Goal: Communication & Community: Share content

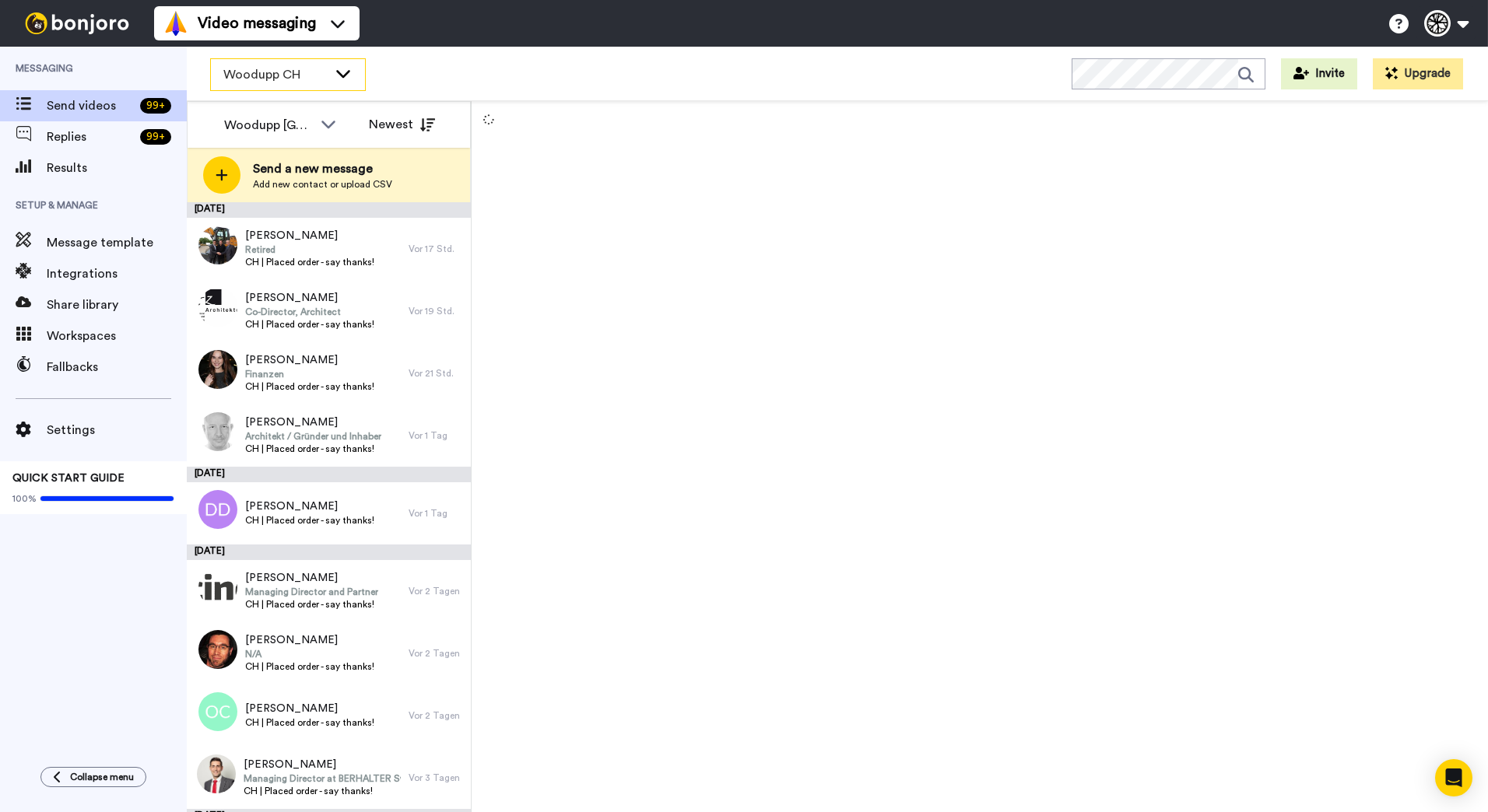
click at [345, 80] on icon at bounding box center [343, 74] width 19 height 16
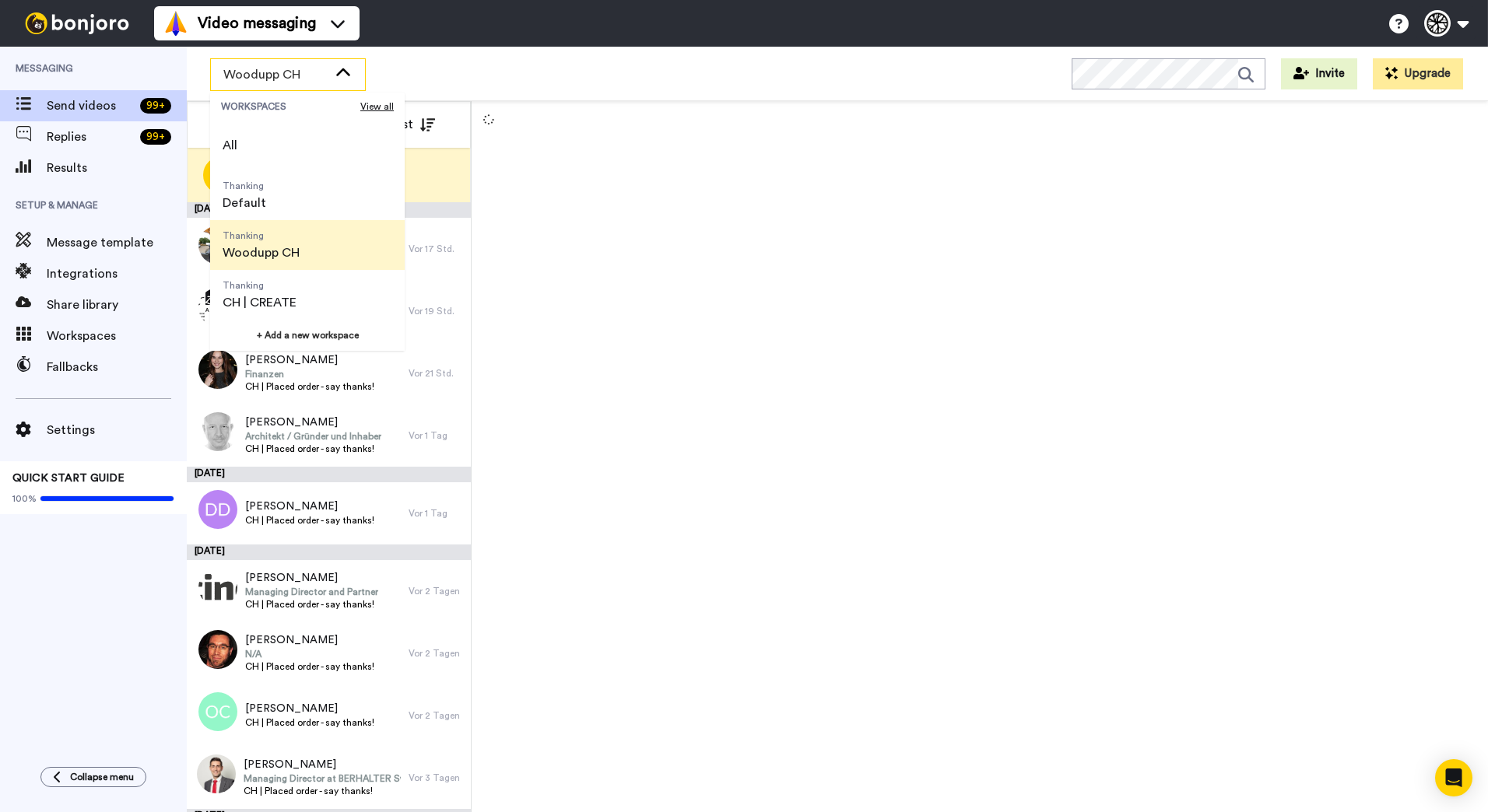
click at [299, 253] on span "Woodupp CH" at bounding box center [261, 253] width 77 height 19
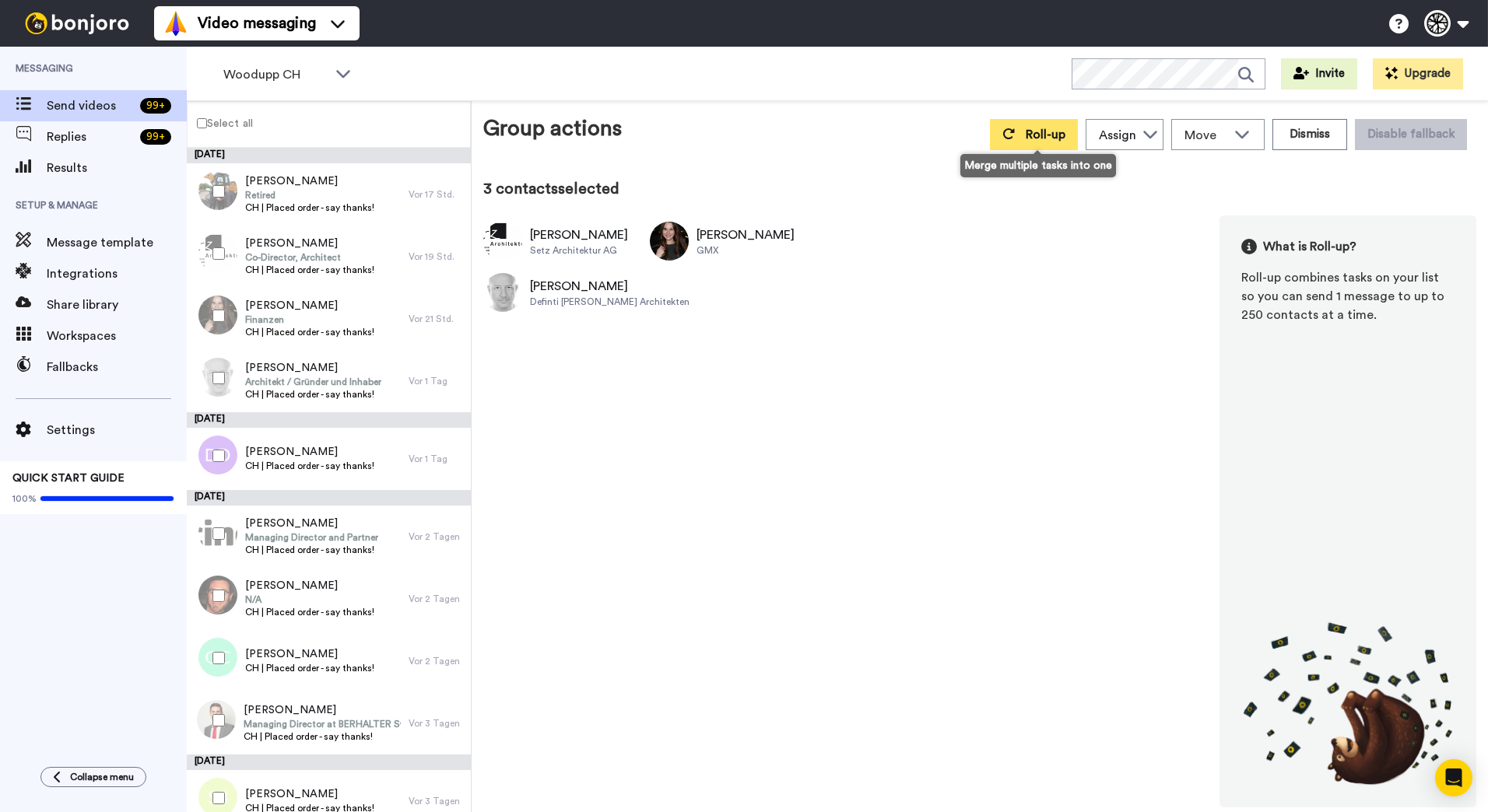
click at [1046, 134] on span "Roll-up" at bounding box center [1046, 135] width 40 height 12
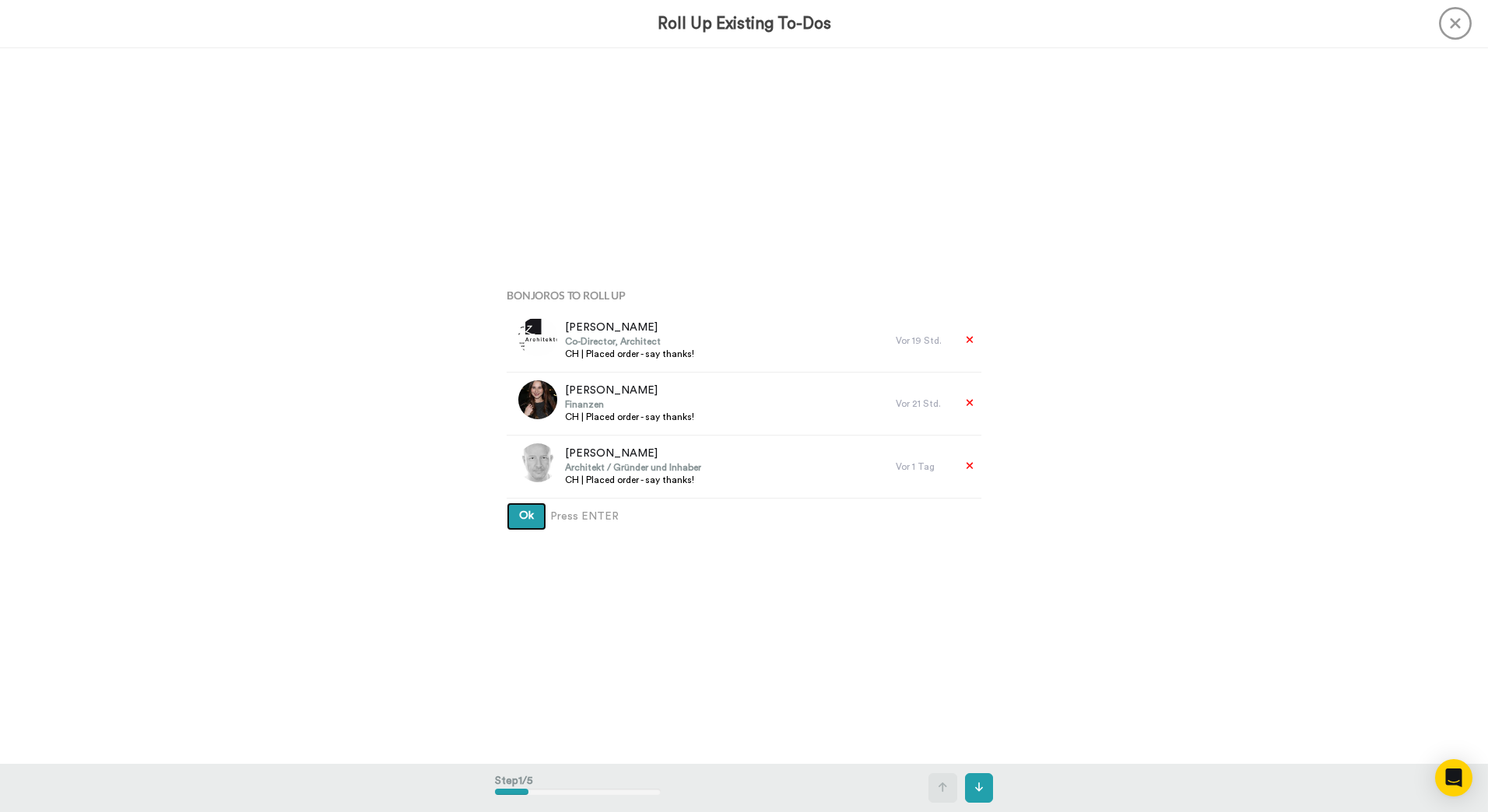
click at [506, 503] on button "Ok" at bounding box center [526, 517] width 40 height 28
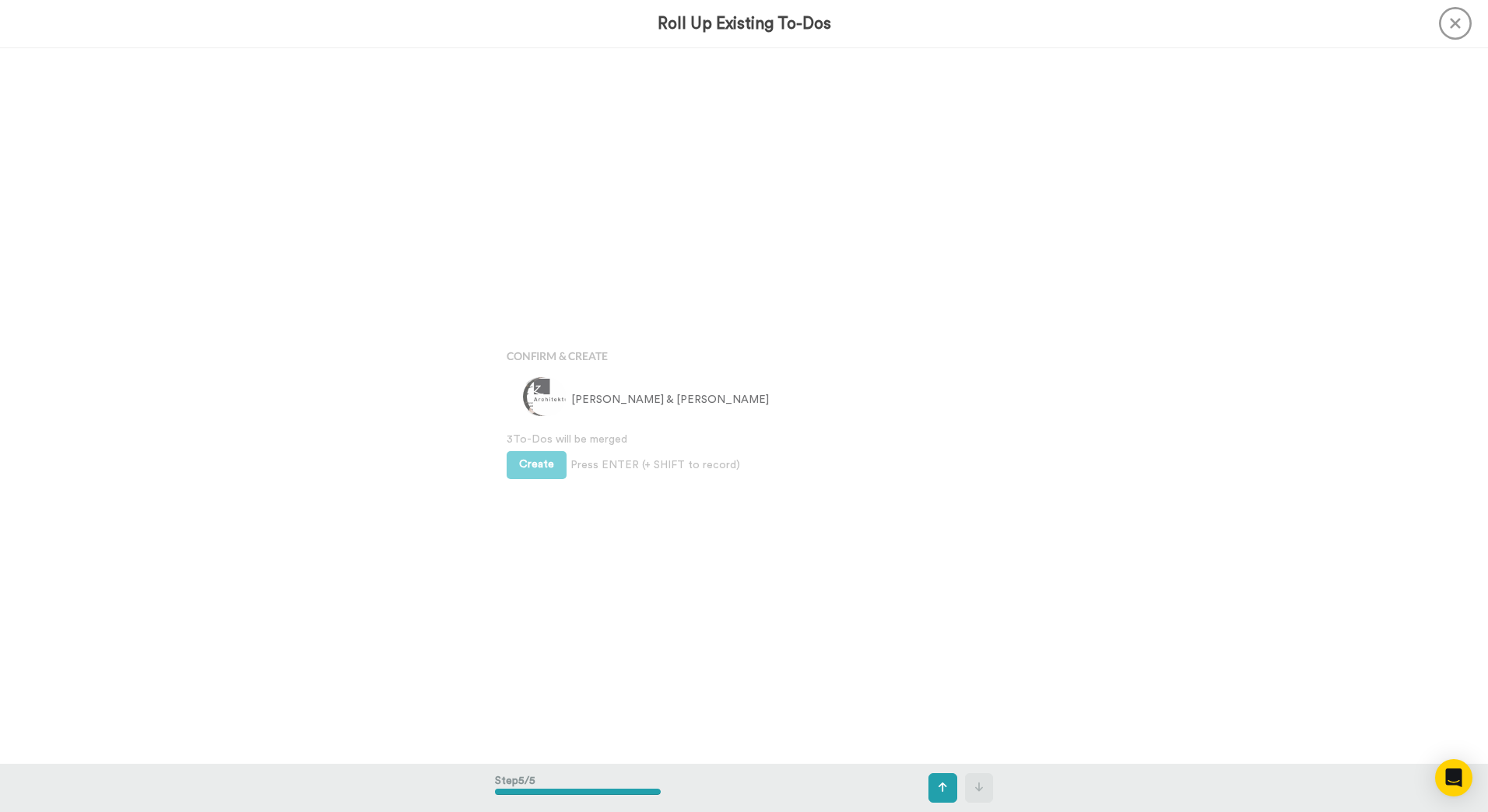
scroll to position [2865, 0]
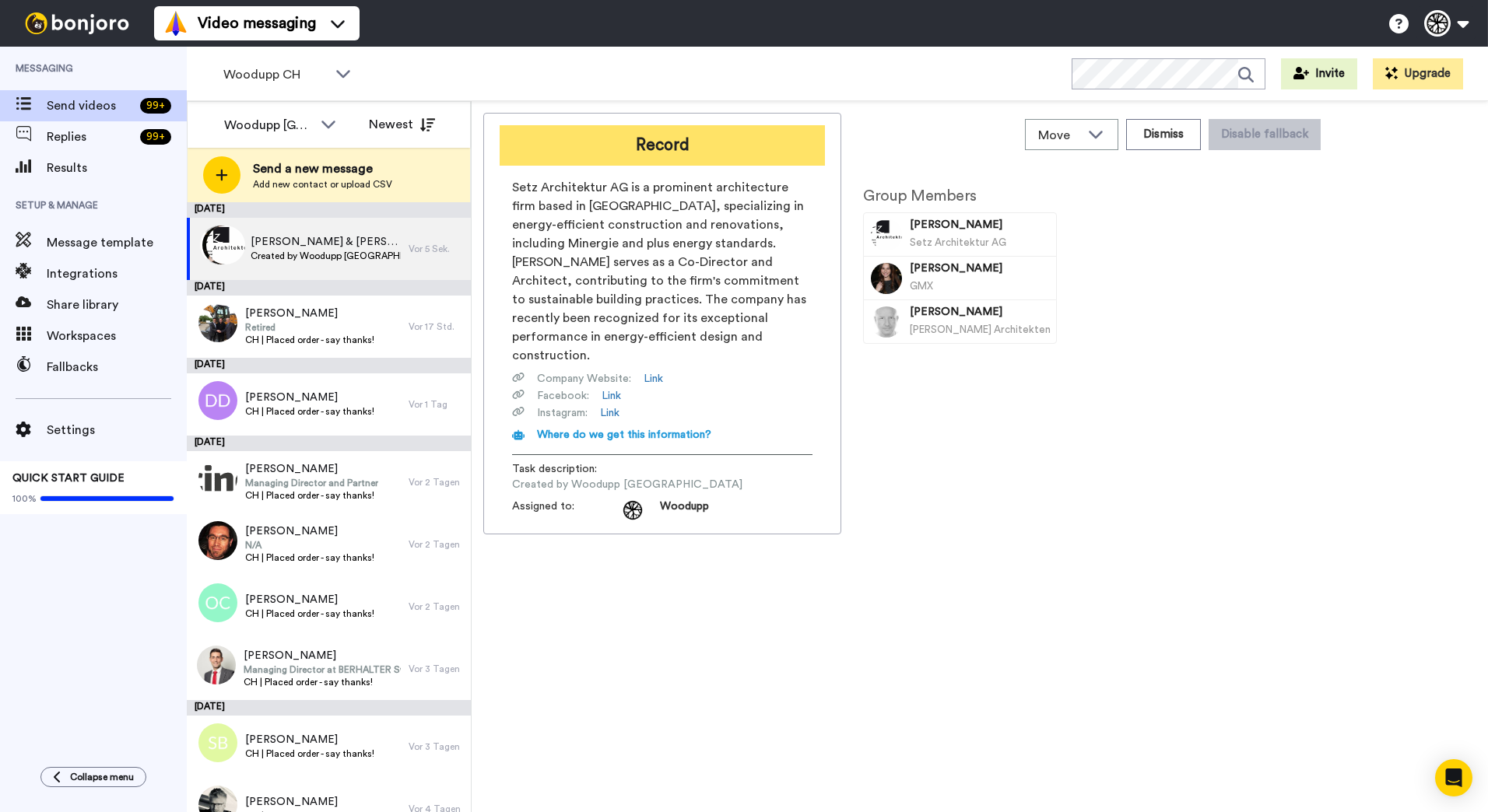
click at [713, 150] on button "Record" at bounding box center [662, 145] width 325 height 41
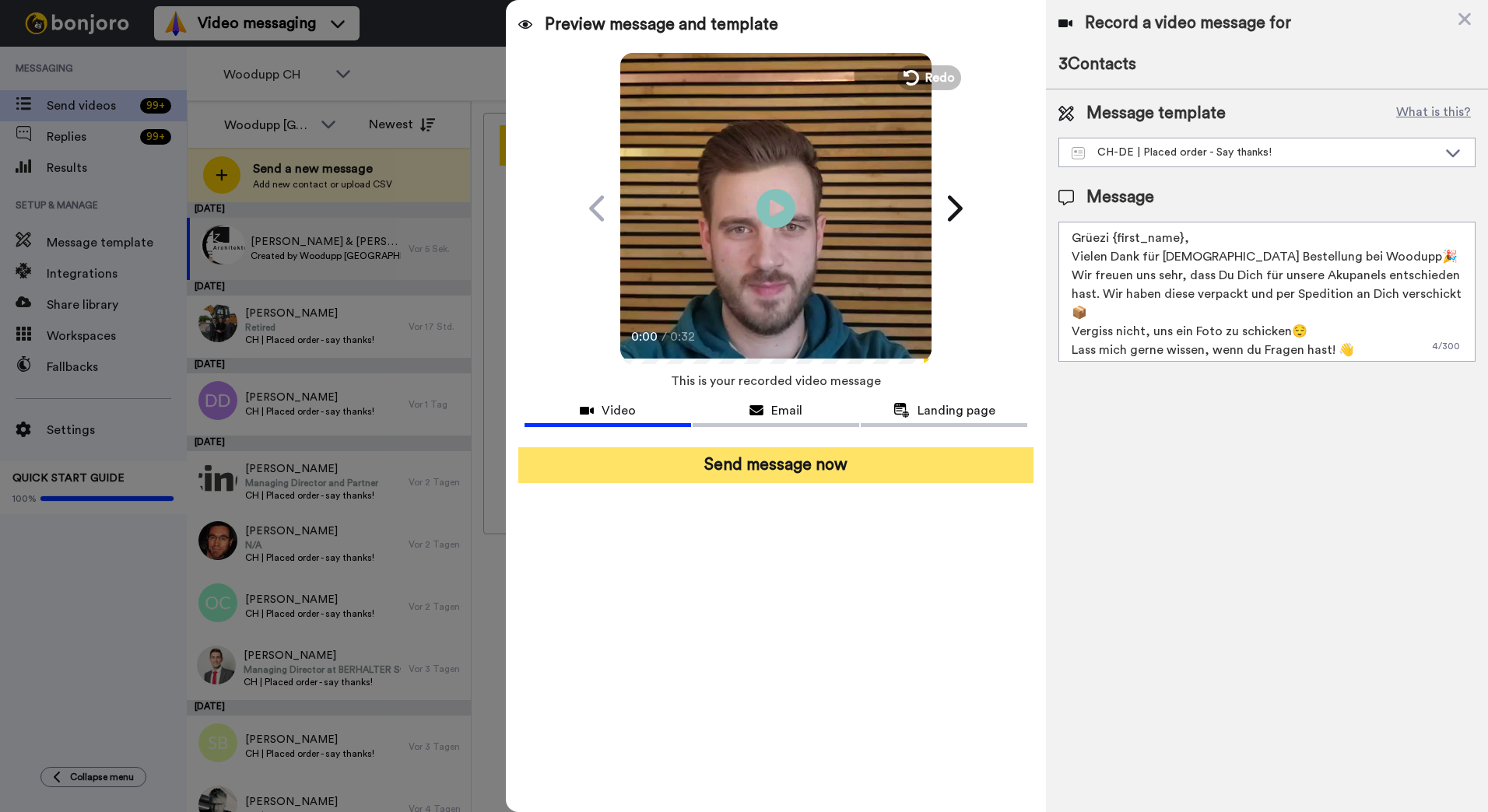
click at [828, 474] on button "Send message now" at bounding box center [776, 465] width 515 height 35
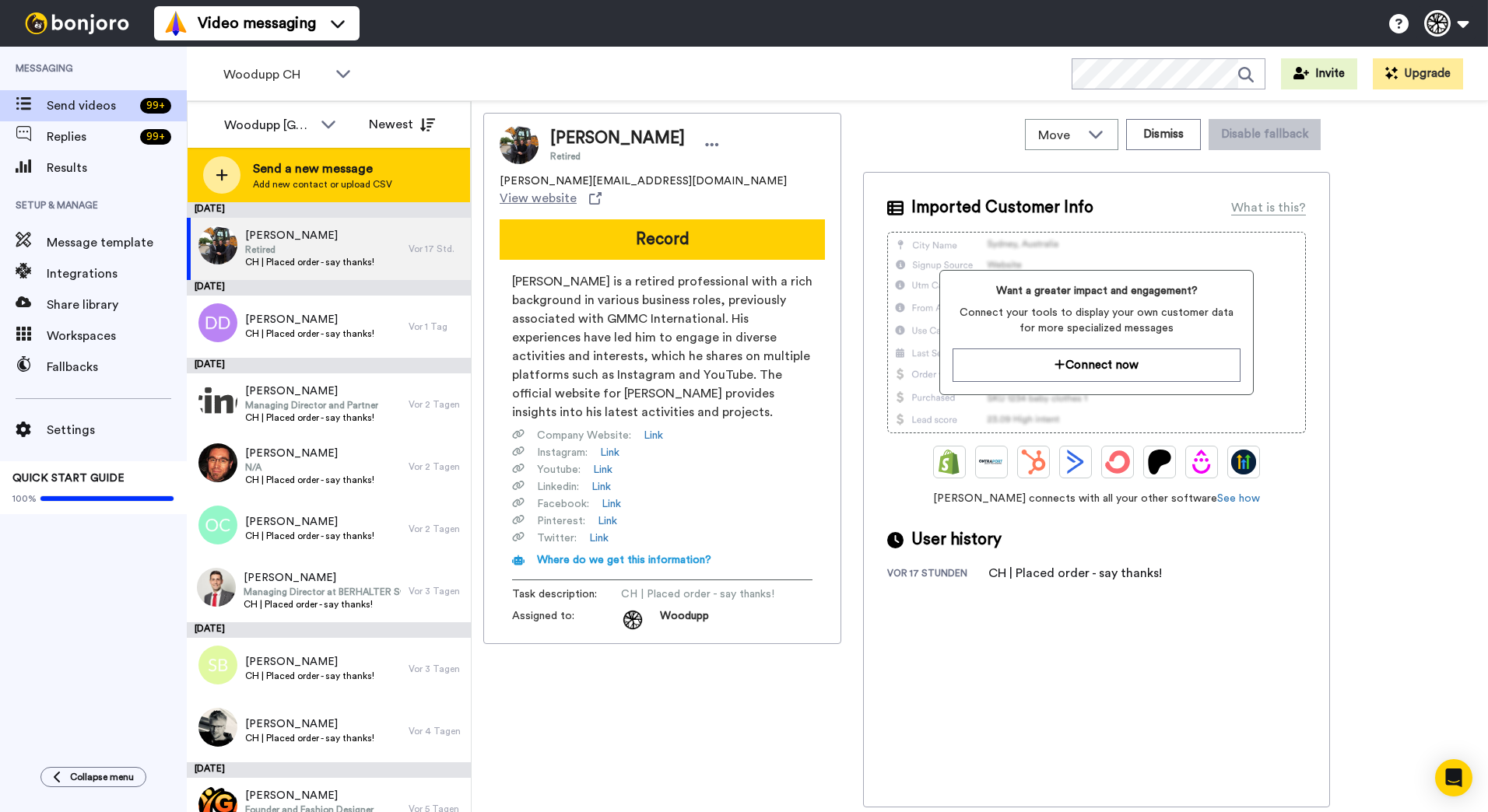
click at [271, 177] on span "Send a new message" at bounding box center [322, 168] width 139 height 19
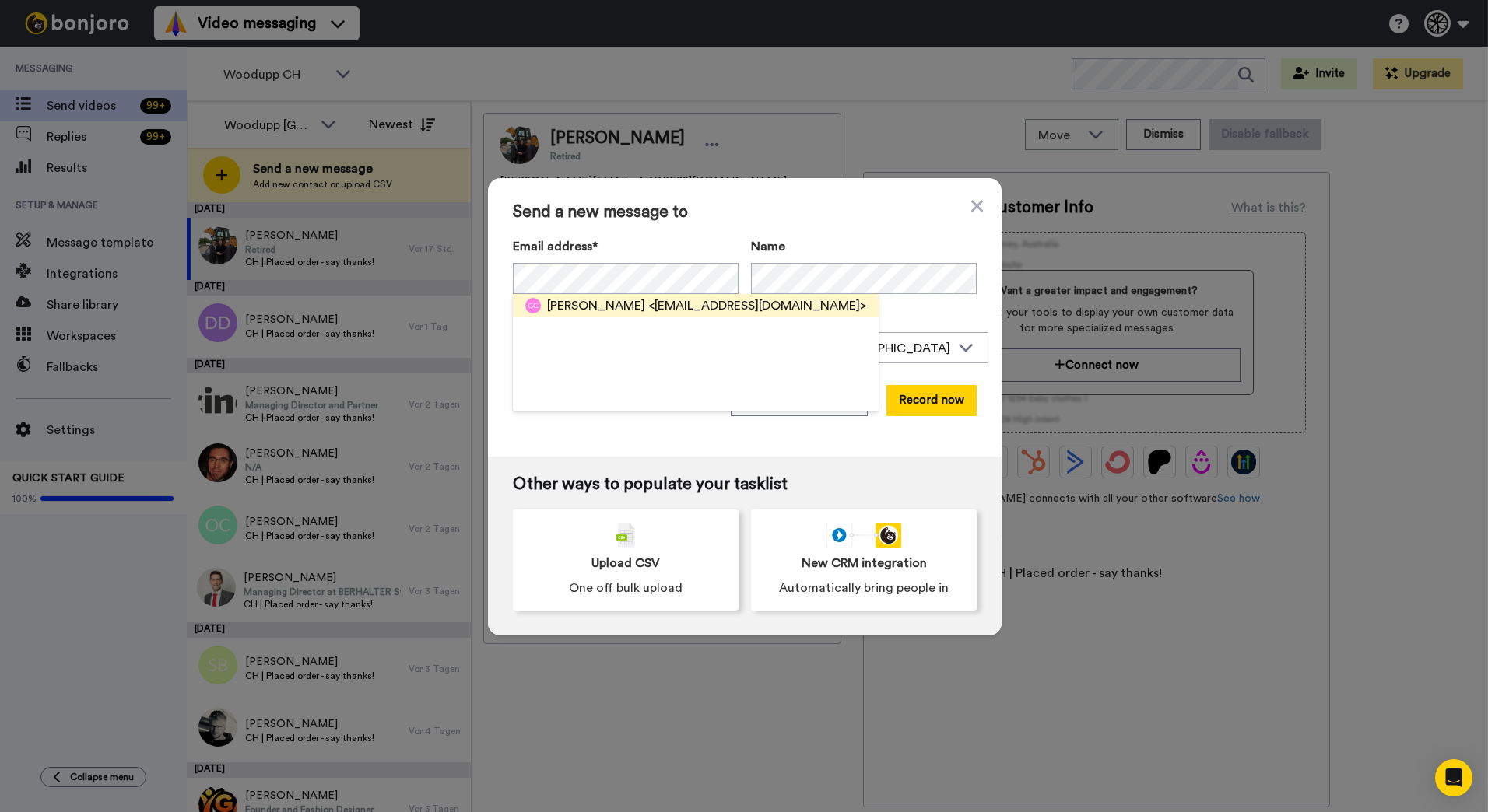
click at [649, 308] on span "<gg@arcadium.ch>" at bounding box center [757, 305] width 218 height 19
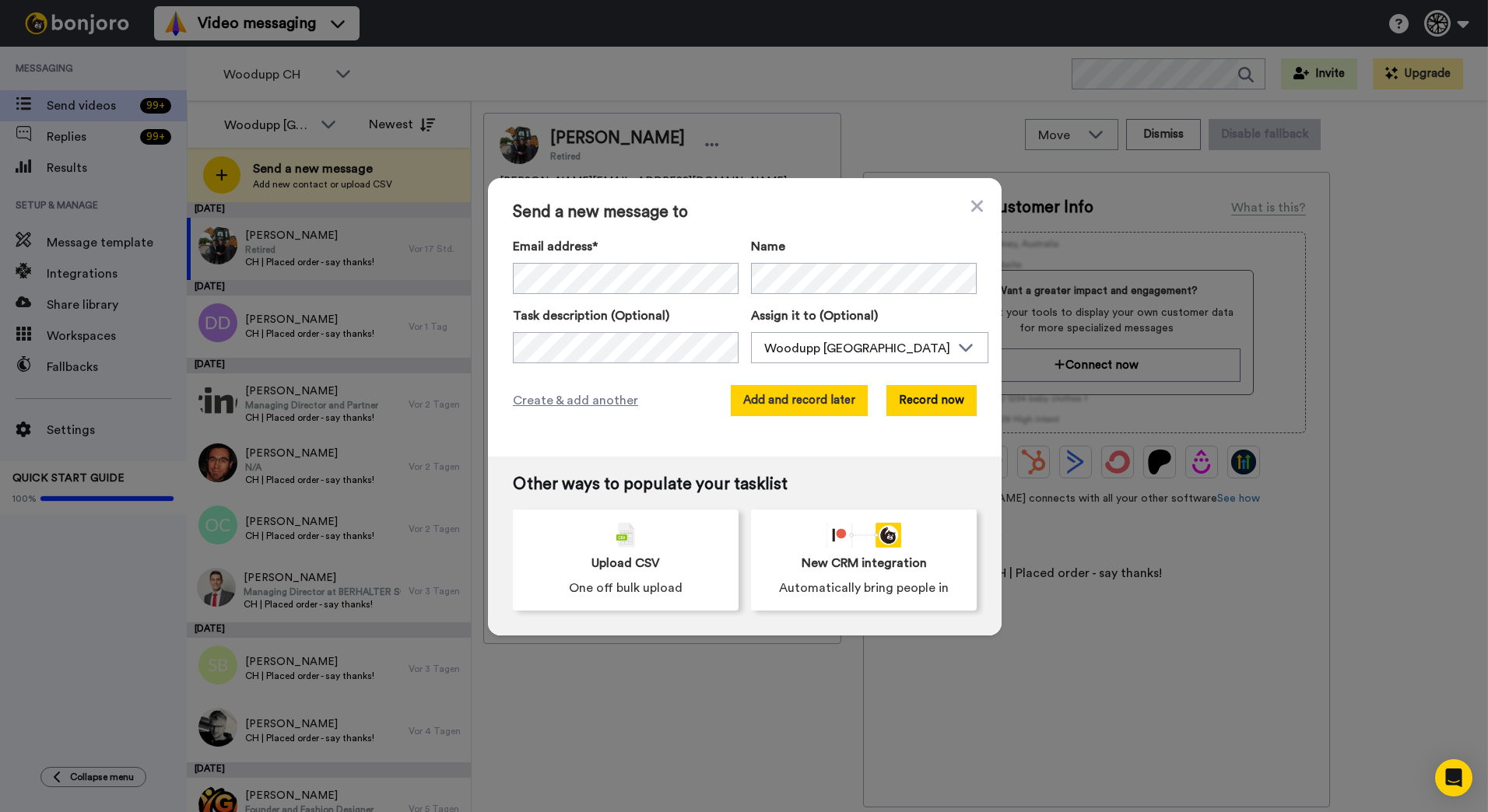
click at [821, 404] on button "Add and record later" at bounding box center [799, 400] width 137 height 31
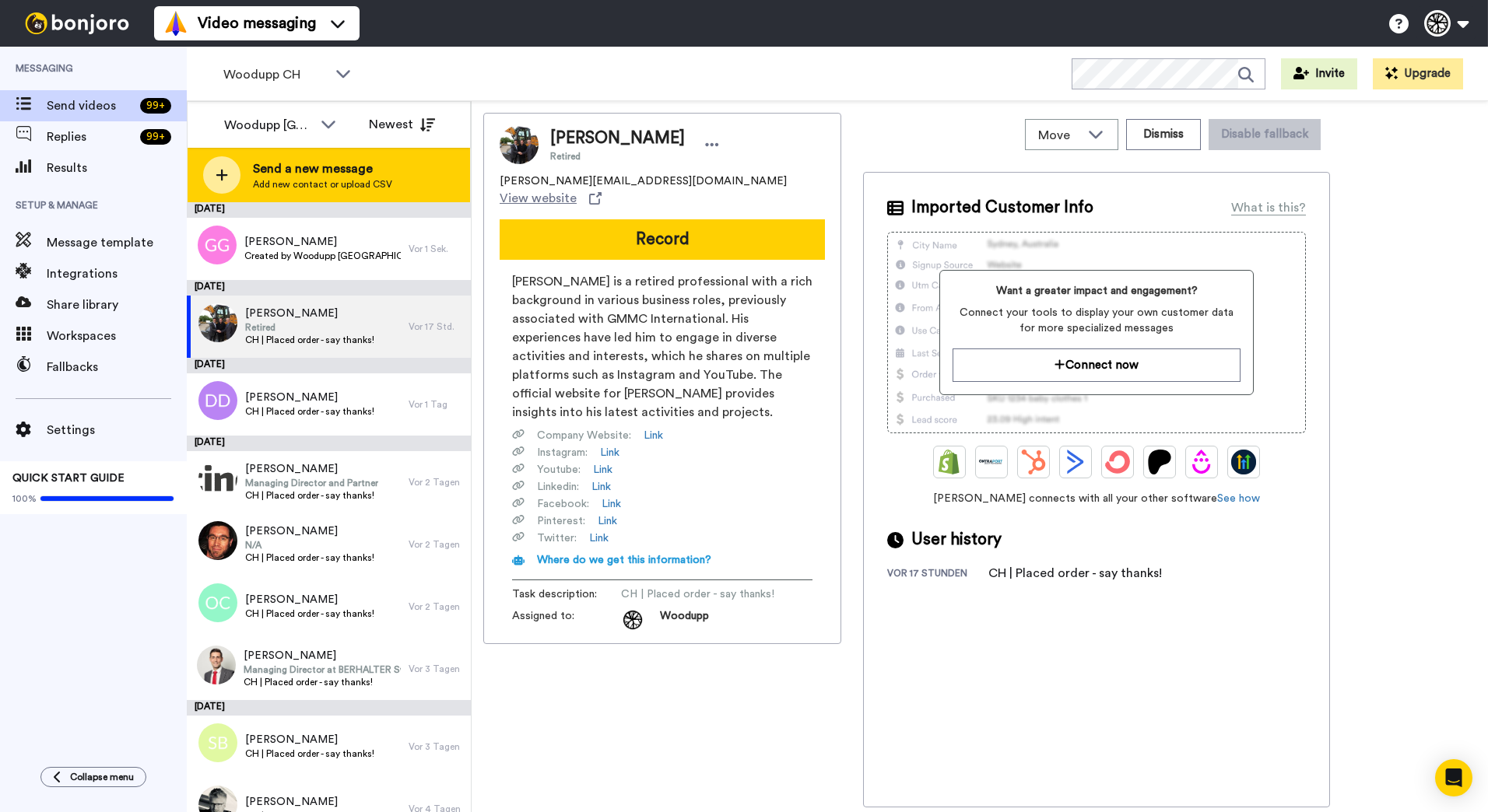
click at [341, 178] on span "Add new contact or upload CSV" at bounding box center [322, 184] width 139 height 12
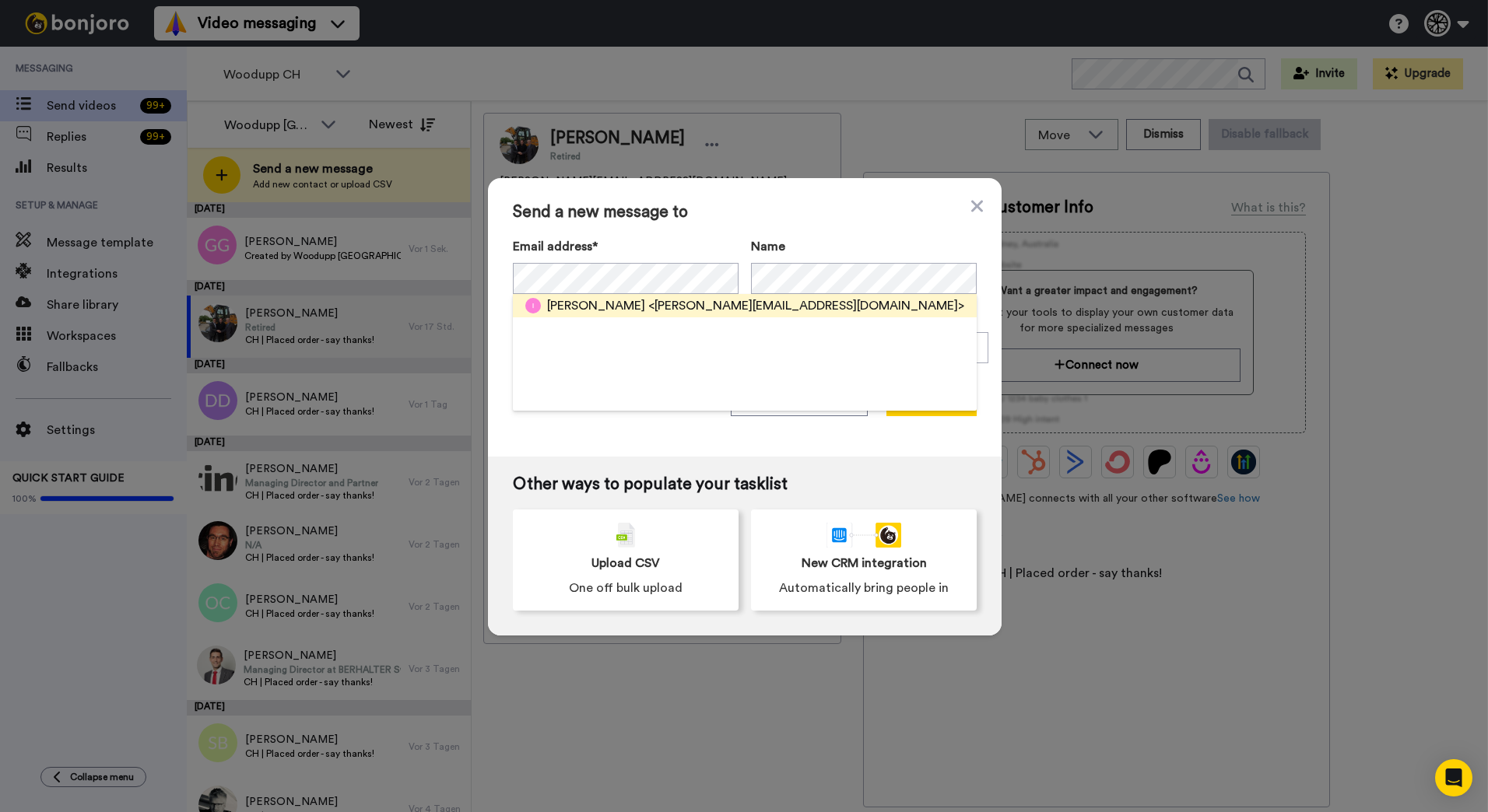
click at [764, 314] on span "<isabelle.perazzolo@bluewin.ch>" at bounding box center [806, 305] width 316 height 19
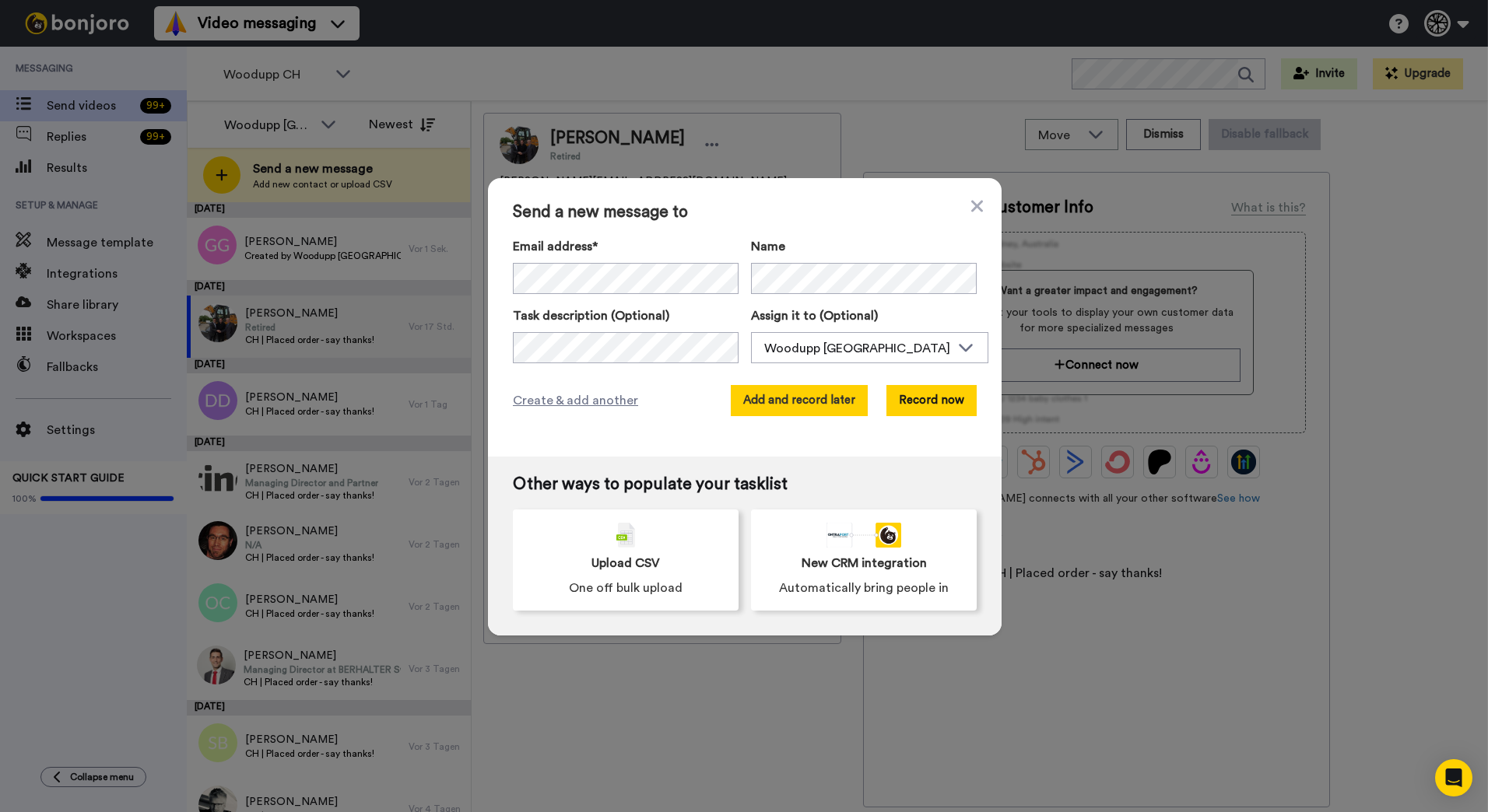
click at [854, 405] on button "Add and record later" at bounding box center [799, 400] width 137 height 31
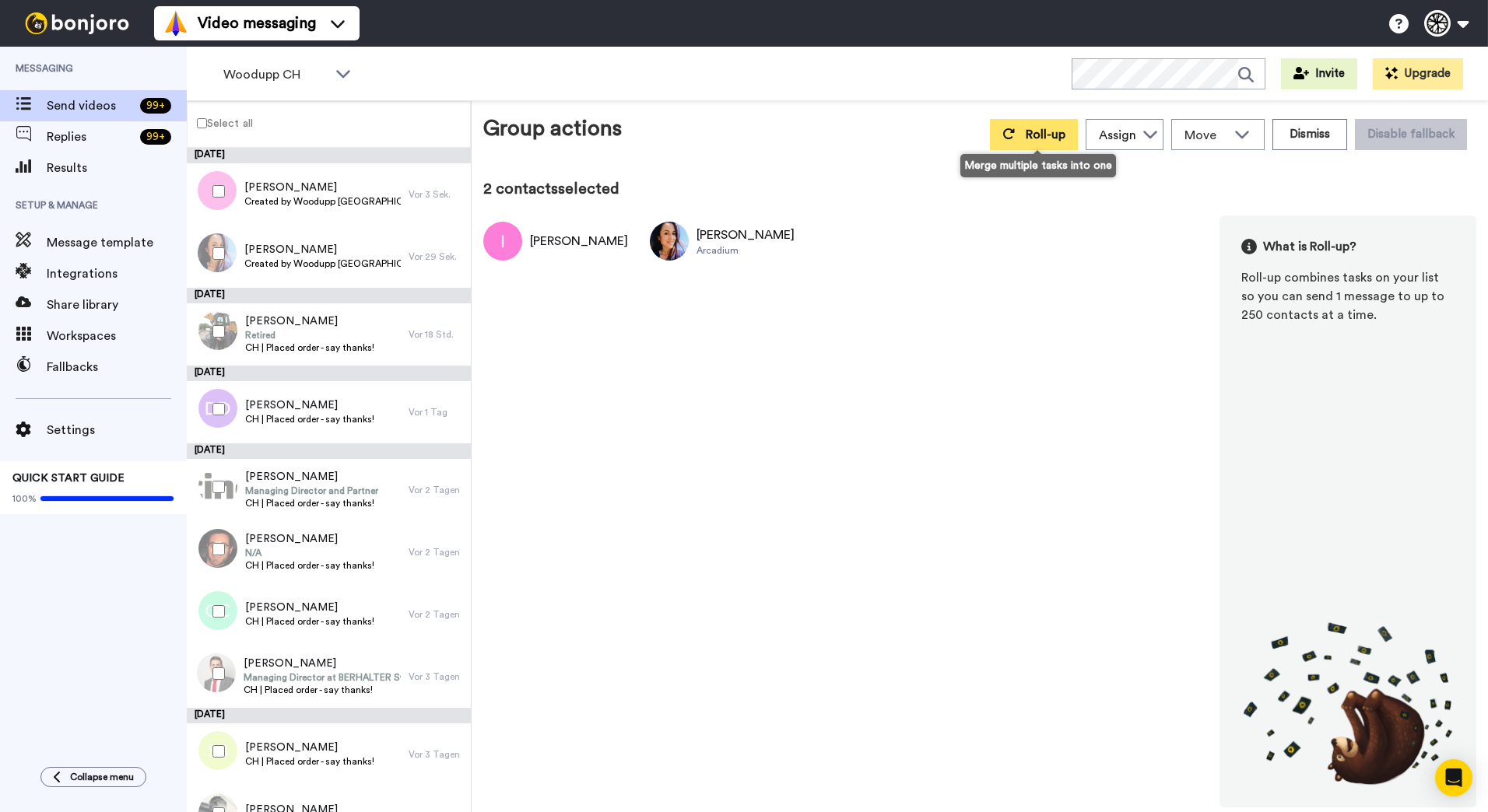
click at [1015, 140] on button "Roll-up" at bounding box center [1033, 134] width 88 height 31
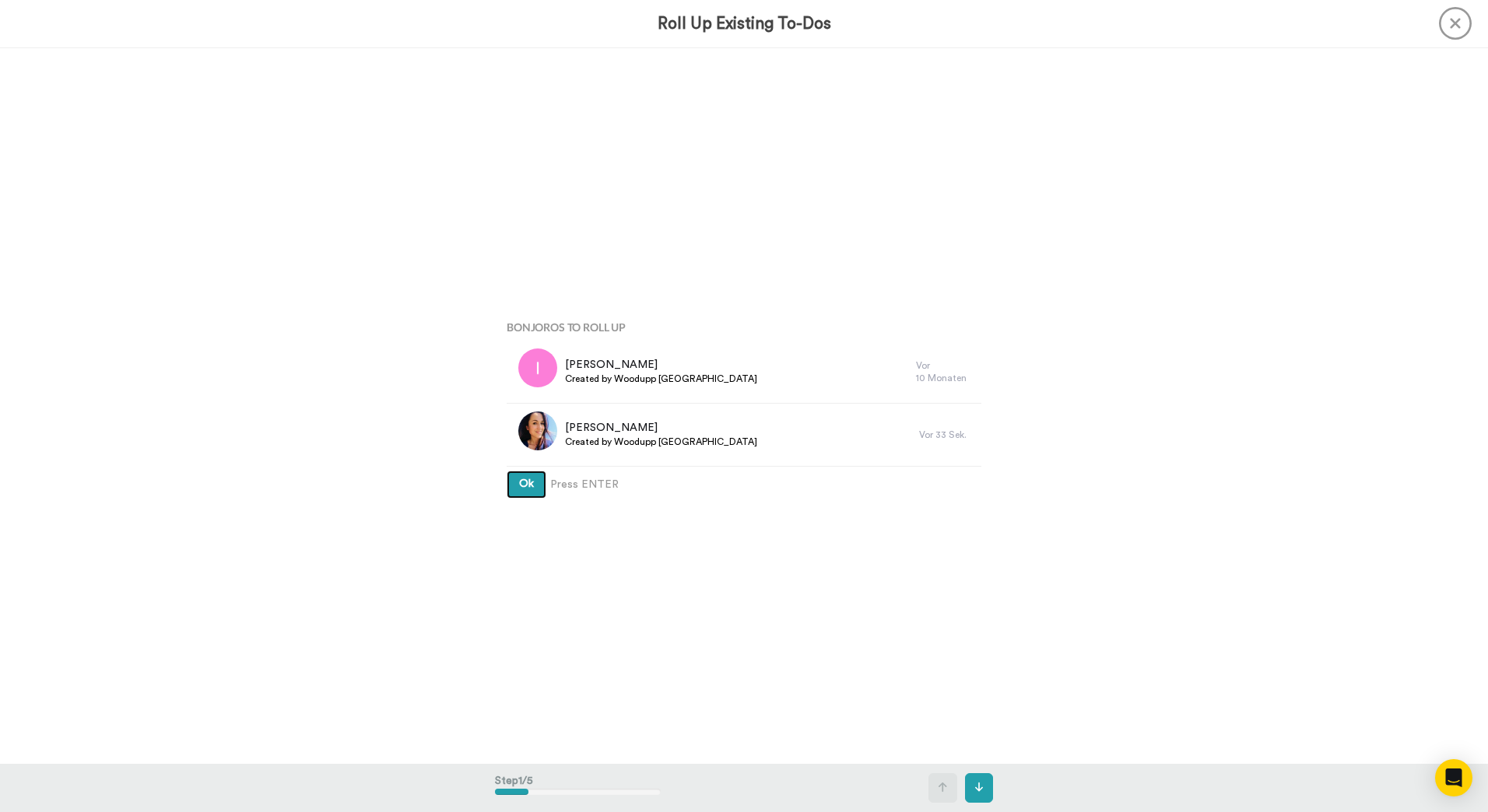
click at [519, 485] on span "Ok" at bounding box center [526, 484] width 15 height 11
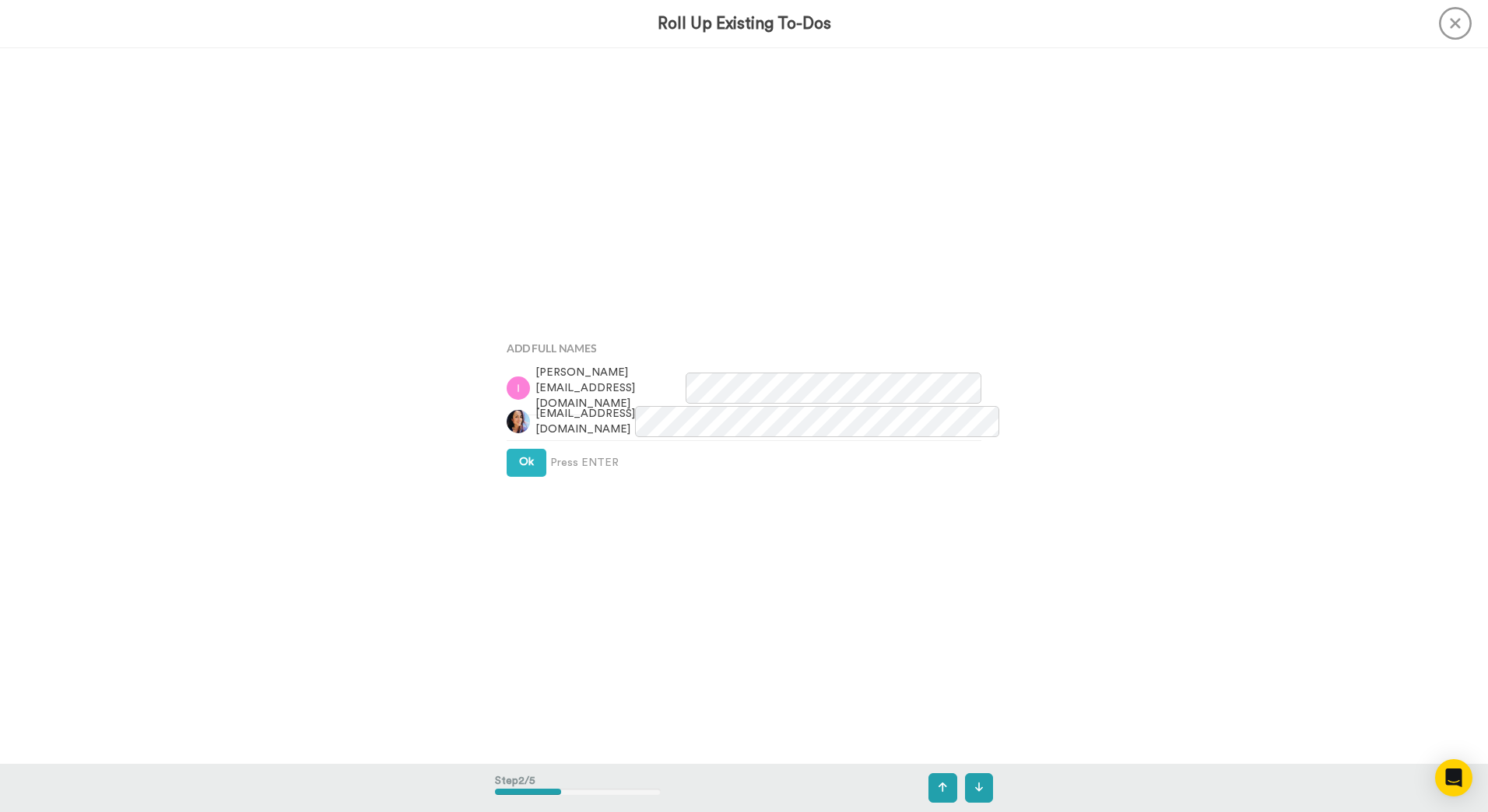
click at [518, 485] on div "Add Full Names isabelle.perazzolo@bluewin.ch gg@arcadium.ch Ok Press ENTER" at bounding box center [744, 406] width 498 height 406
click at [521, 478] on div "Add Full Names isabelle.perazzolo@bluewin.ch gg@arcadium.ch Ok Press ENTER" at bounding box center [744, 406] width 498 height 406
click at [522, 472] on button "Ok" at bounding box center [526, 463] width 40 height 28
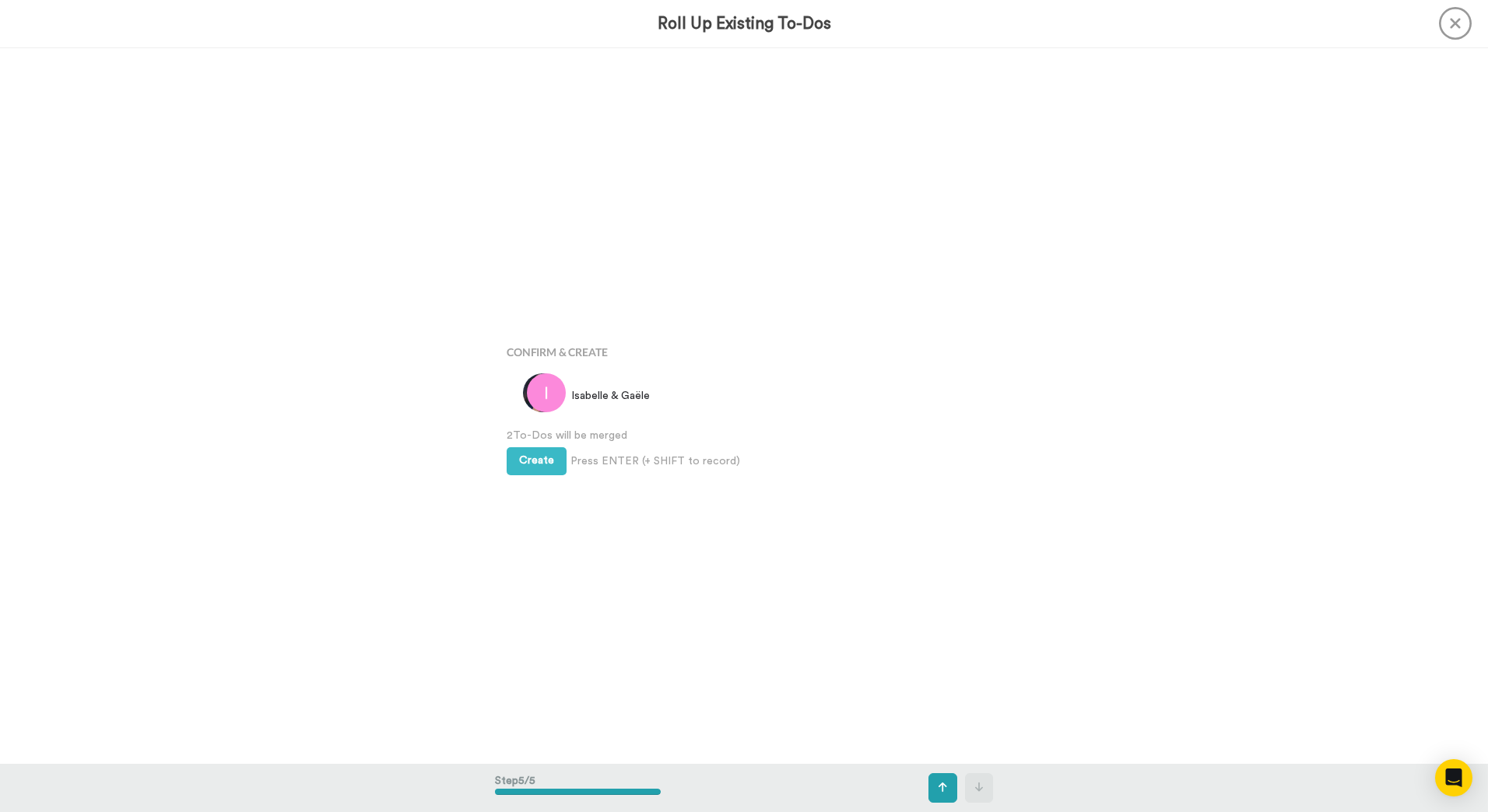
scroll to position [2865, 0]
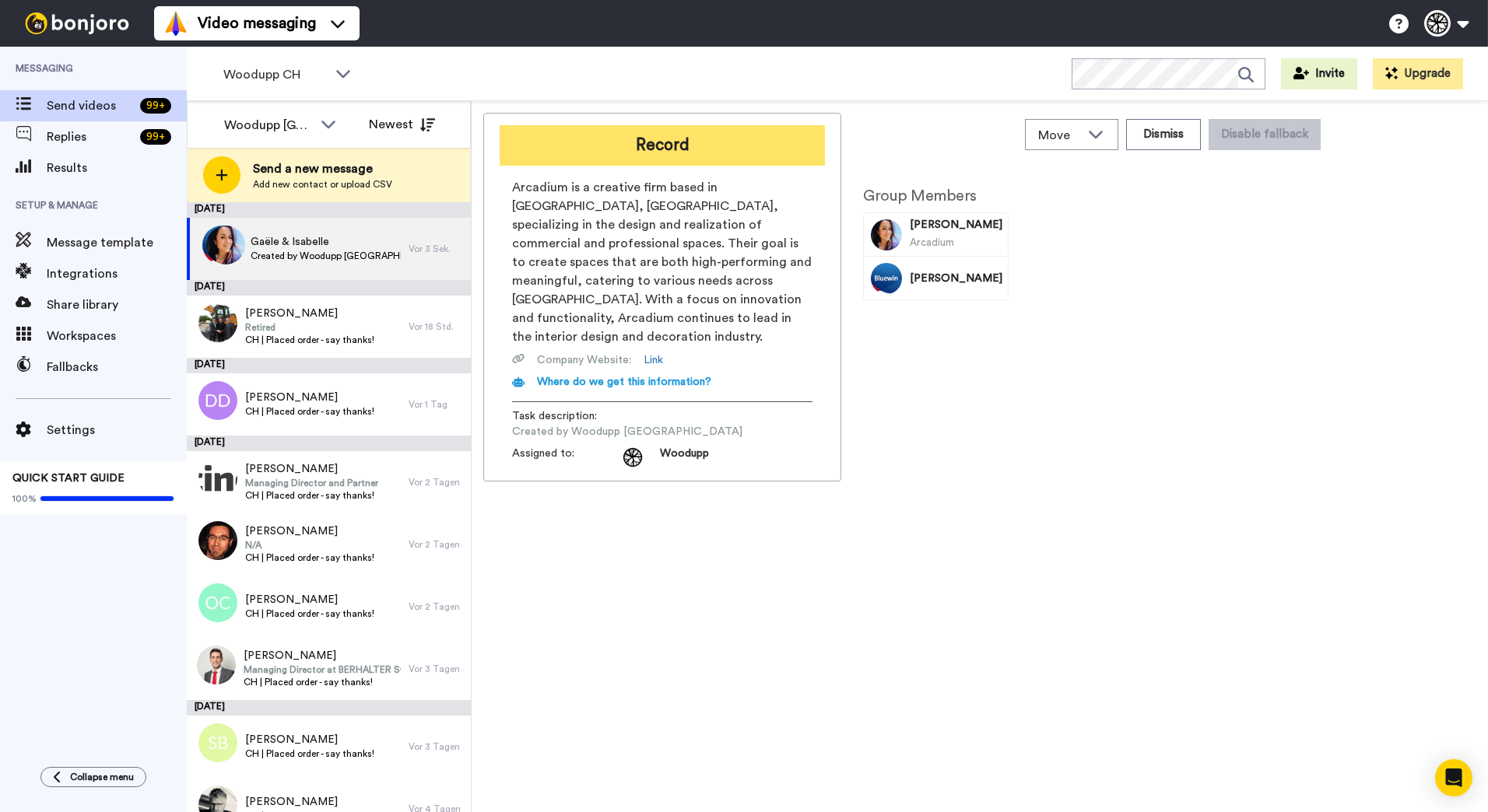
click at [704, 137] on button "Record" at bounding box center [662, 145] width 325 height 41
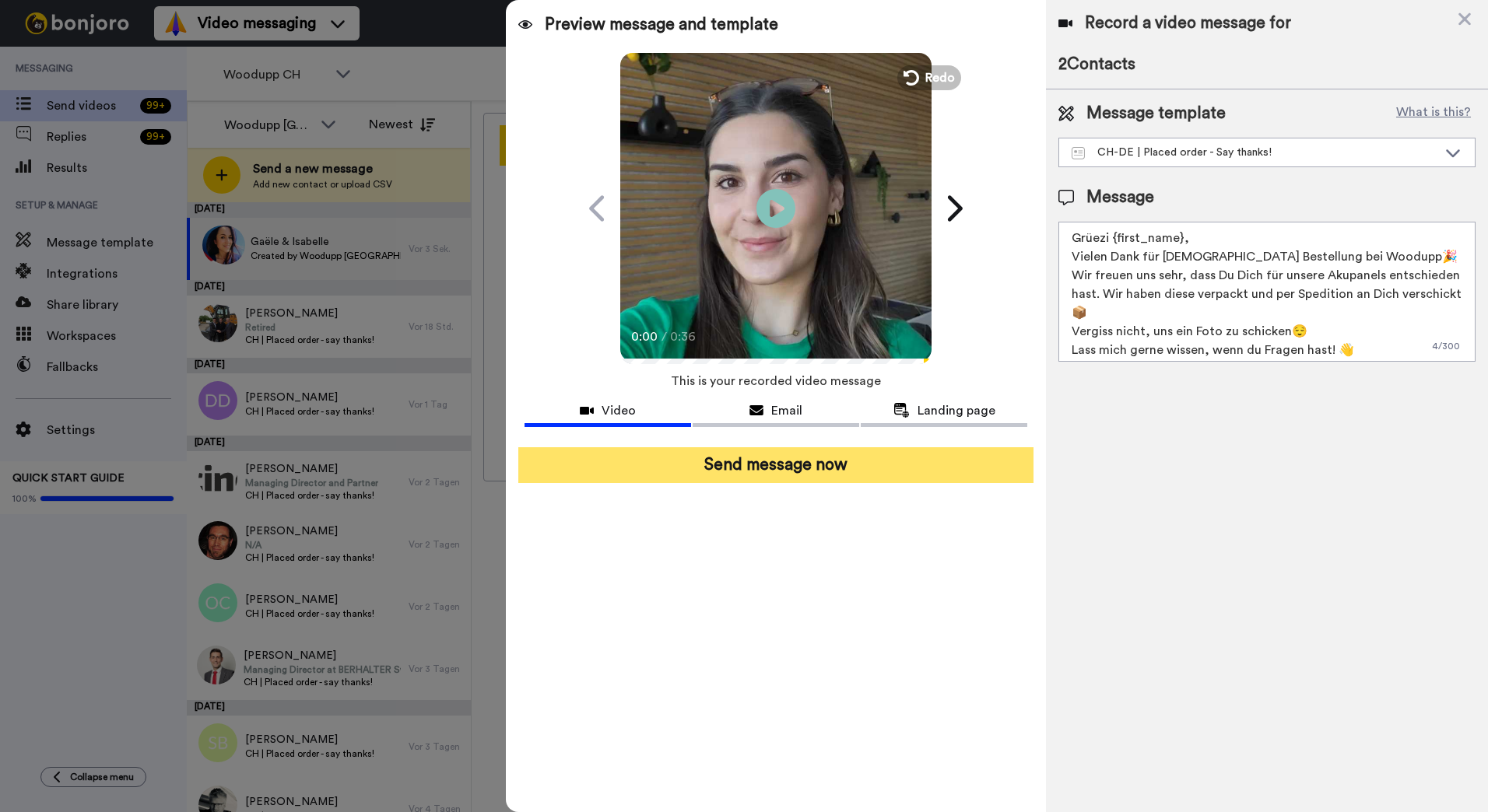
click at [807, 475] on button "Send message now" at bounding box center [776, 465] width 515 height 35
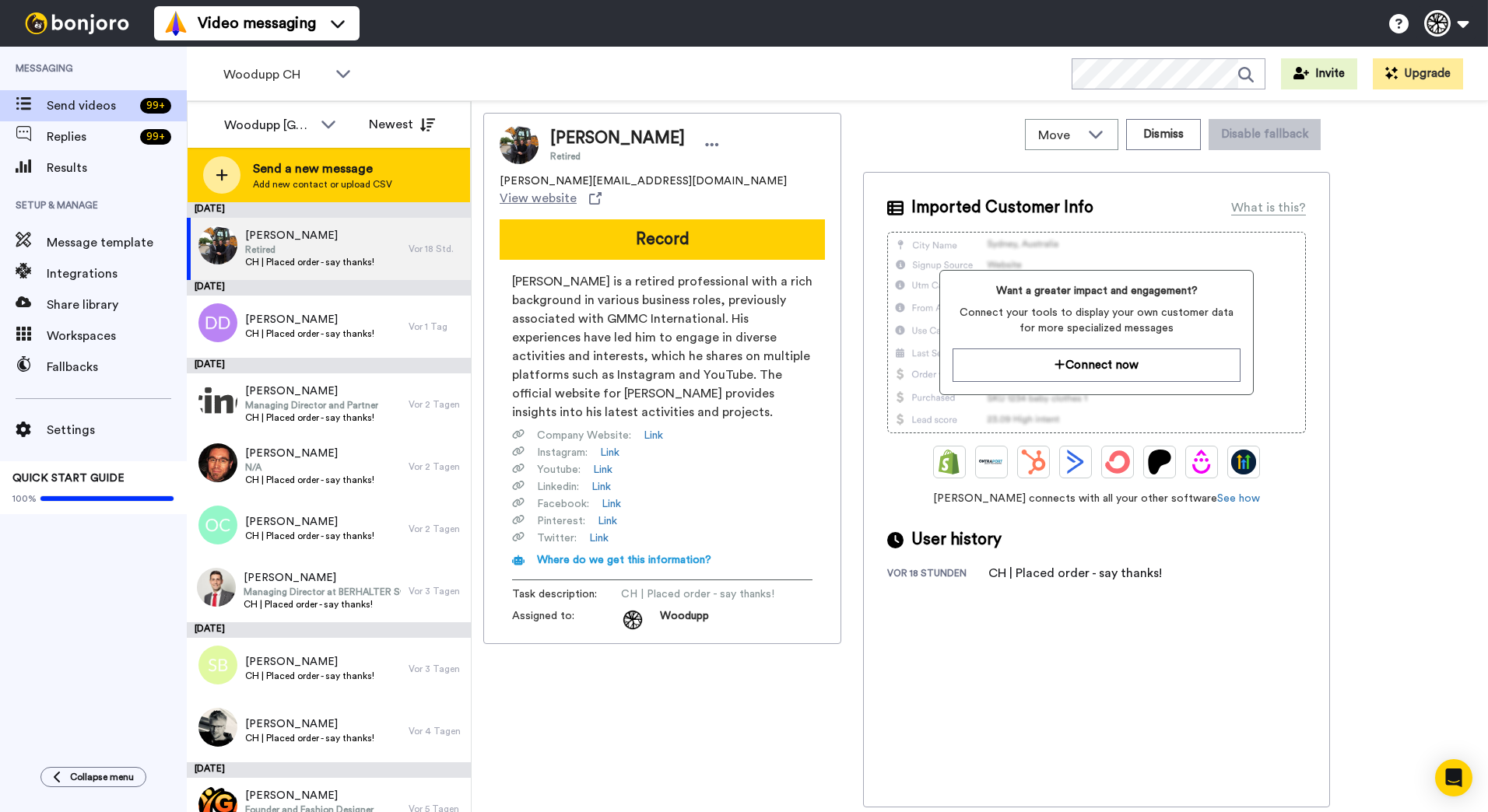
click at [366, 194] on div "Send a new message Add new contact or upload CSV" at bounding box center [329, 175] width 283 height 54
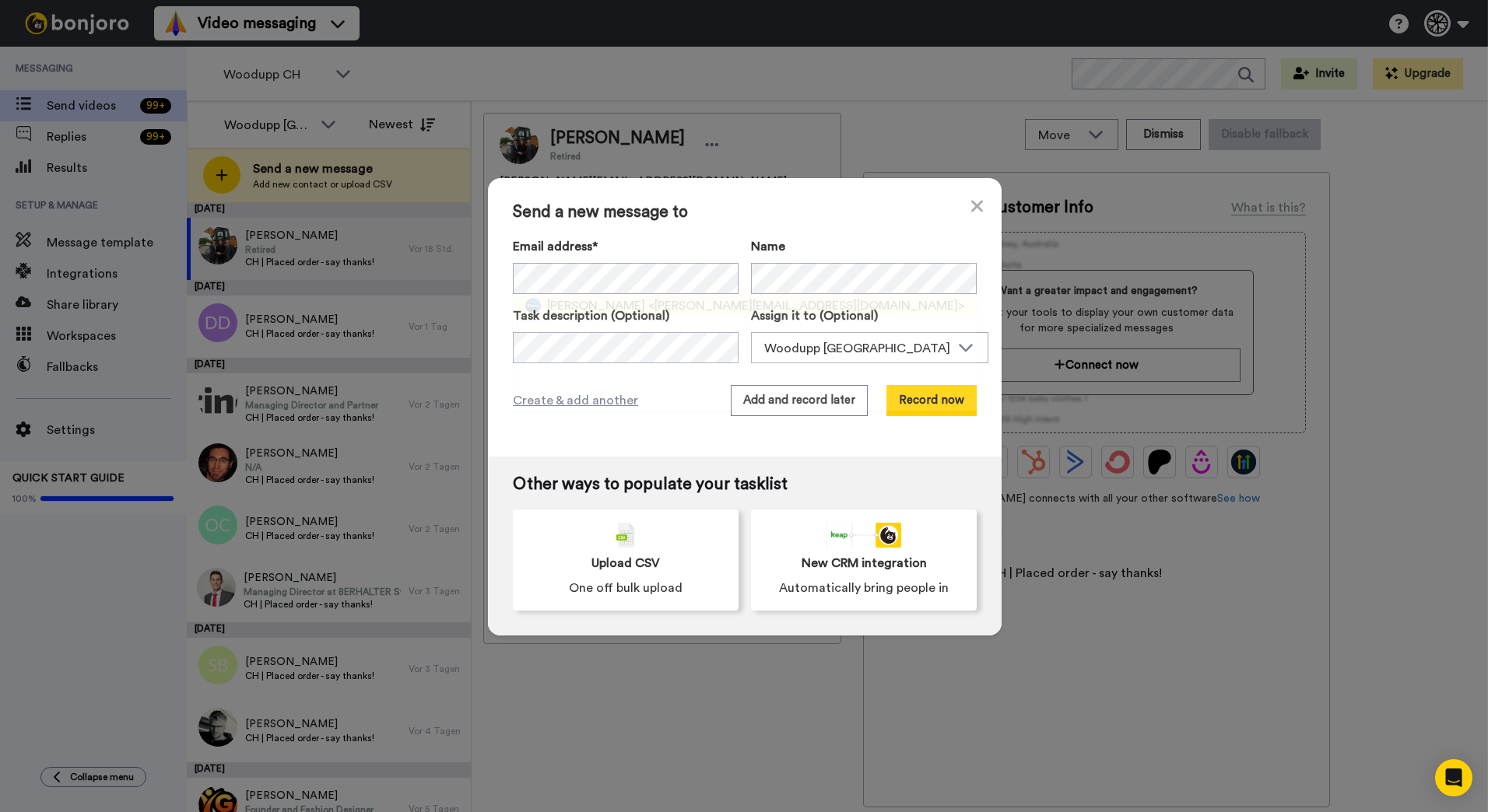
click at [680, 310] on span "<nicole.hardegger73@bluewin.ch>" at bounding box center [806, 305] width 316 height 19
click at [787, 401] on button "Add and record later" at bounding box center [799, 400] width 137 height 31
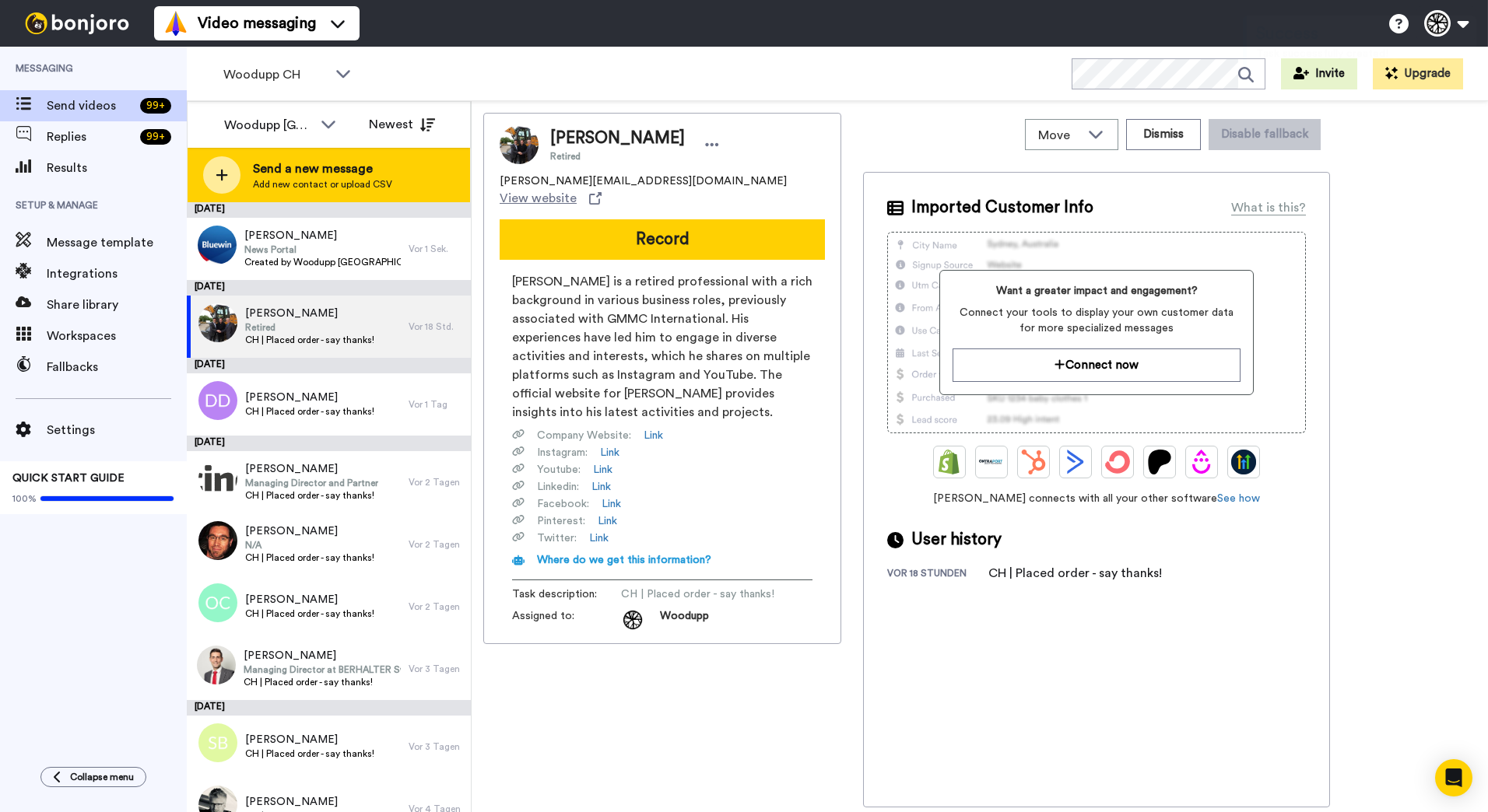
click at [357, 181] on span "Add new contact or upload CSV" at bounding box center [322, 184] width 139 height 12
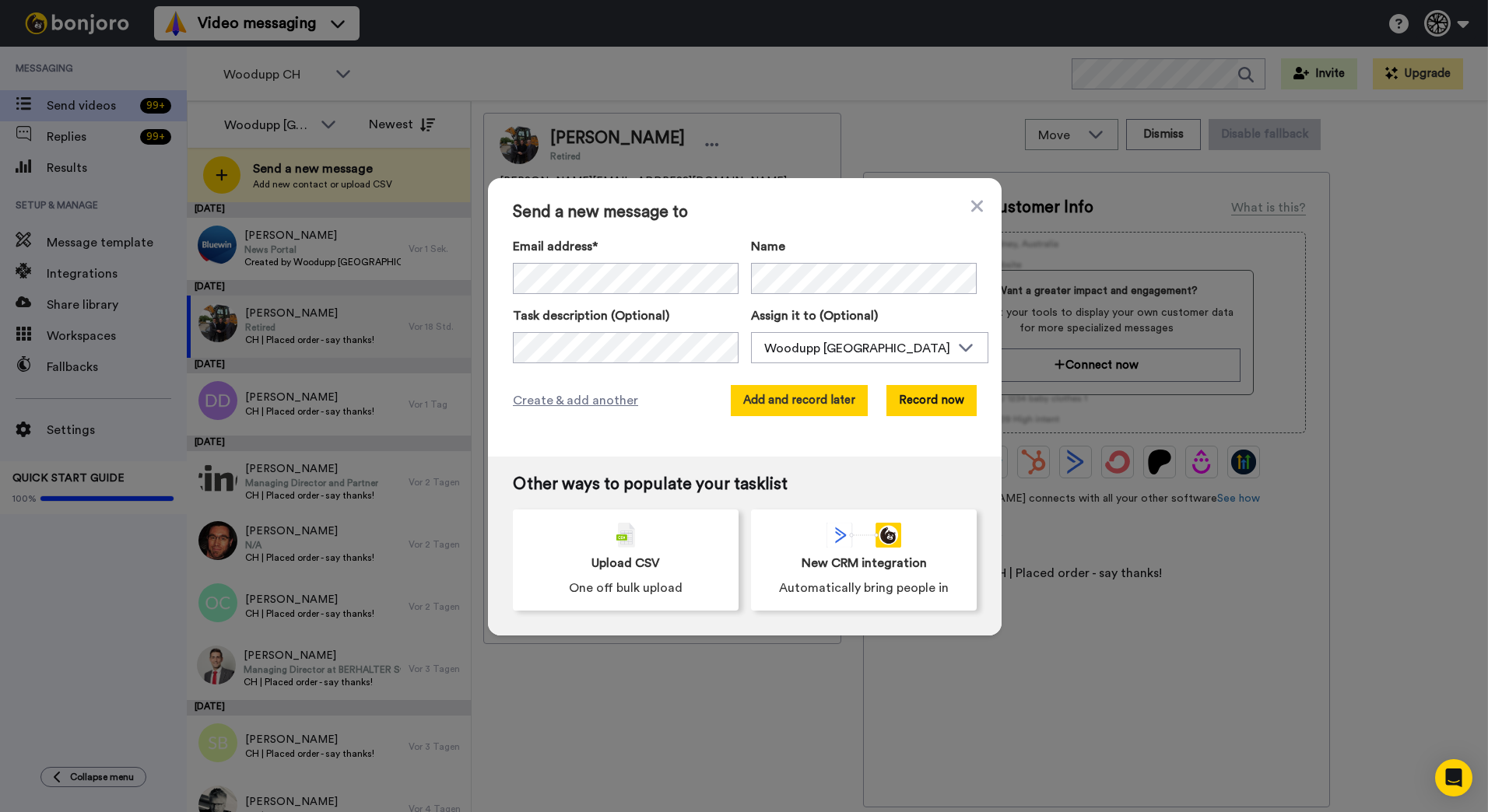
click at [846, 402] on button "Add and record later" at bounding box center [799, 400] width 137 height 31
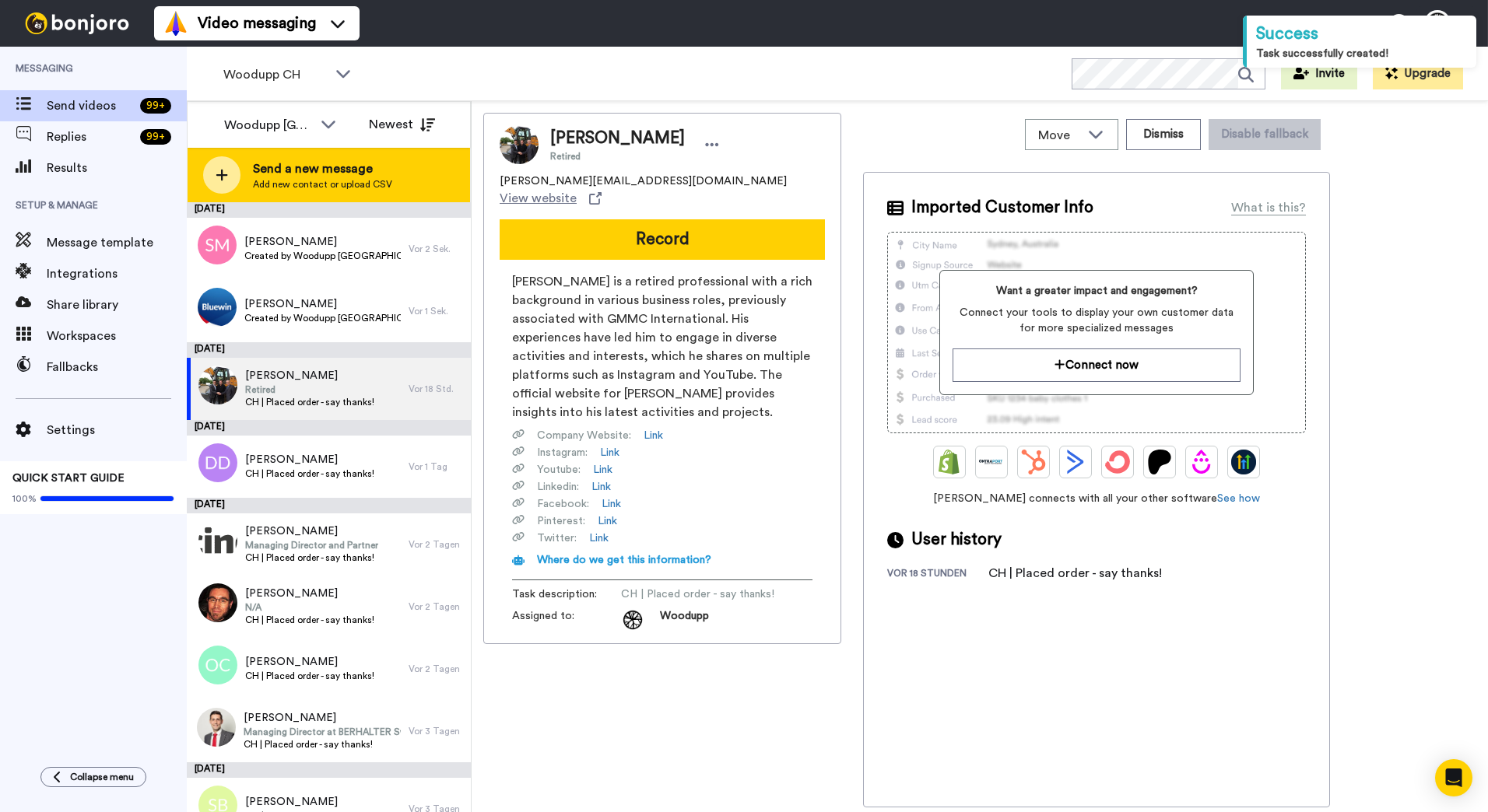
click at [404, 184] on div "Send a new message Add new contact or upload CSV" at bounding box center [329, 175] width 283 height 54
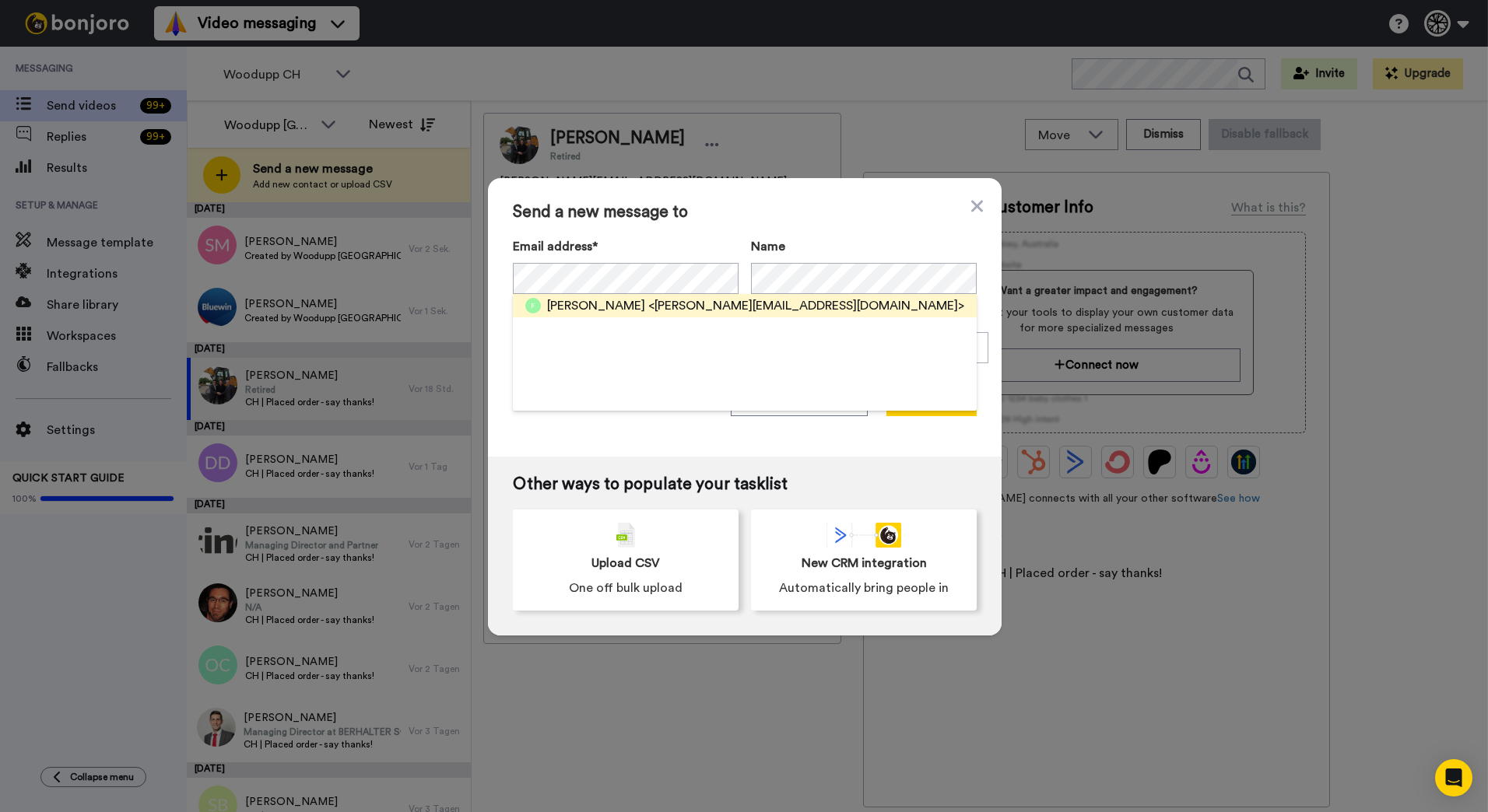
click at [674, 312] on span "<florian.haas@kellerzueberwangen.ch>" at bounding box center [806, 305] width 316 height 19
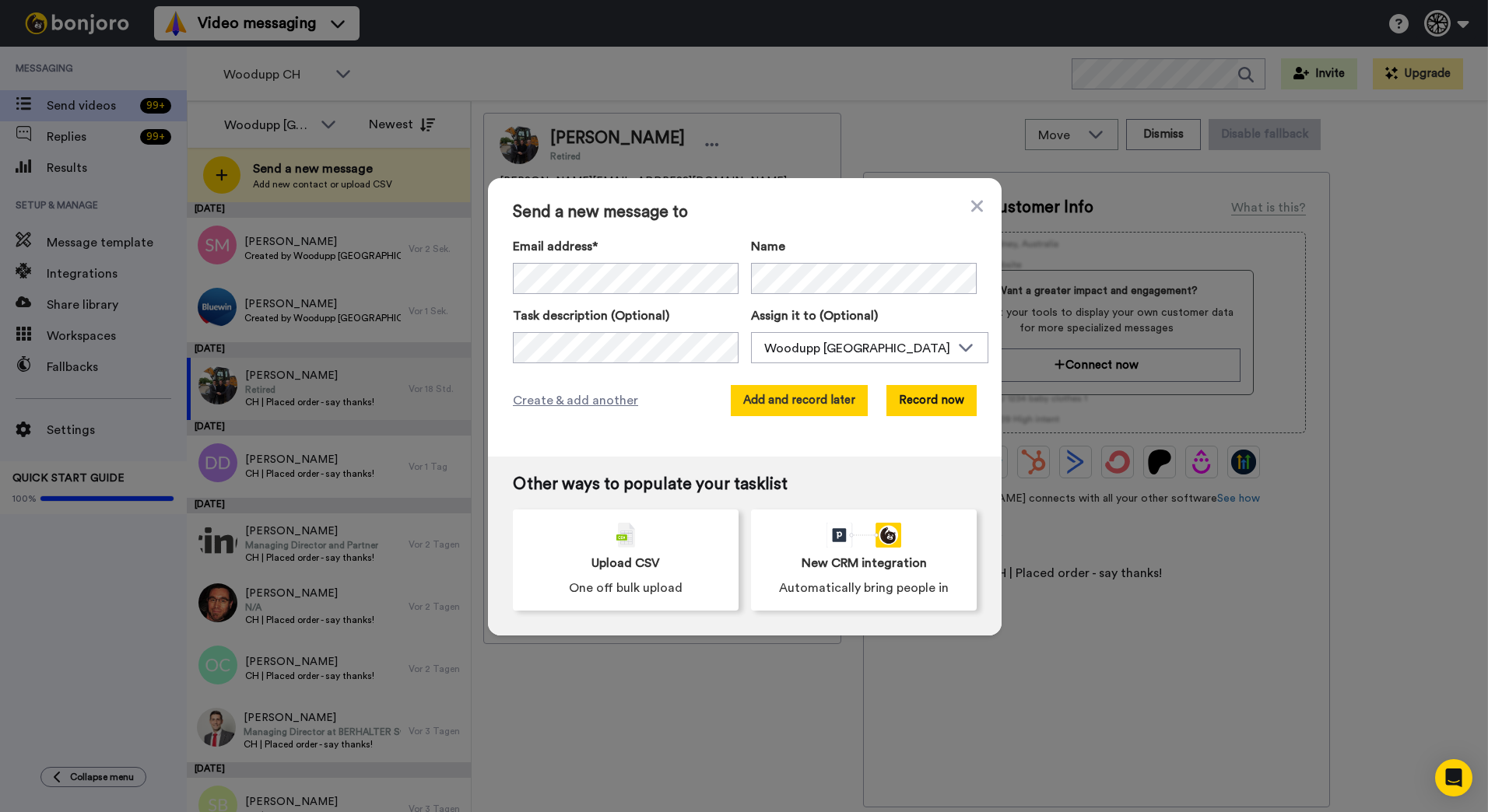
click at [822, 399] on button "Add and record later" at bounding box center [799, 400] width 137 height 31
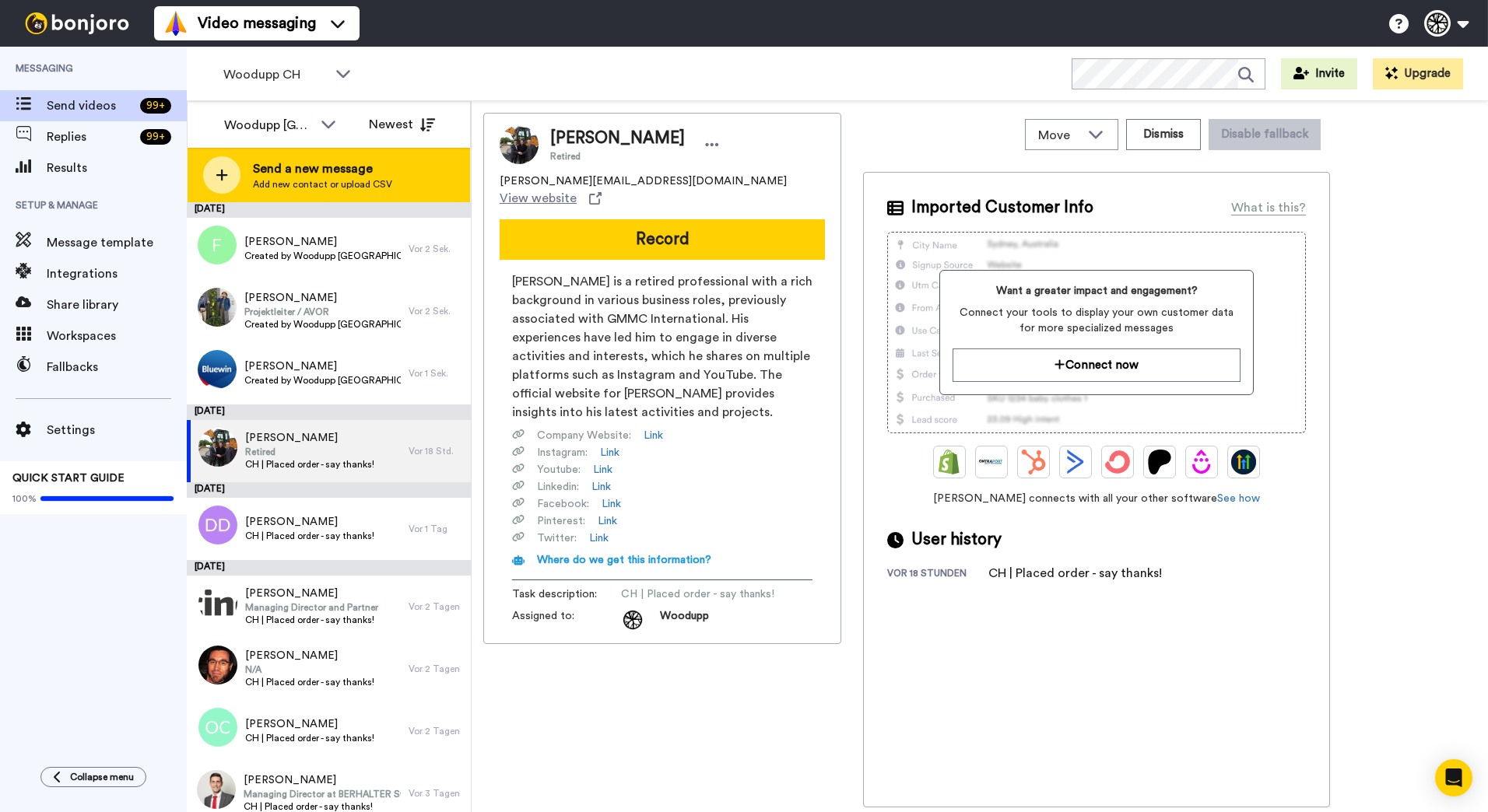
click at [391, 180] on div "Send a new message Add new contact or upload CSV" at bounding box center [329, 175] width 283 height 54
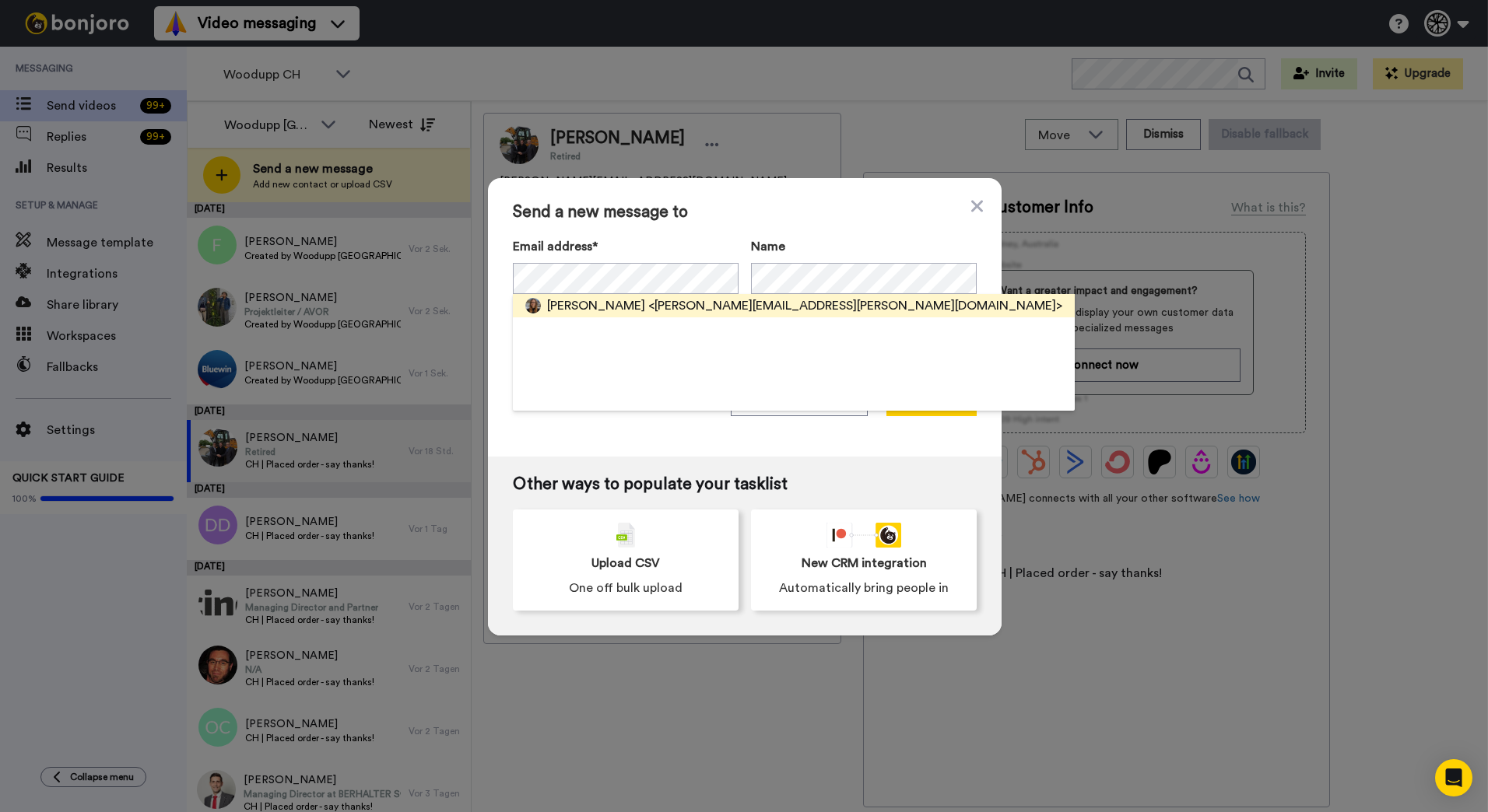
click at [702, 308] on span "<stephanie@stepin-concept.ch>" at bounding box center [855, 305] width 414 height 19
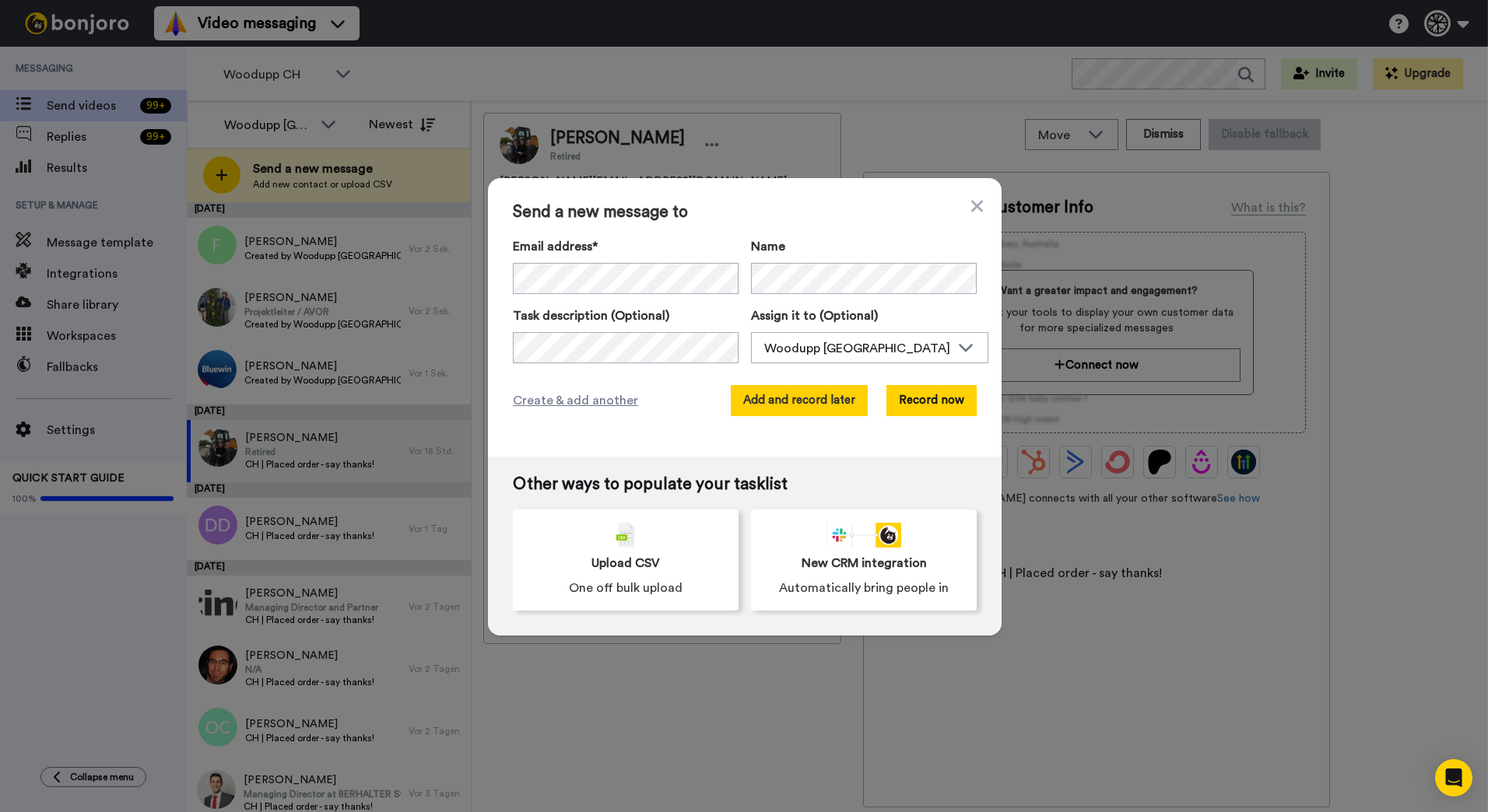
click at [820, 402] on button "Add and record later" at bounding box center [799, 400] width 137 height 31
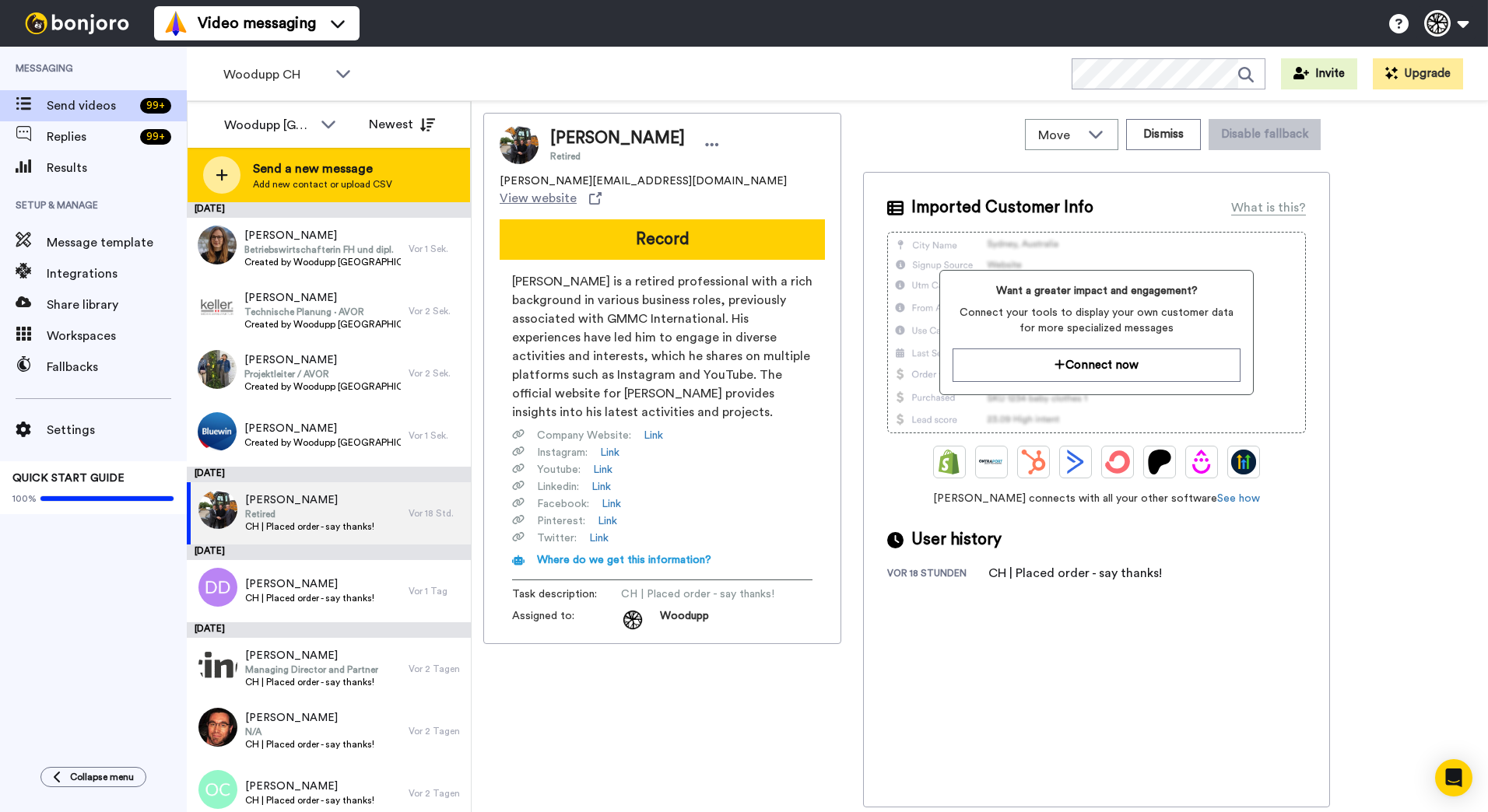
click at [399, 182] on div "Send a new message Add new contact or upload CSV" at bounding box center [329, 175] width 283 height 54
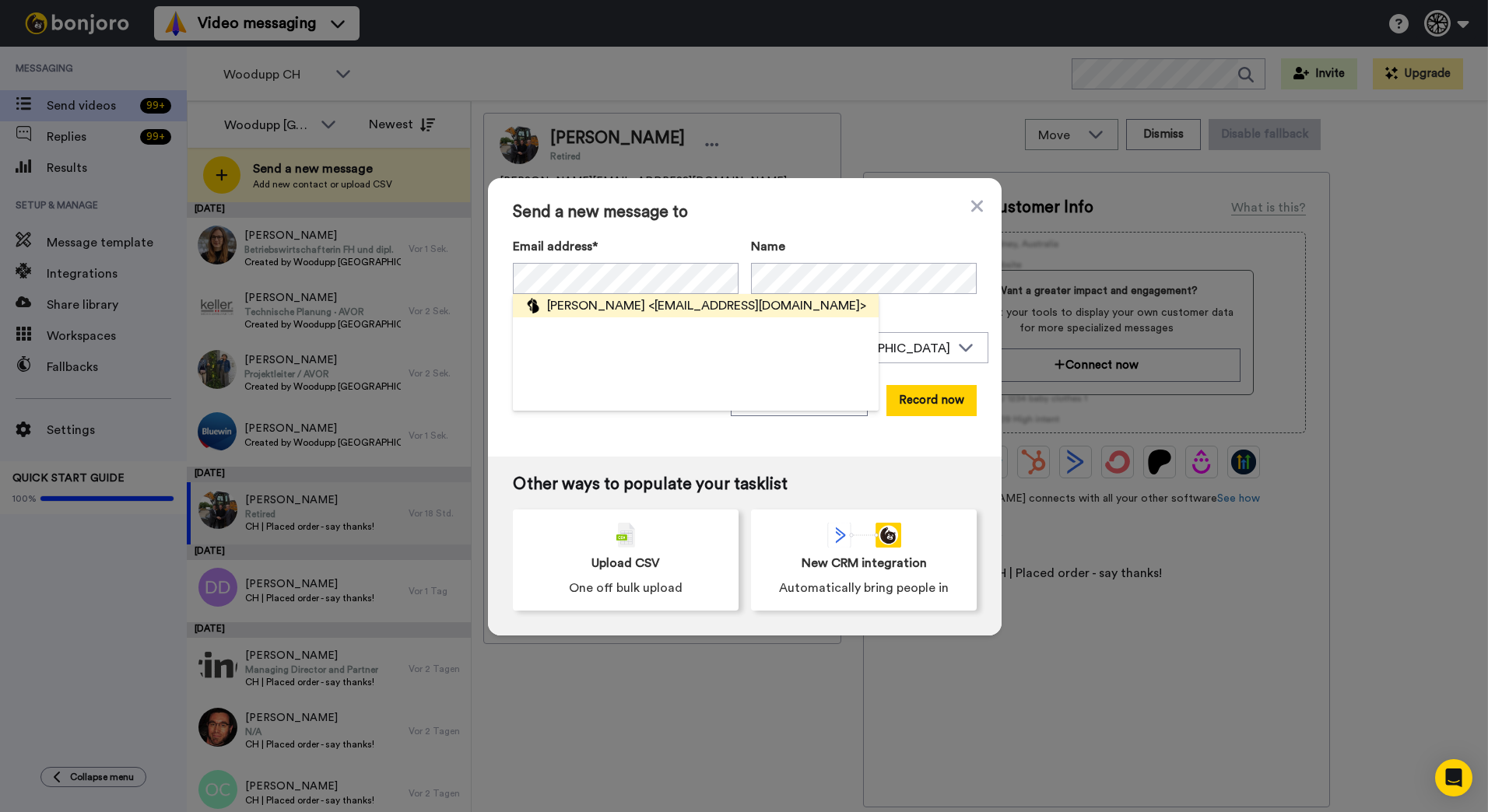
click at [675, 299] on span "<fischerdani@bluewin.ch>" at bounding box center [757, 305] width 218 height 19
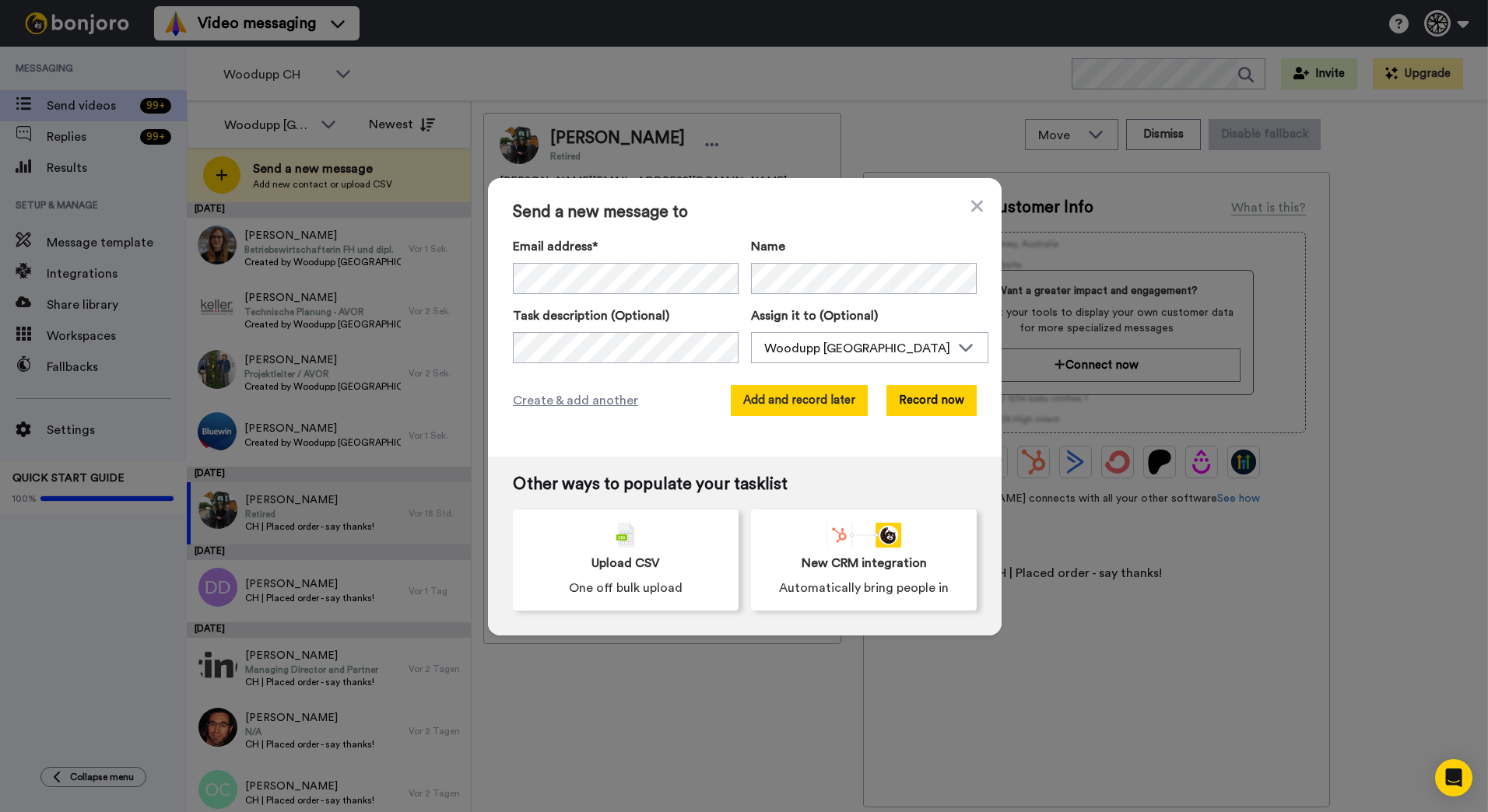
click at [829, 397] on button "Add and record later" at bounding box center [799, 400] width 137 height 31
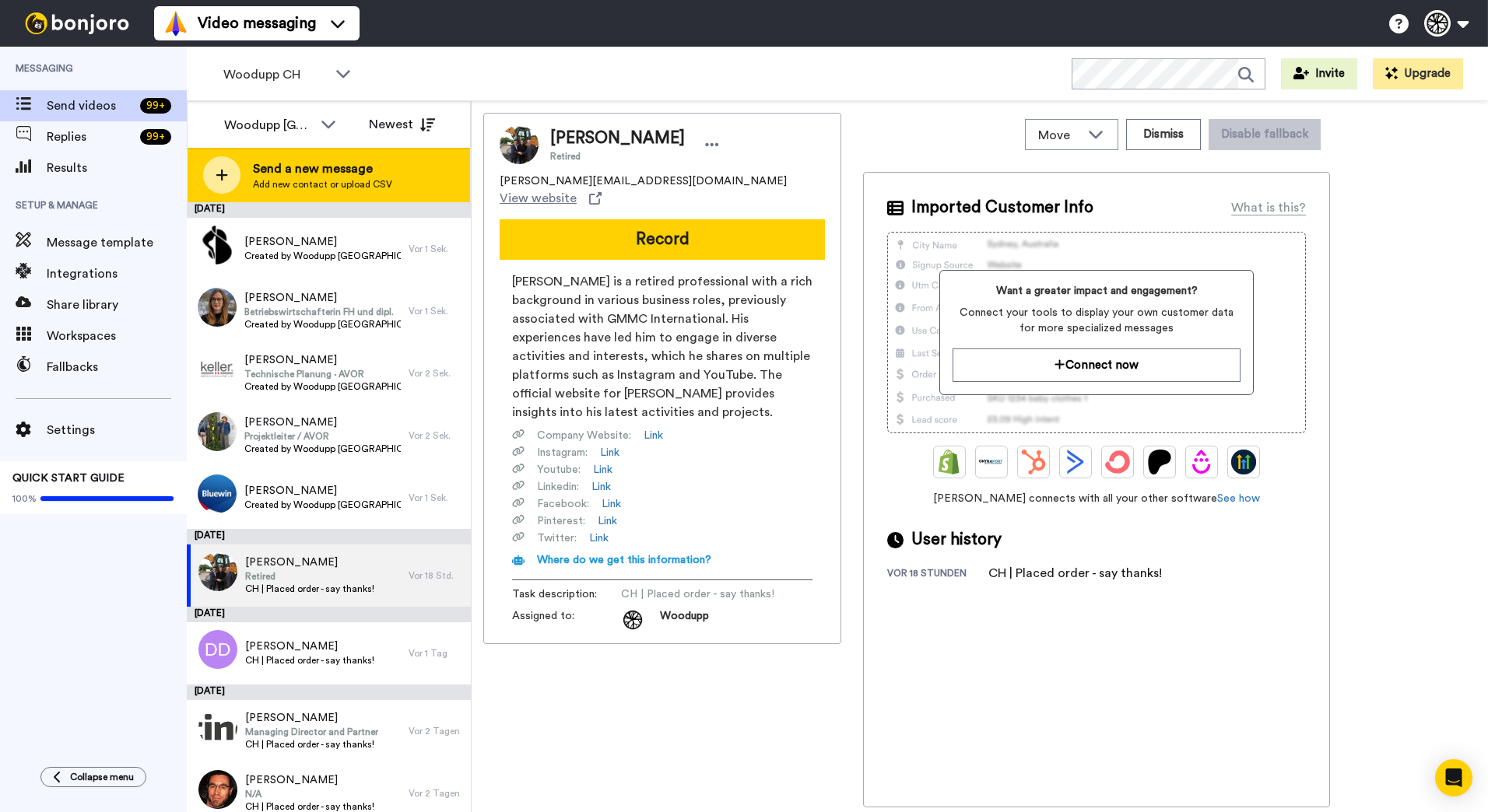
click at [261, 177] on span "Send a new message" at bounding box center [322, 168] width 139 height 19
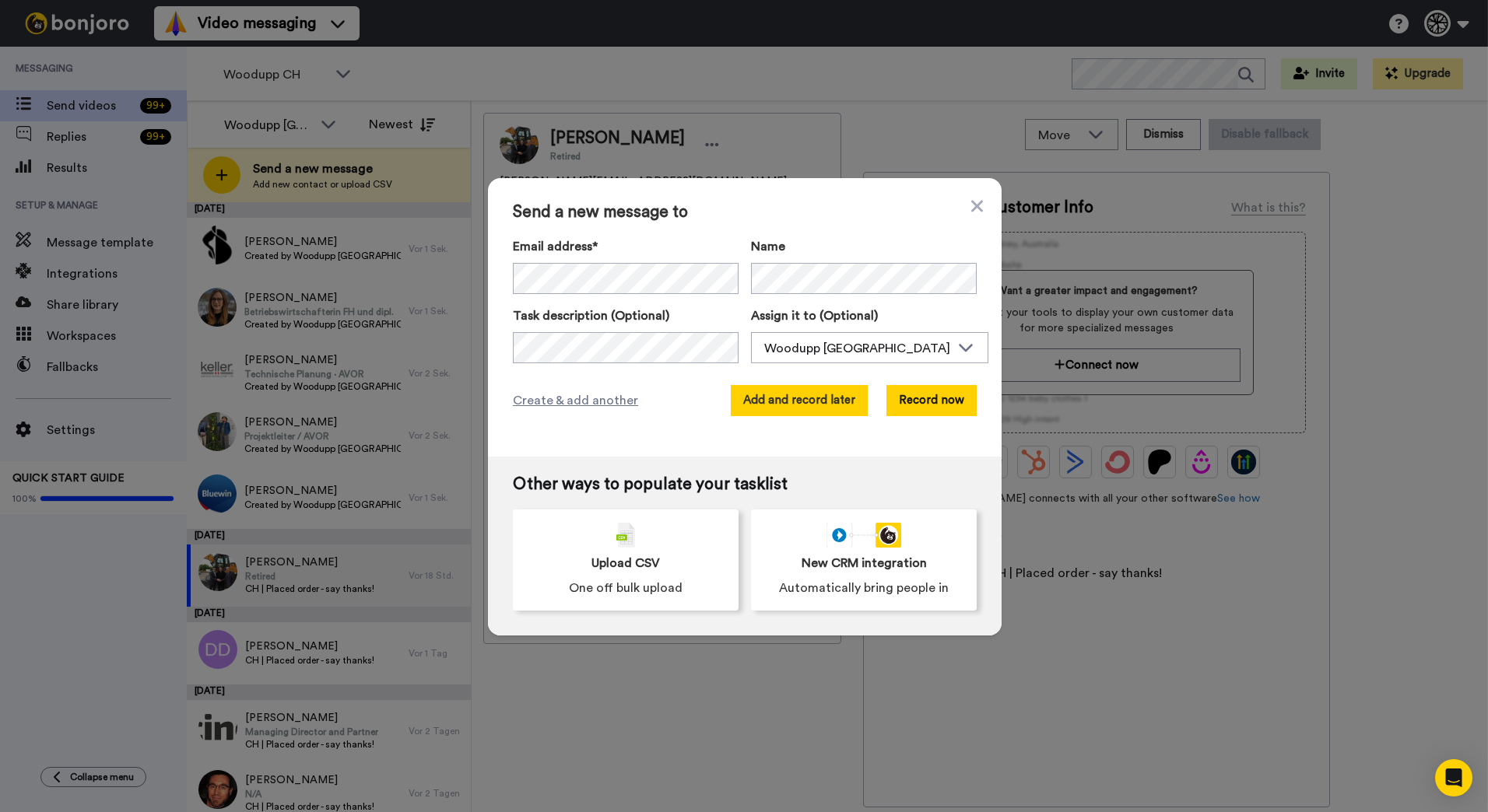
click at [845, 403] on button "Add and record later" at bounding box center [799, 400] width 137 height 31
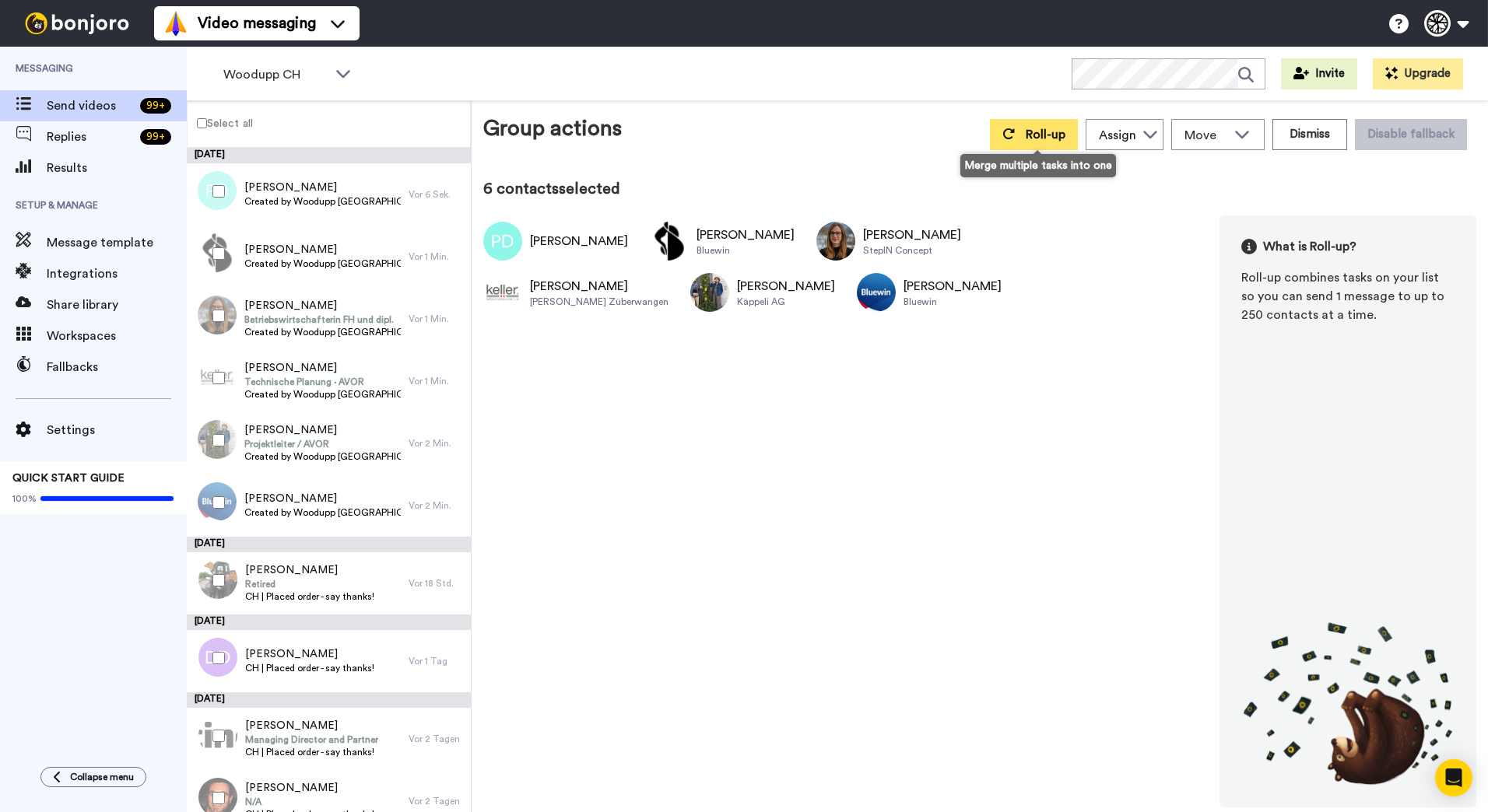
click at [1015, 139] on icon at bounding box center [1009, 134] width 12 height 12
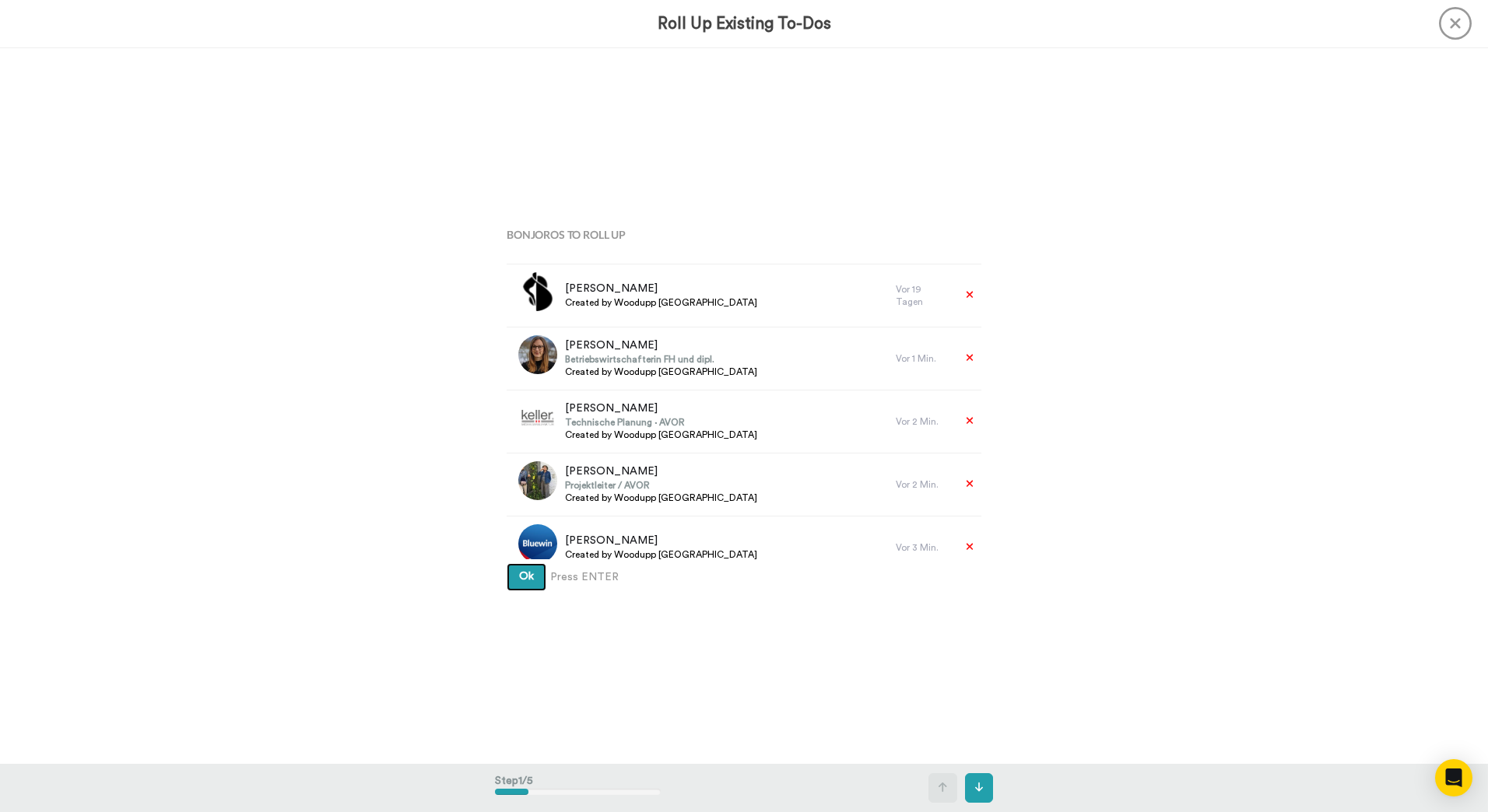
scroll to position [66, 0]
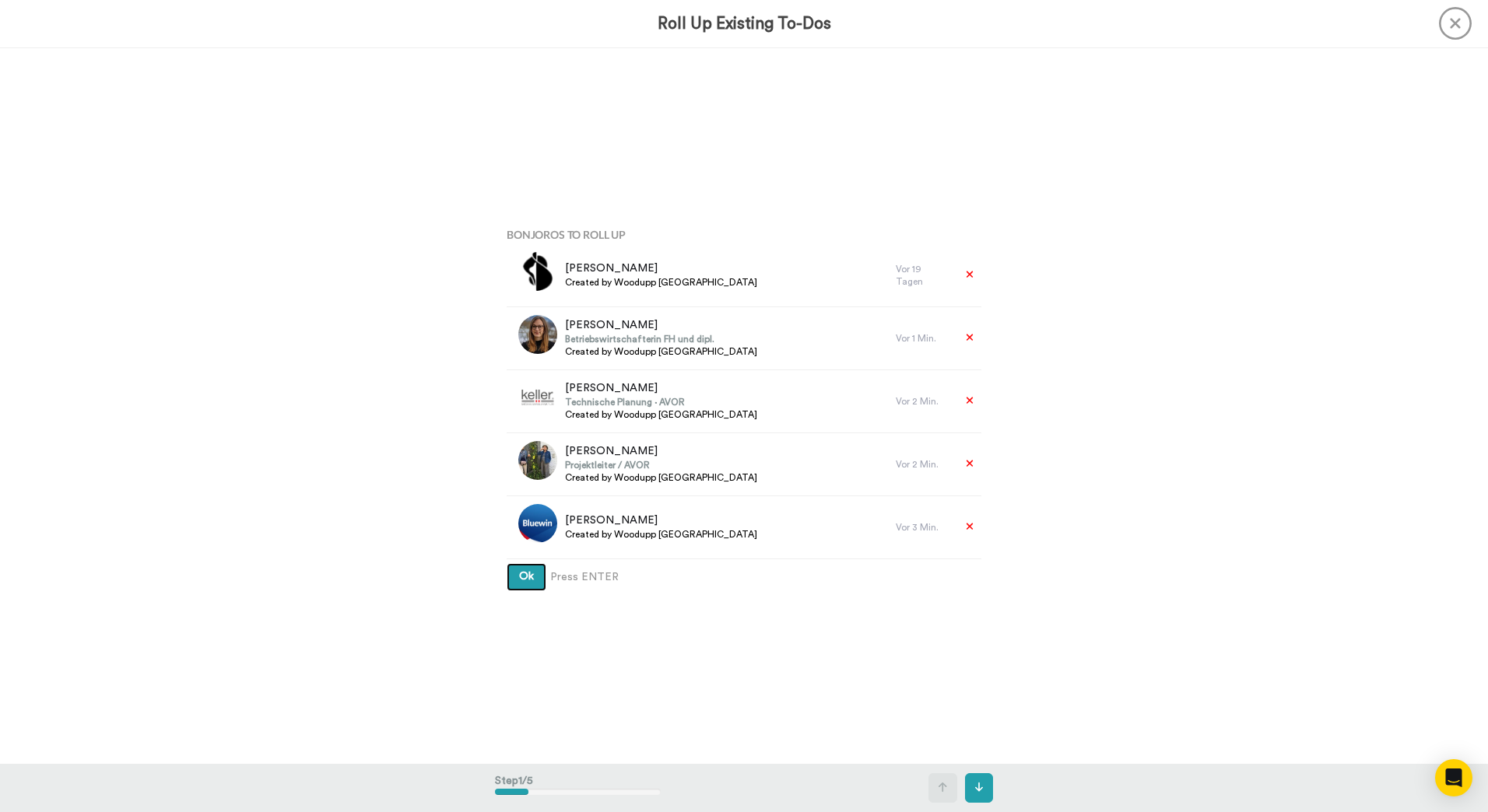
click at [506, 563] on button "Ok" at bounding box center [526, 577] width 40 height 28
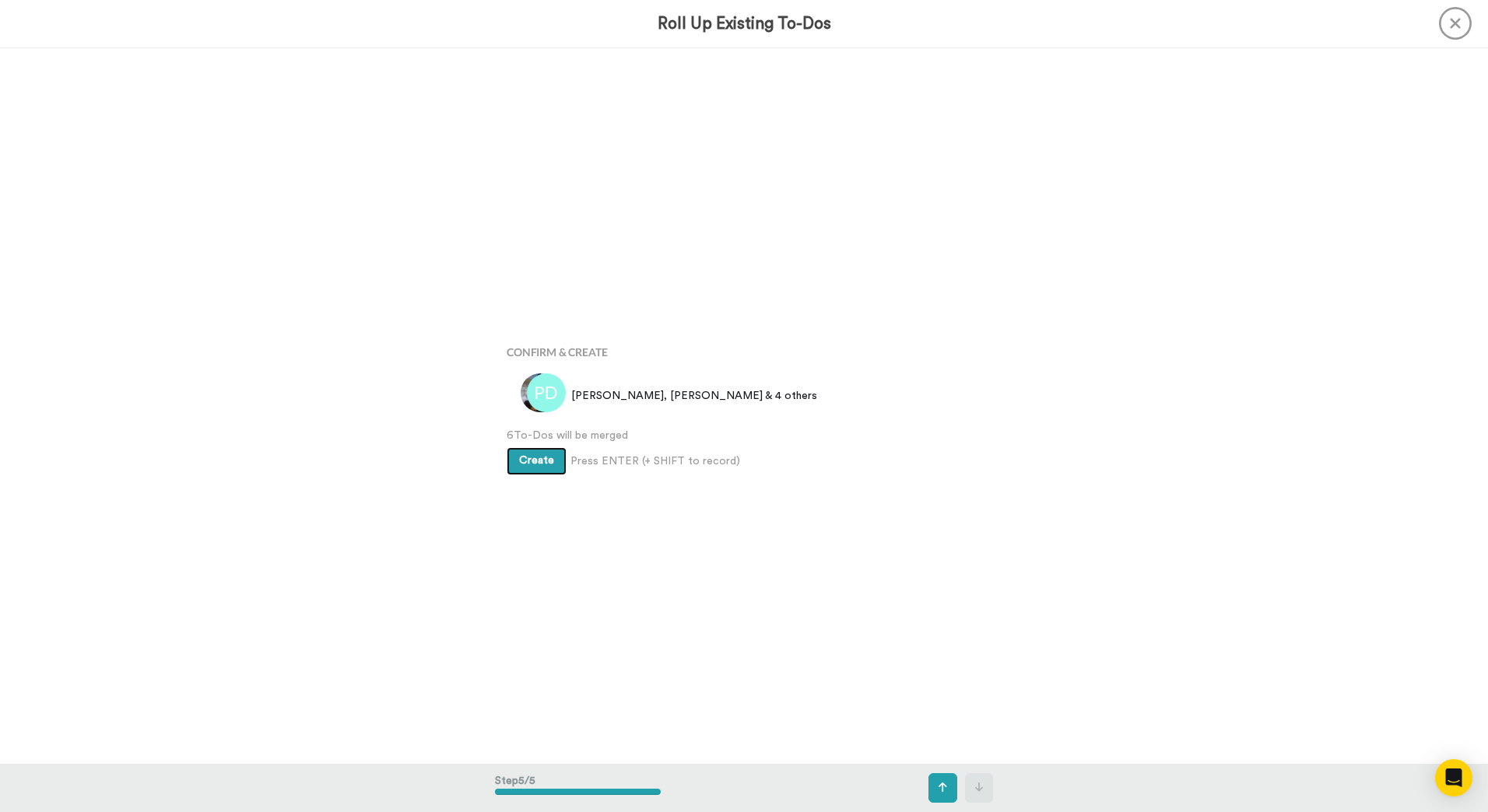
scroll to position [2865, 0]
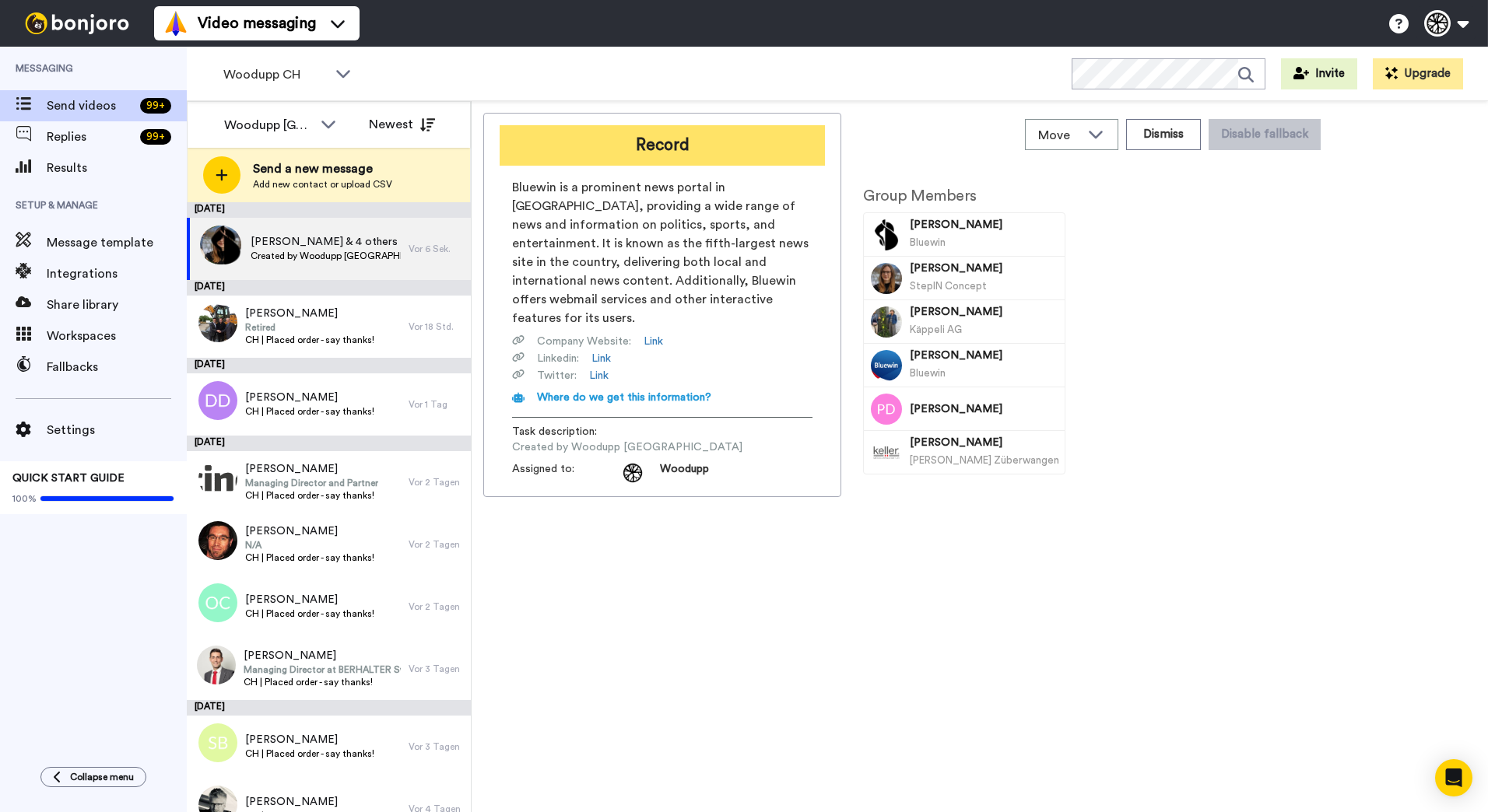
click at [787, 144] on button "Record" at bounding box center [662, 145] width 325 height 41
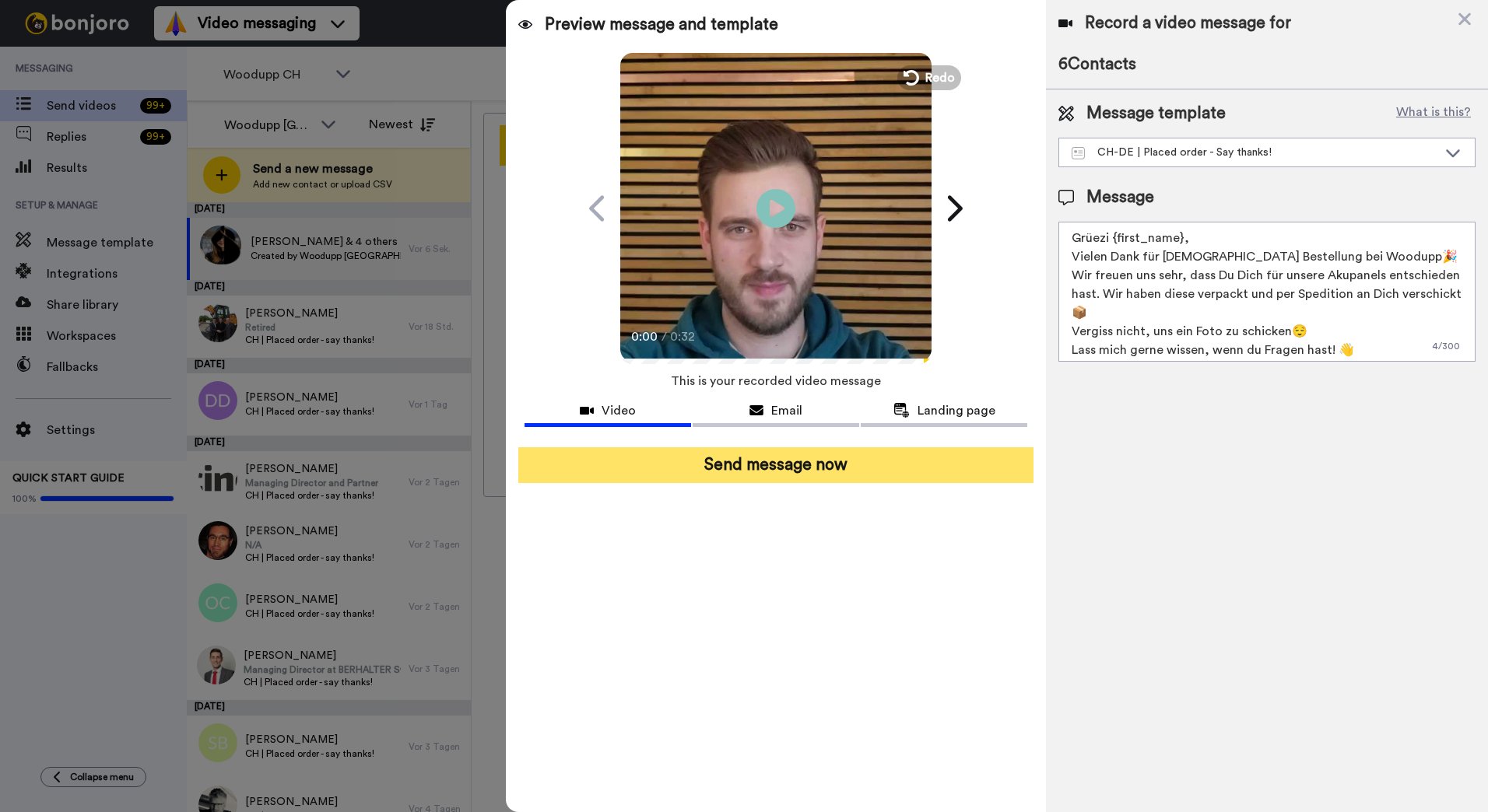
click at [796, 457] on button "Send message now" at bounding box center [776, 465] width 515 height 35
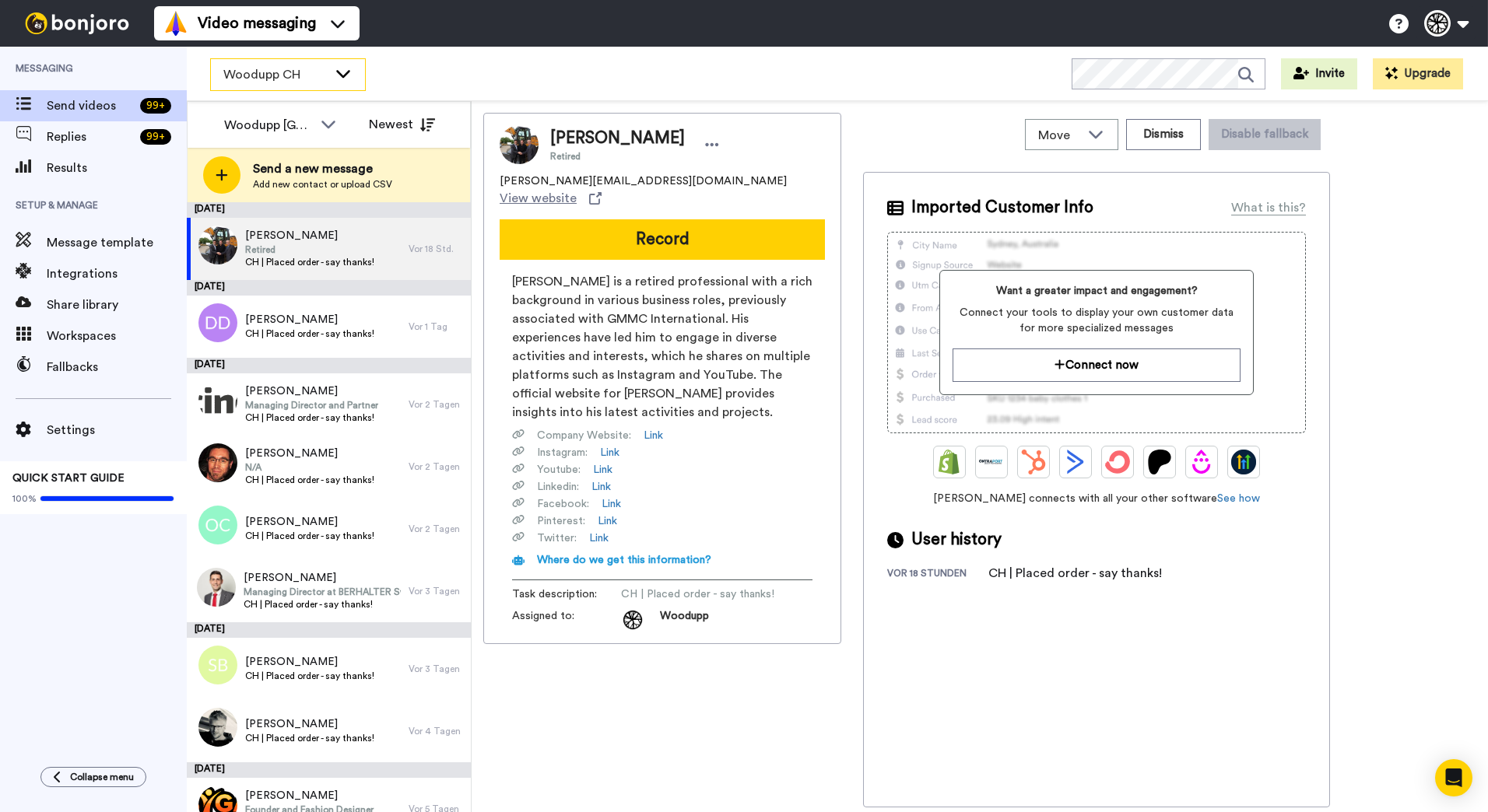
click at [354, 80] on div "Woodupp CH" at bounding box center [288, 74] width 154 height 31
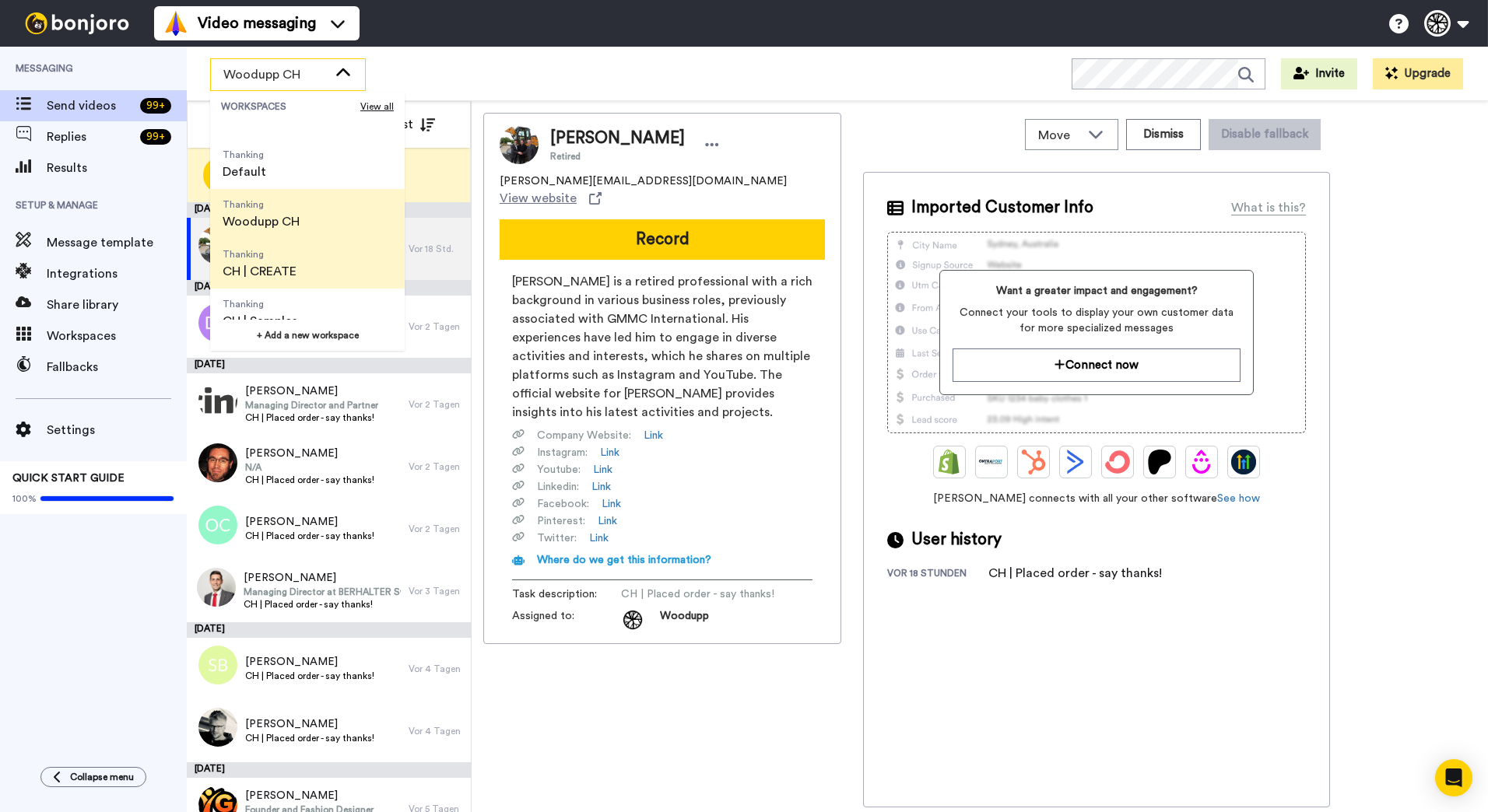
scroll to position [50, 0]
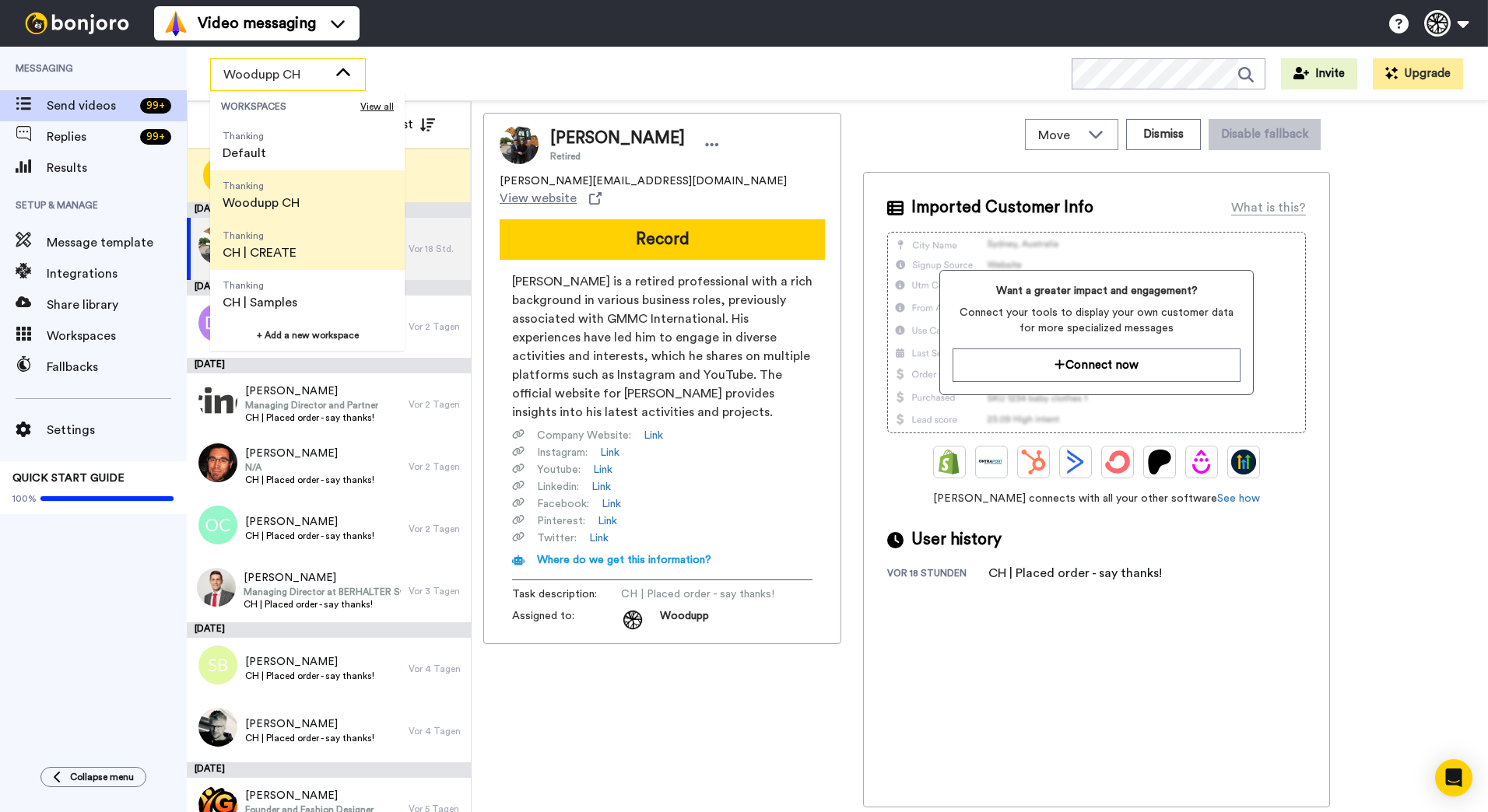
click at [324, 247] on li "Thanking CH | CREATE" at bounding box center [307, 245] width 194 height 50
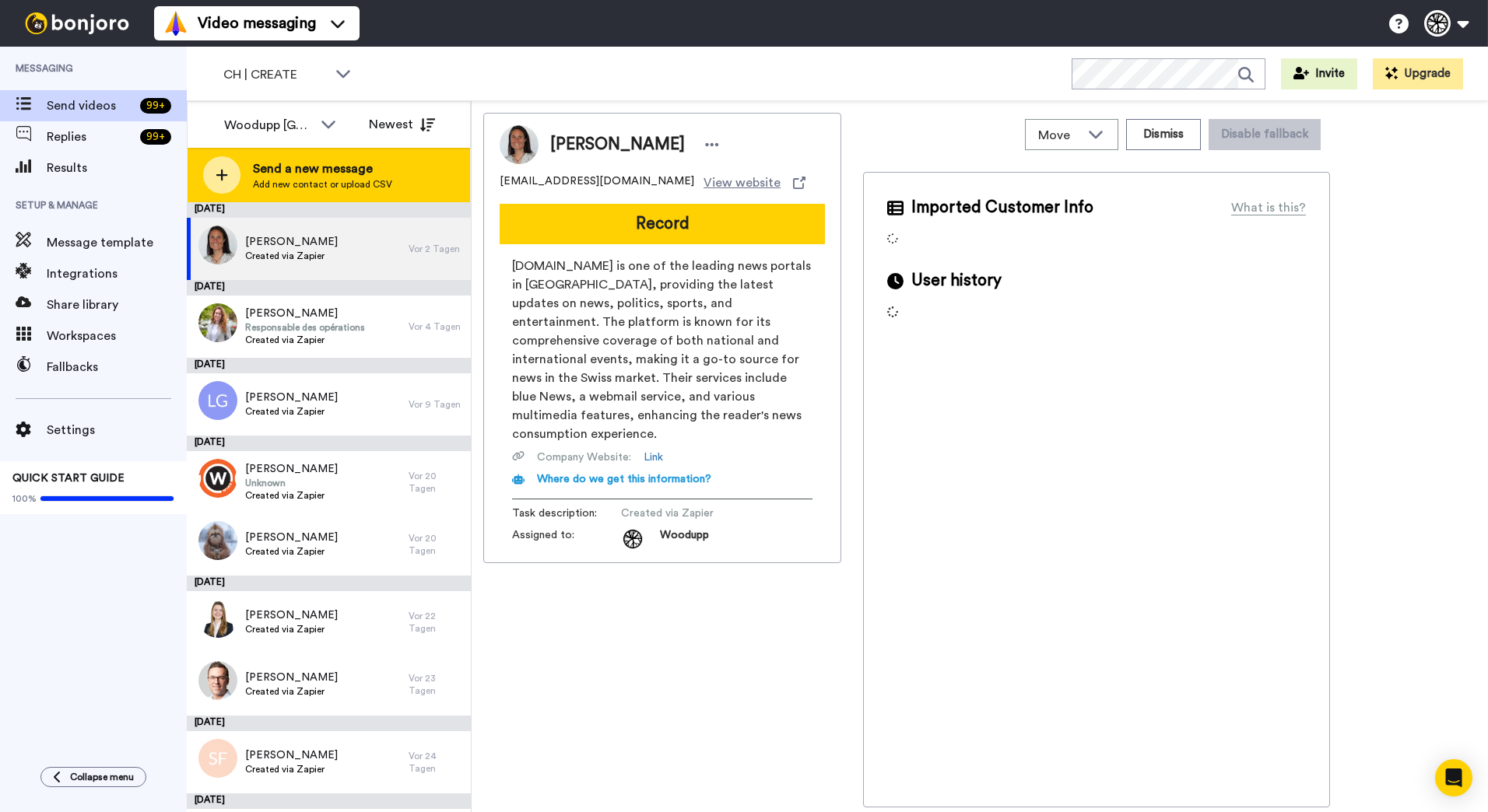
click at [283, 181] on span "Add new contact or upload CSV" at bounding box center [322, 184] width 139 height 12
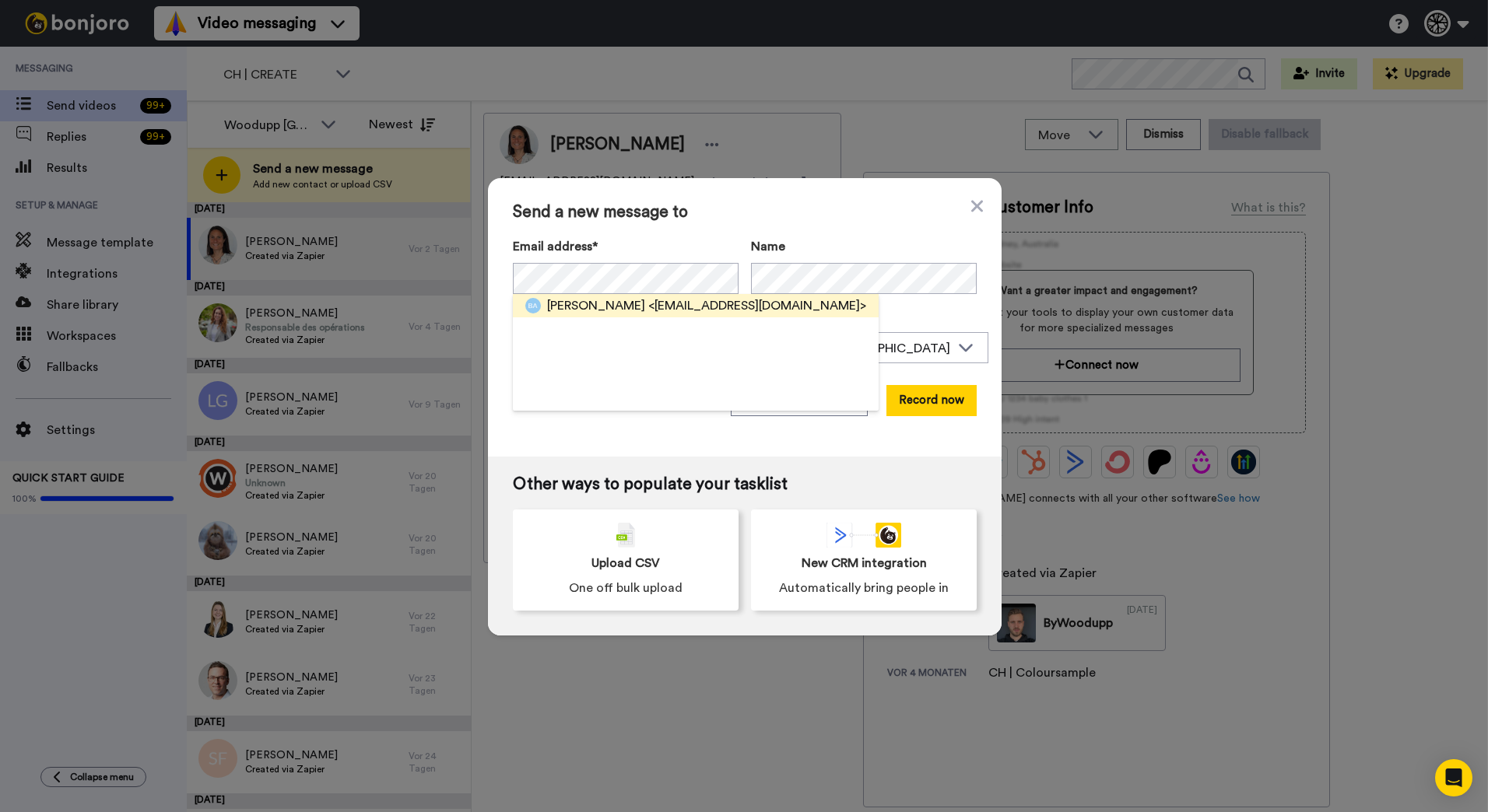
click at [646, 301] on span "Bernadett Ambrus-Hardegger" at bounding box center [596, 305] width 98 height 19
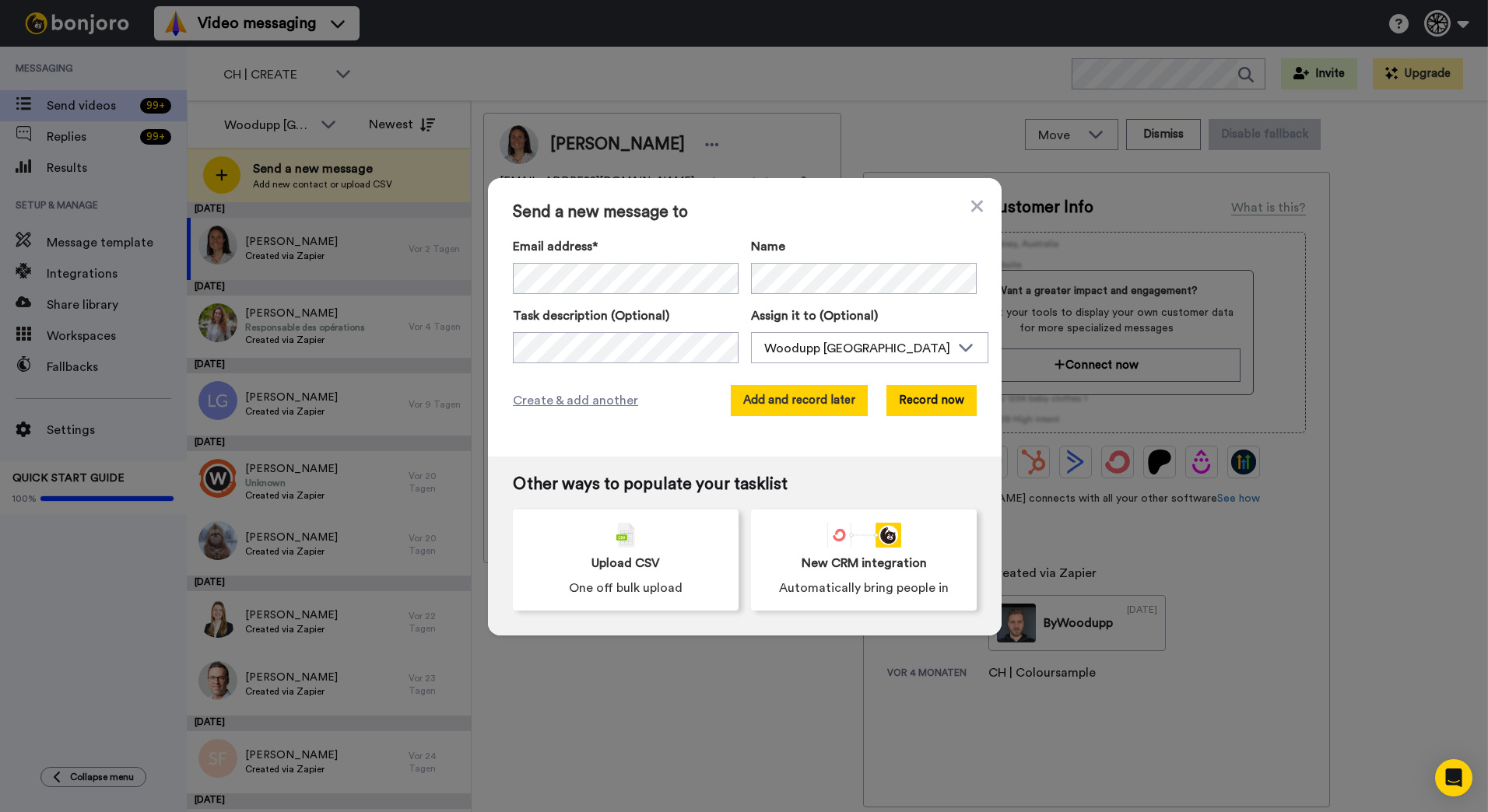
click at [799, 392] on button "Add and record later" at bounding box center [799, 400] width 137 height 31
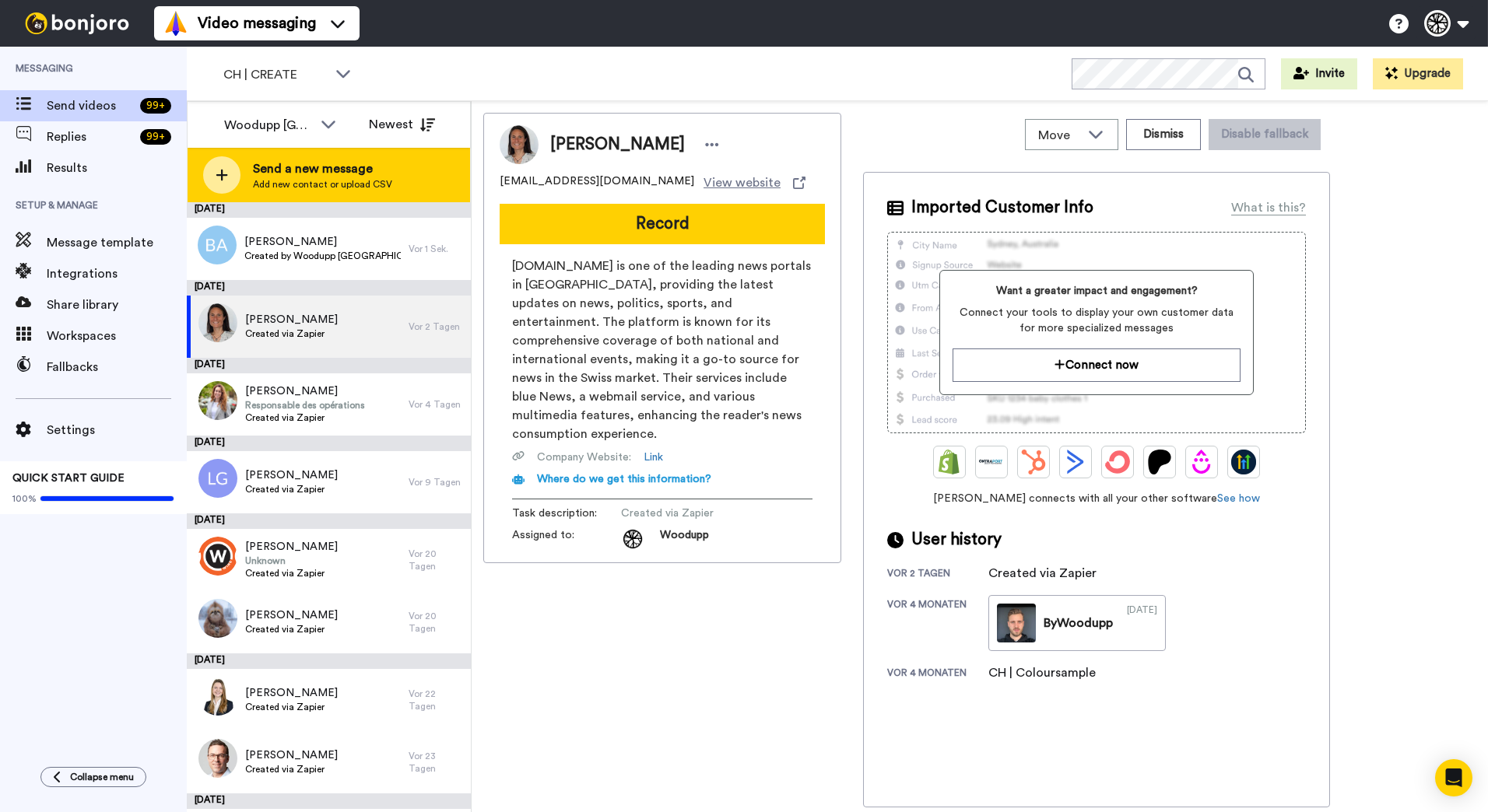
click at [396, 177] on div "Send a new message Add new contact or upload CSV" at bounding box center [329, 175] width 283 height 54
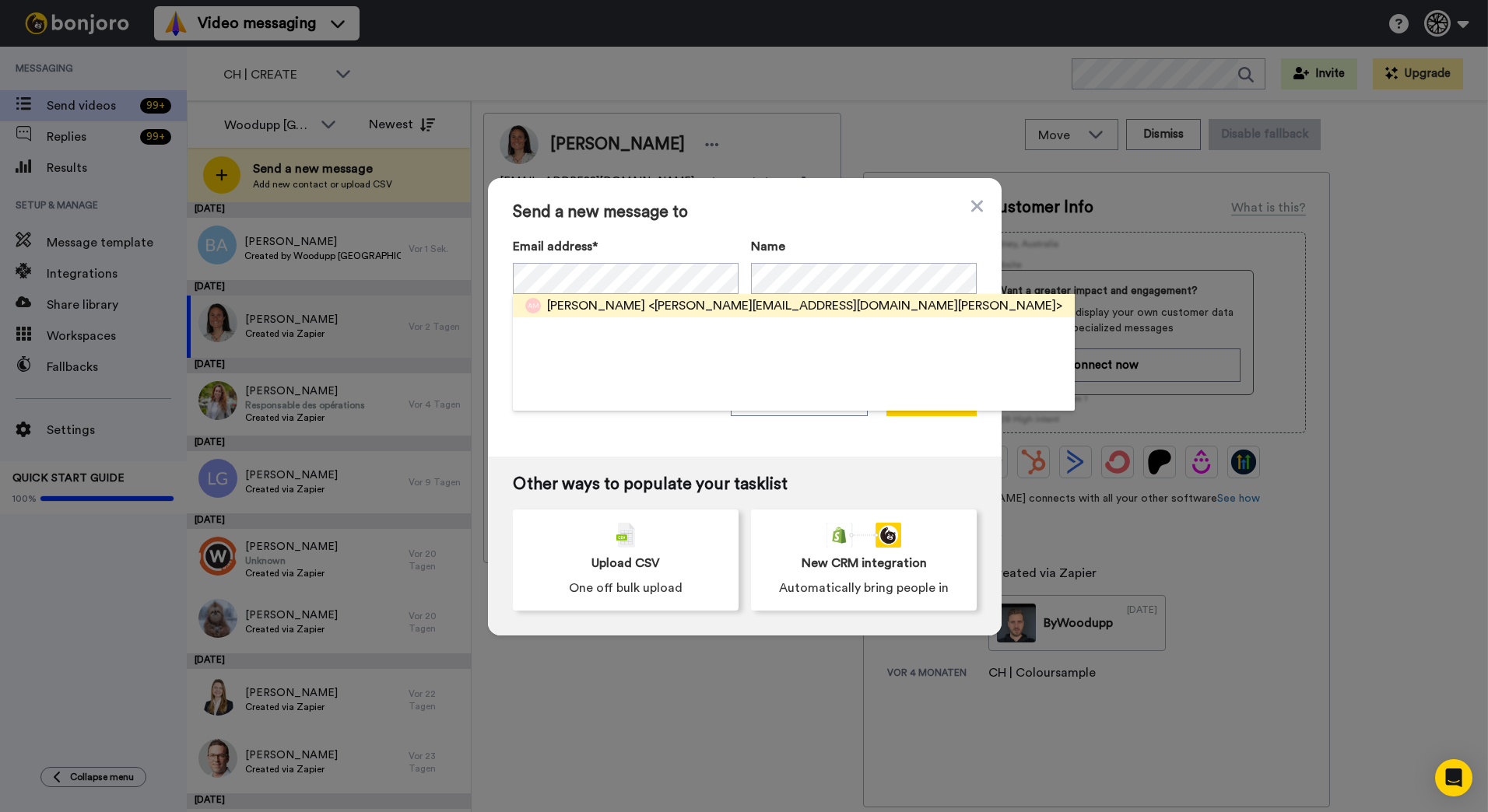
click at [683, 299] on span "<a.meili@garage-meili.ch>" at bounding box center [855, 305] width 414 height 19
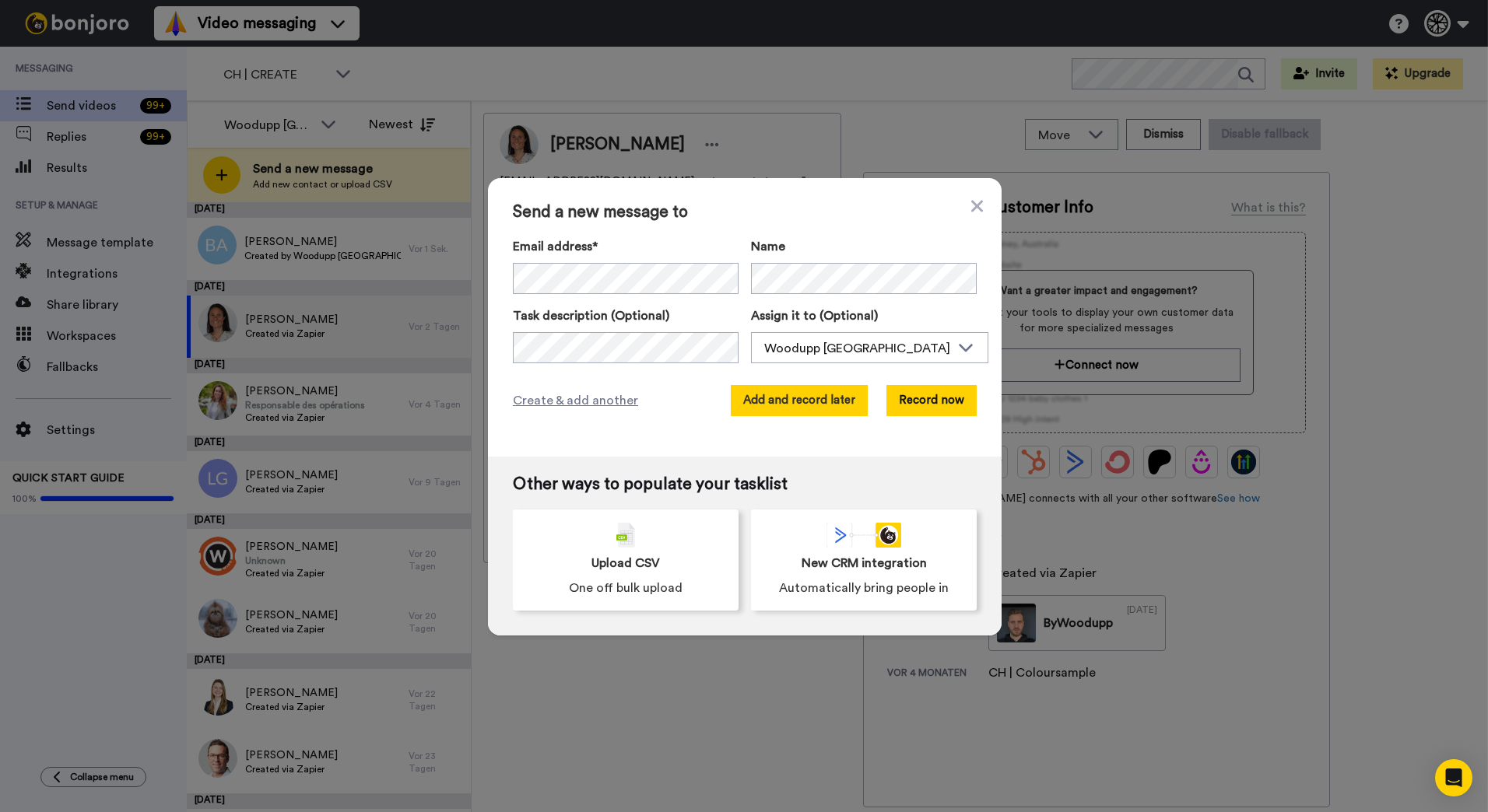
click at [844, 404] on button "Add and record later" at bounding box center [799, 400] width 137 height 31
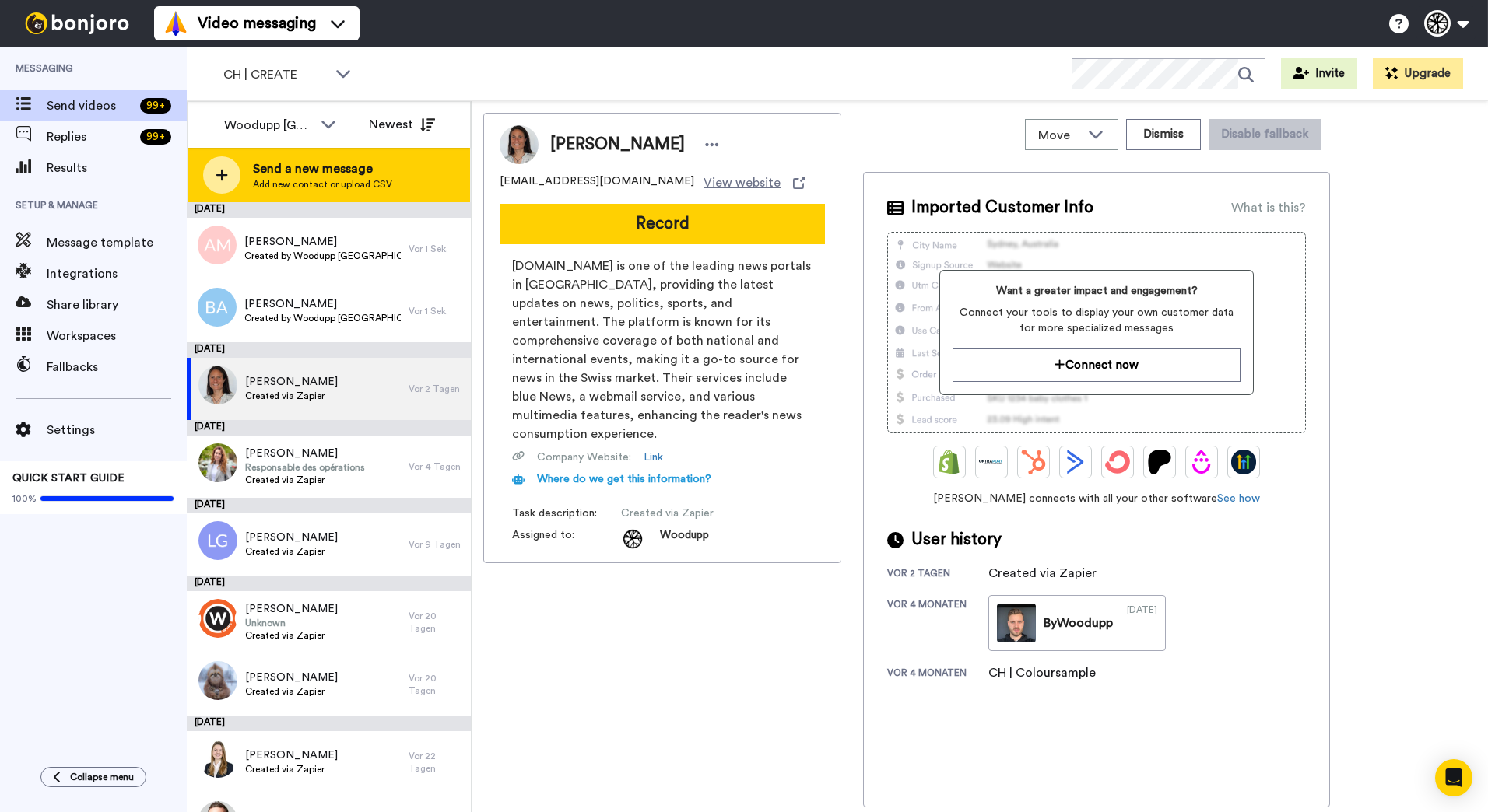
click at [416, 192] on div "Send a new message Add new contact or upload CSV" at bounding box center [329, 175] width 283 height 54
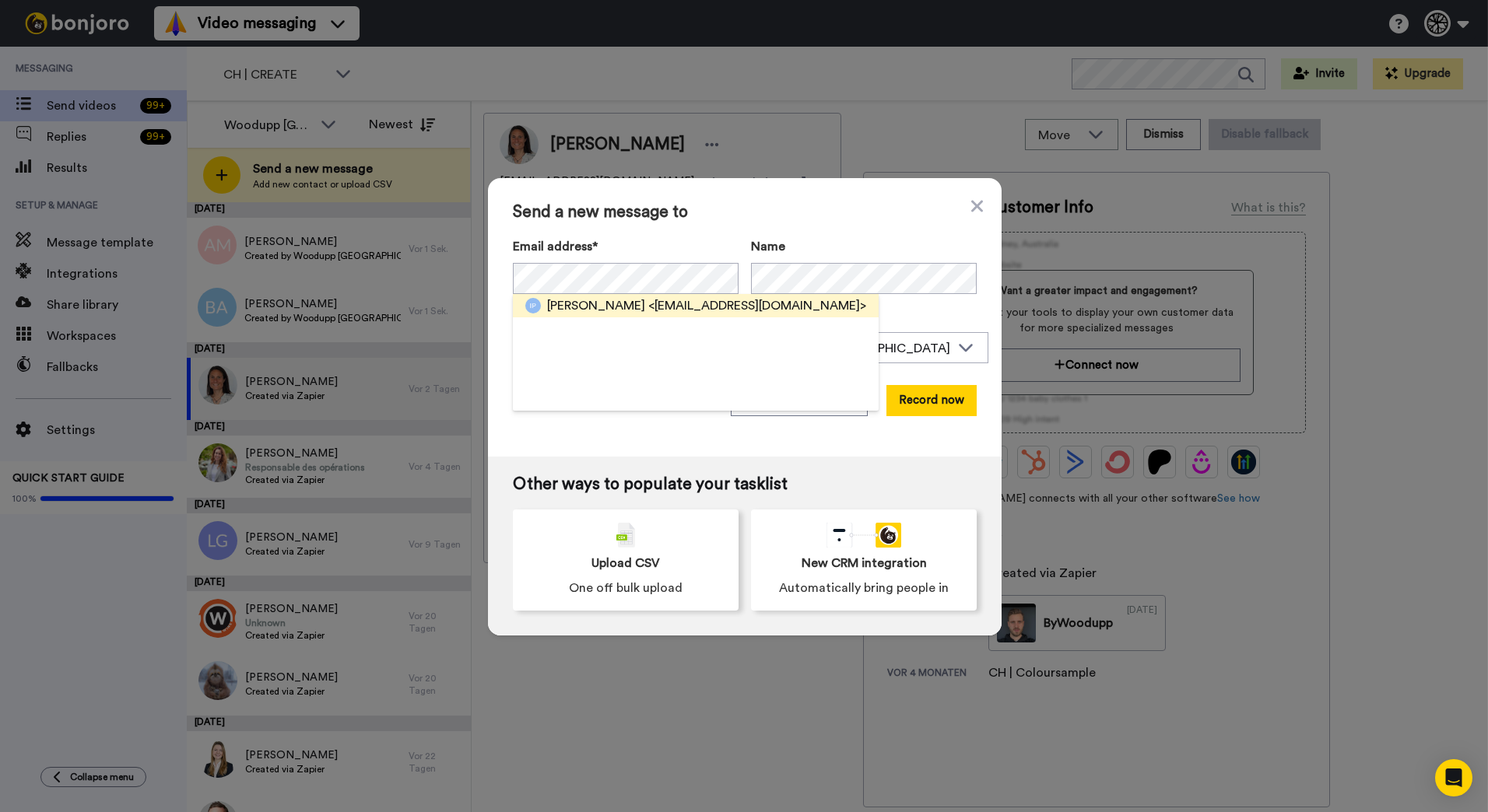
click at [606, 305] on div "Ivan Petzev <i.petzev@gmail.com>" at bounding box center [707, 305] width 319 height 19
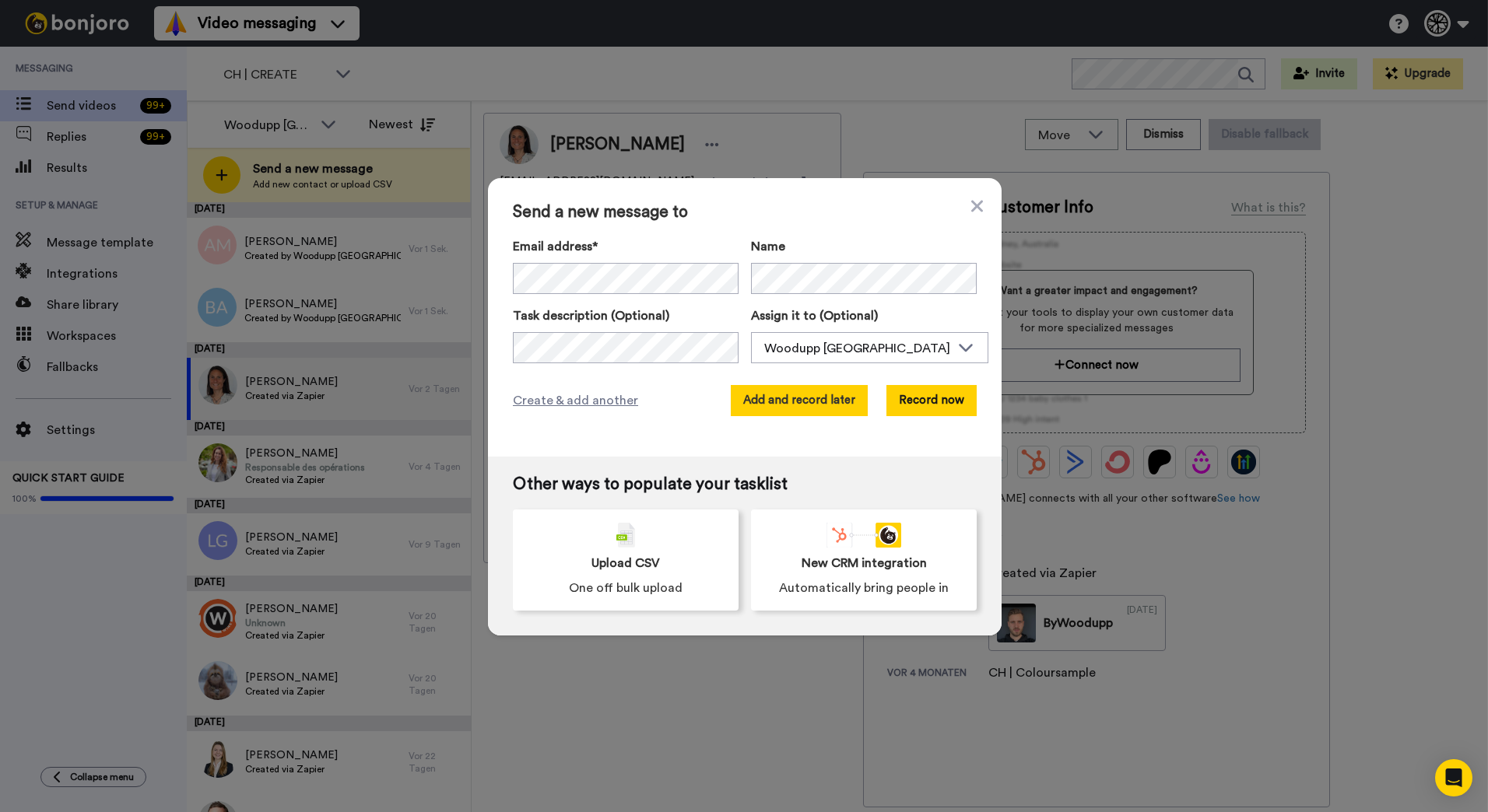
click at [836, 407] on button "Add and record later" at bounding box center [799, 400] width 137 height 31
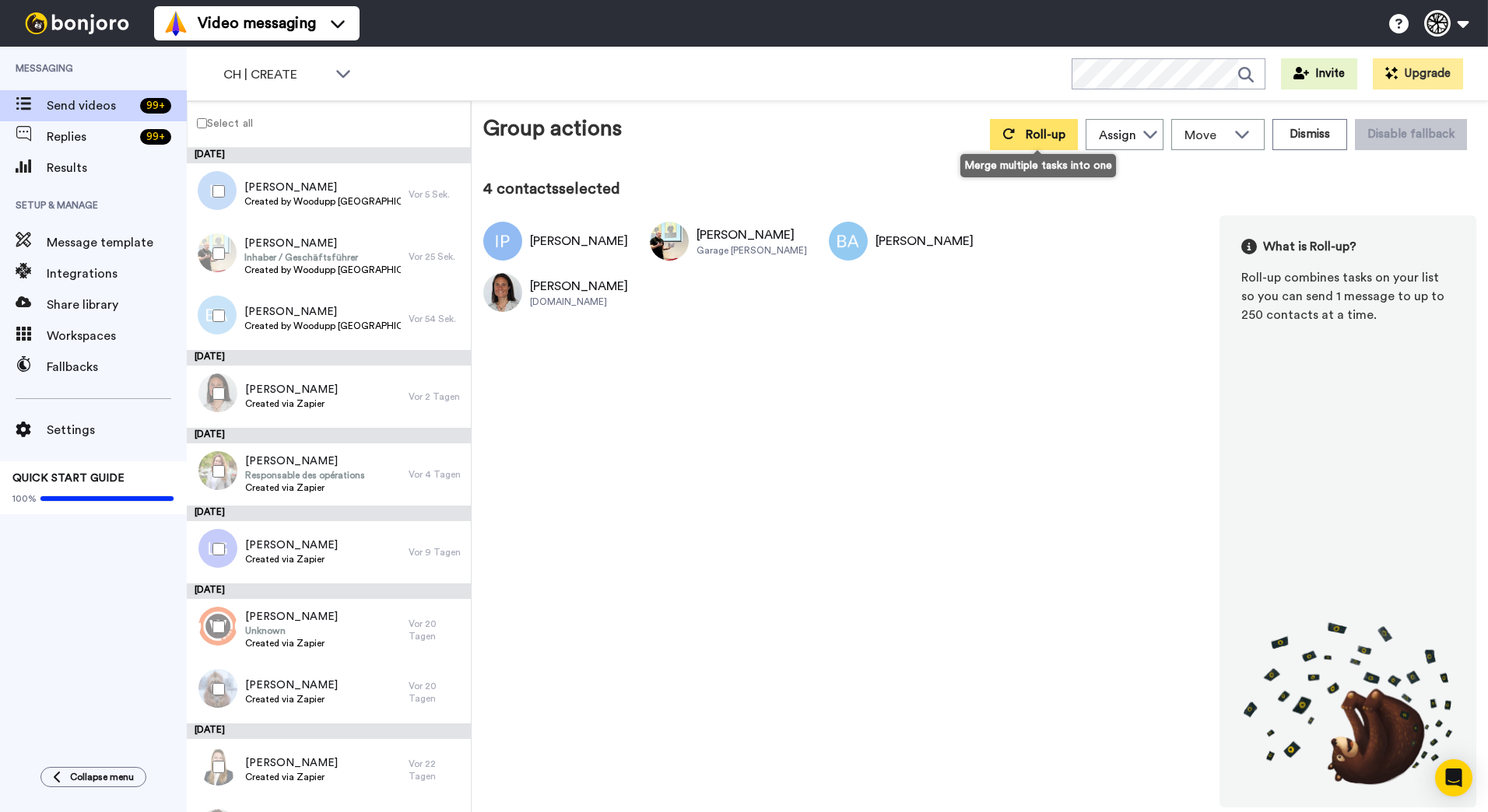
click at [1066, 132] on span "Roll-up" at bounding box center [1046, 135] width 40 height 12
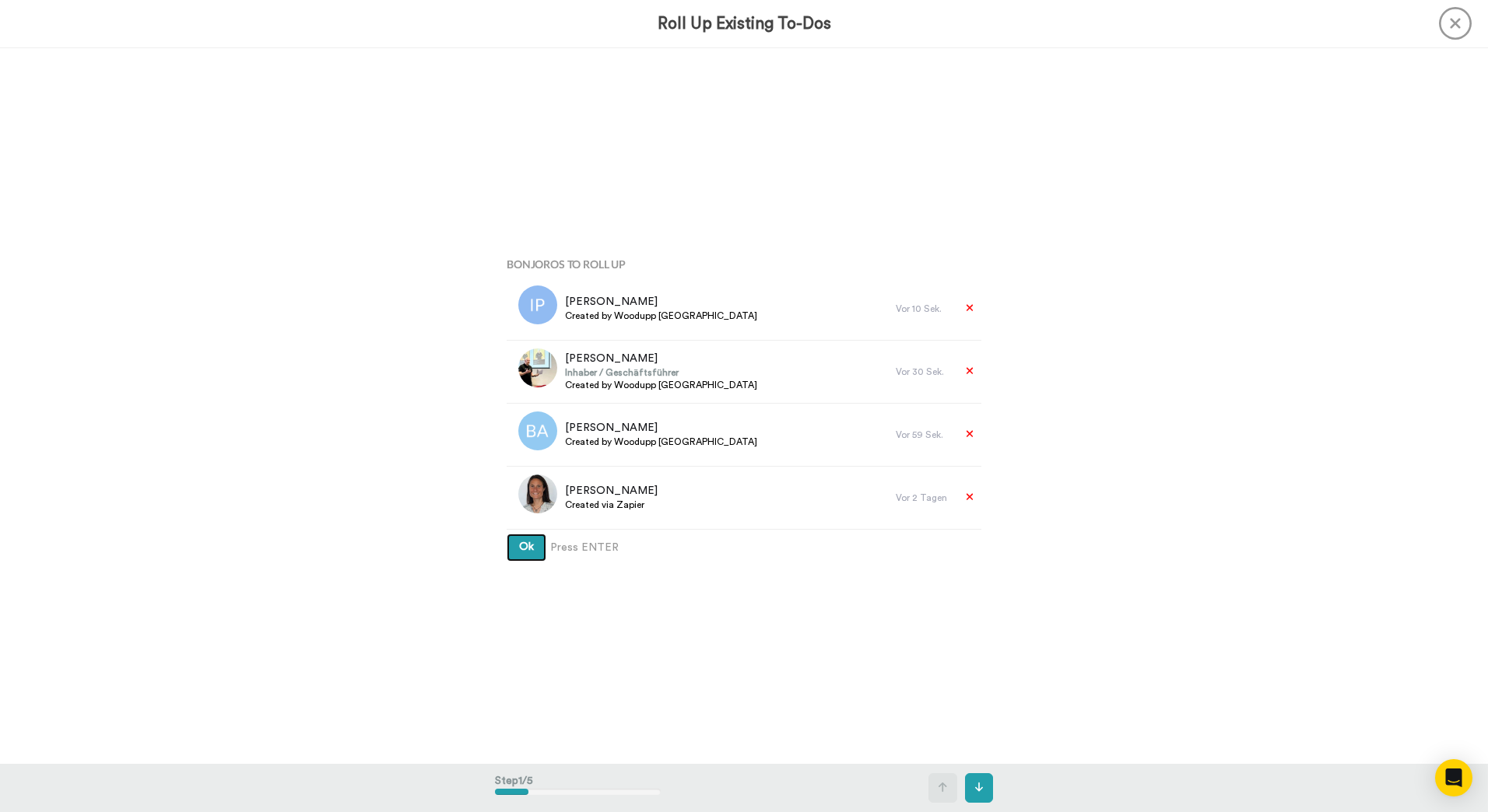
click at [506, 534] on button "Ok" at bounding box center [526, 548] width 40 height 28
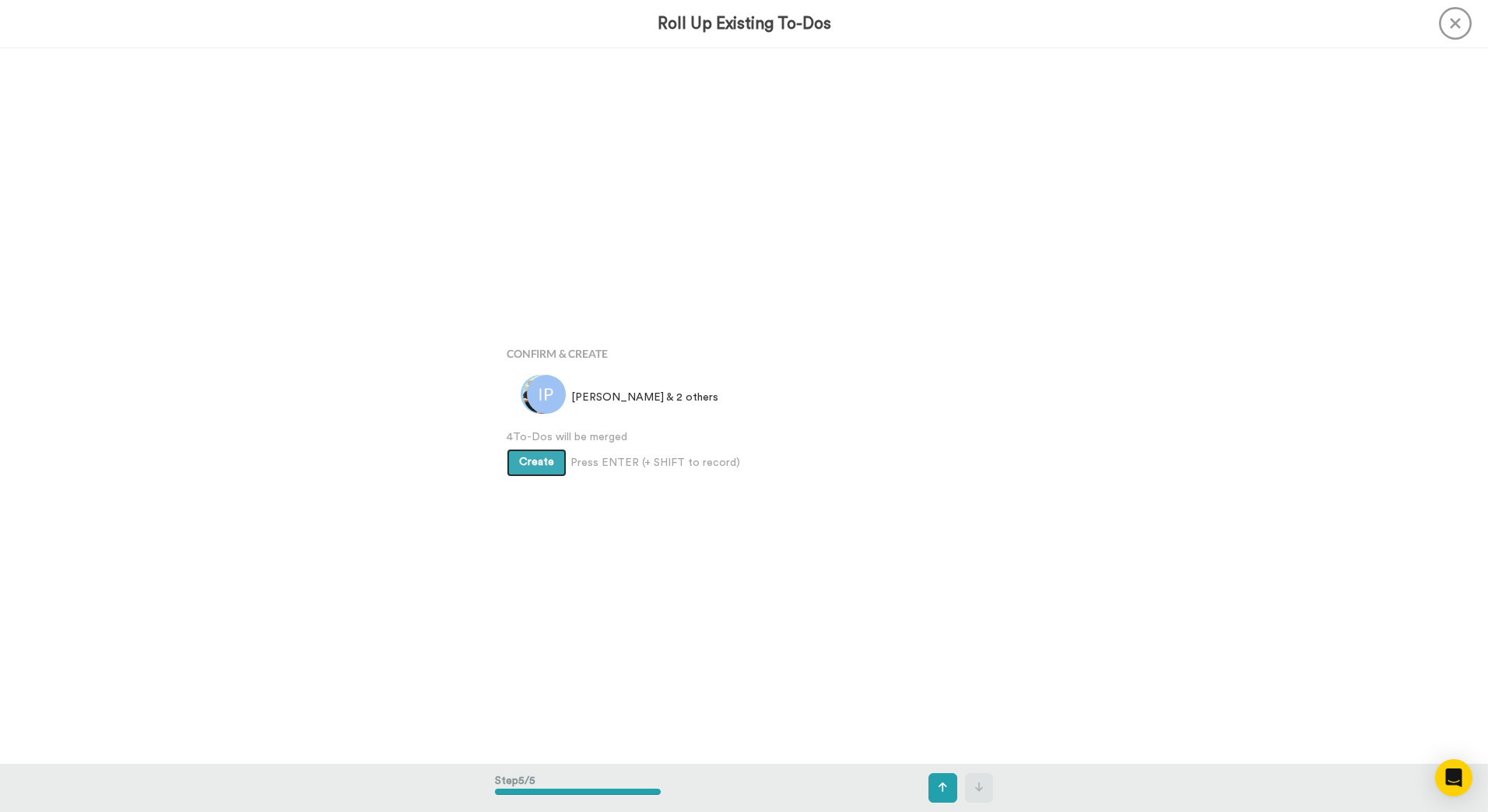
scroll to position [2865, 0]
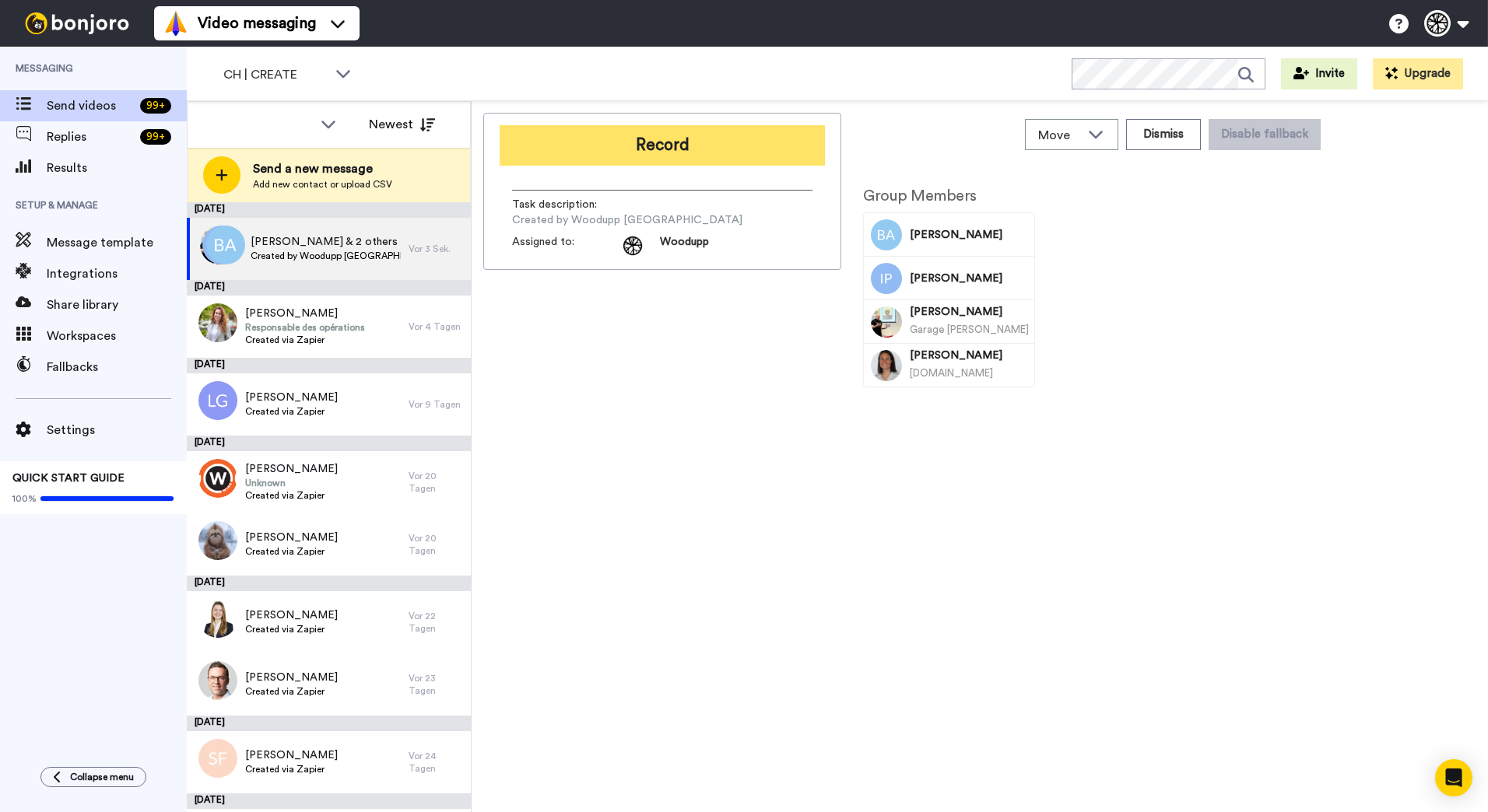
click at [576, 151] on button "Record" at bounding box center [662, 145] width 325 height 41
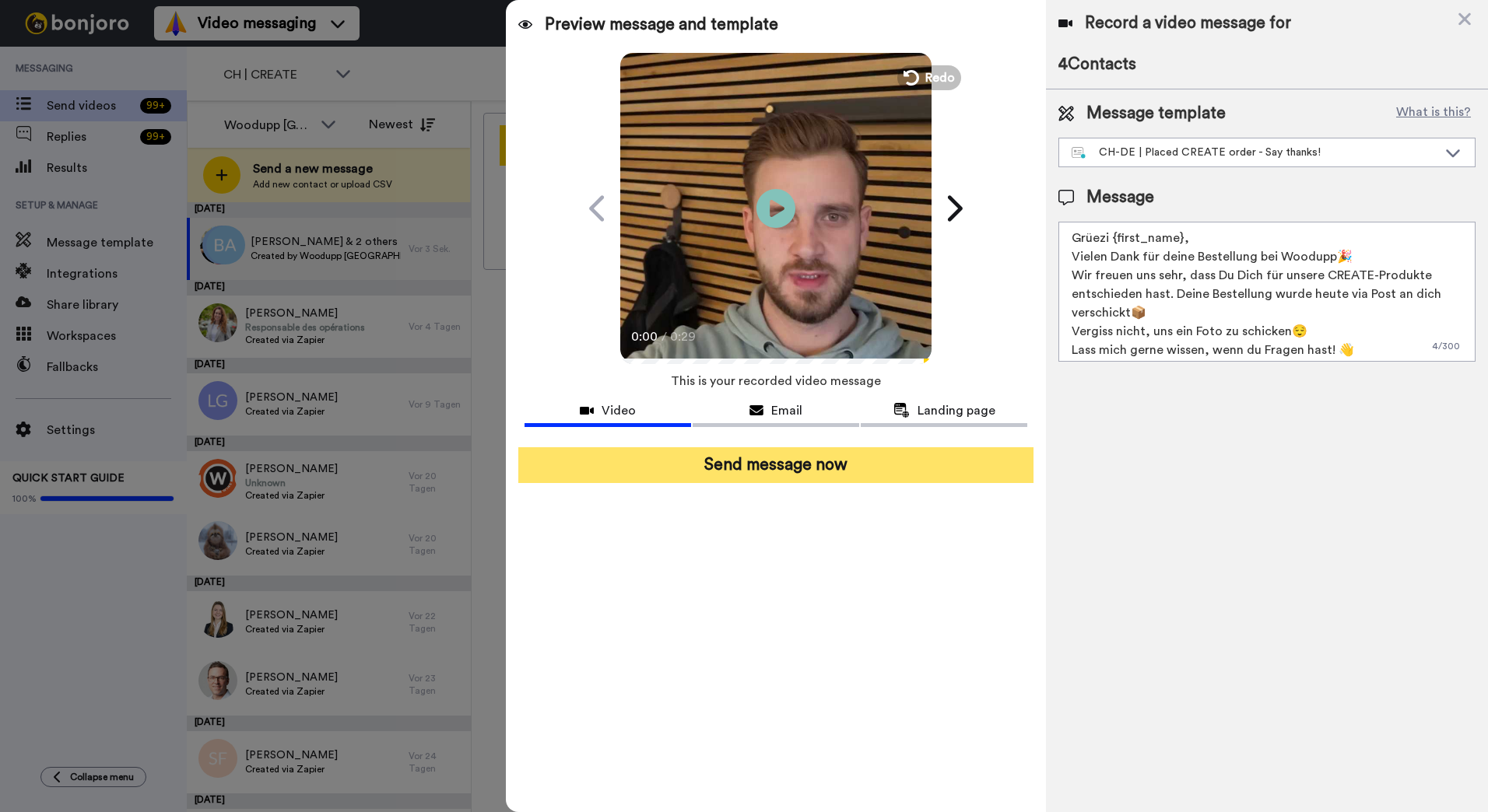
click at [915, 468] on button "Send message now" at bounding box center [776, 465] width 515 height 35
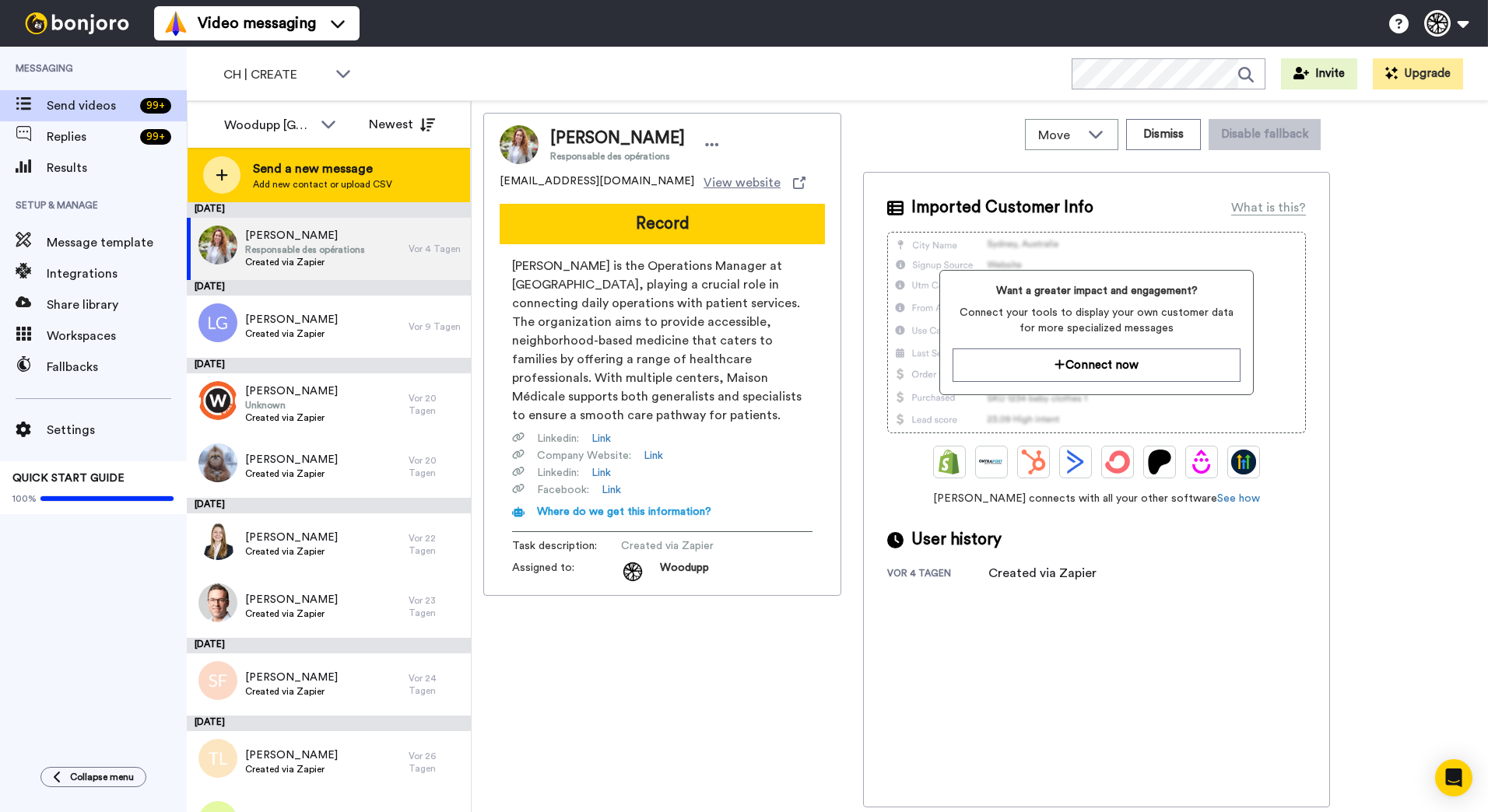
click at [297, 166] on span "Send a new message" at bounding box center [322, 168] width 139 height 19
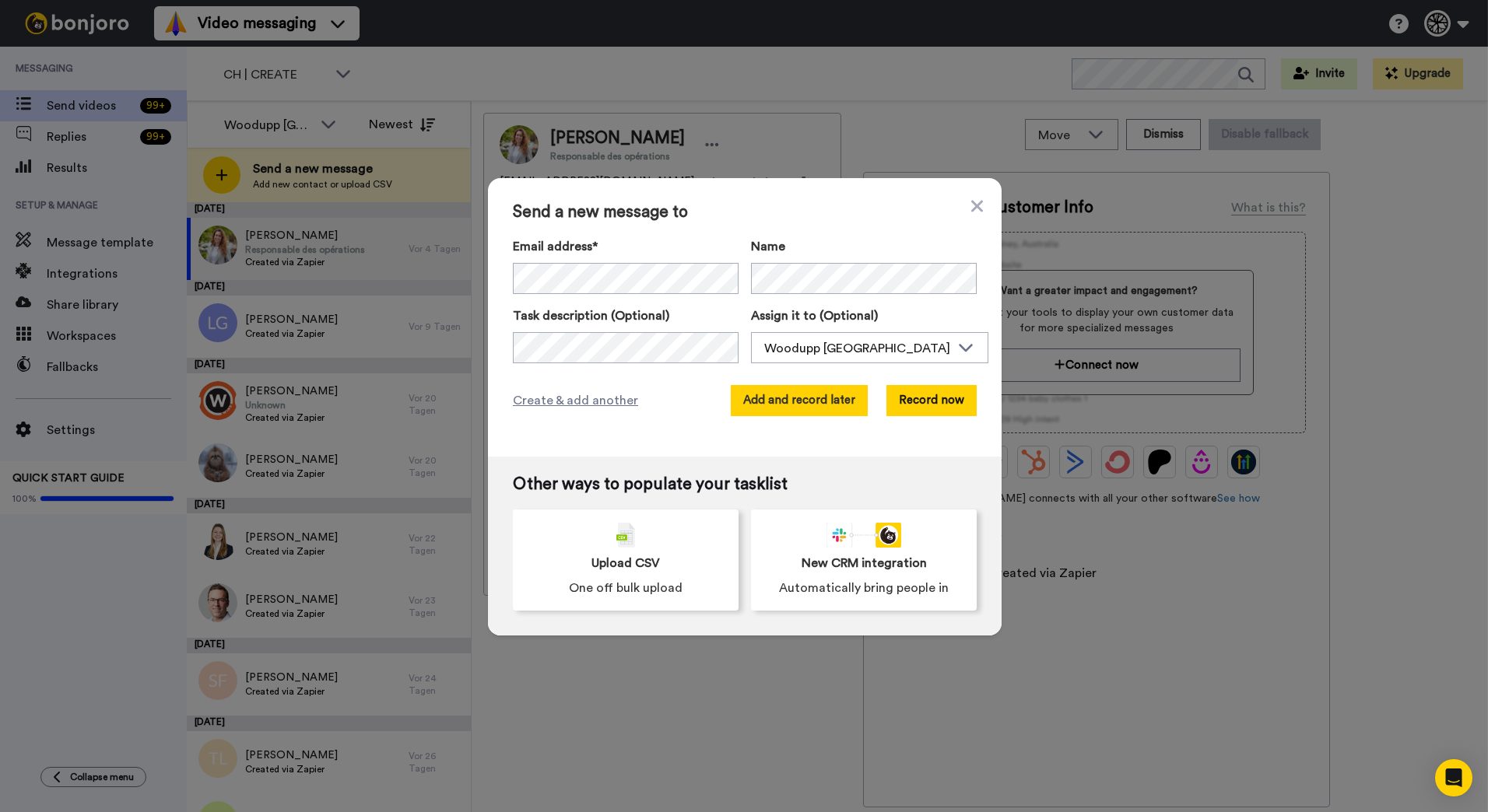
click at [857, 396] on button "Add and record later" at bounding box center [799, 400] width 137 height 31
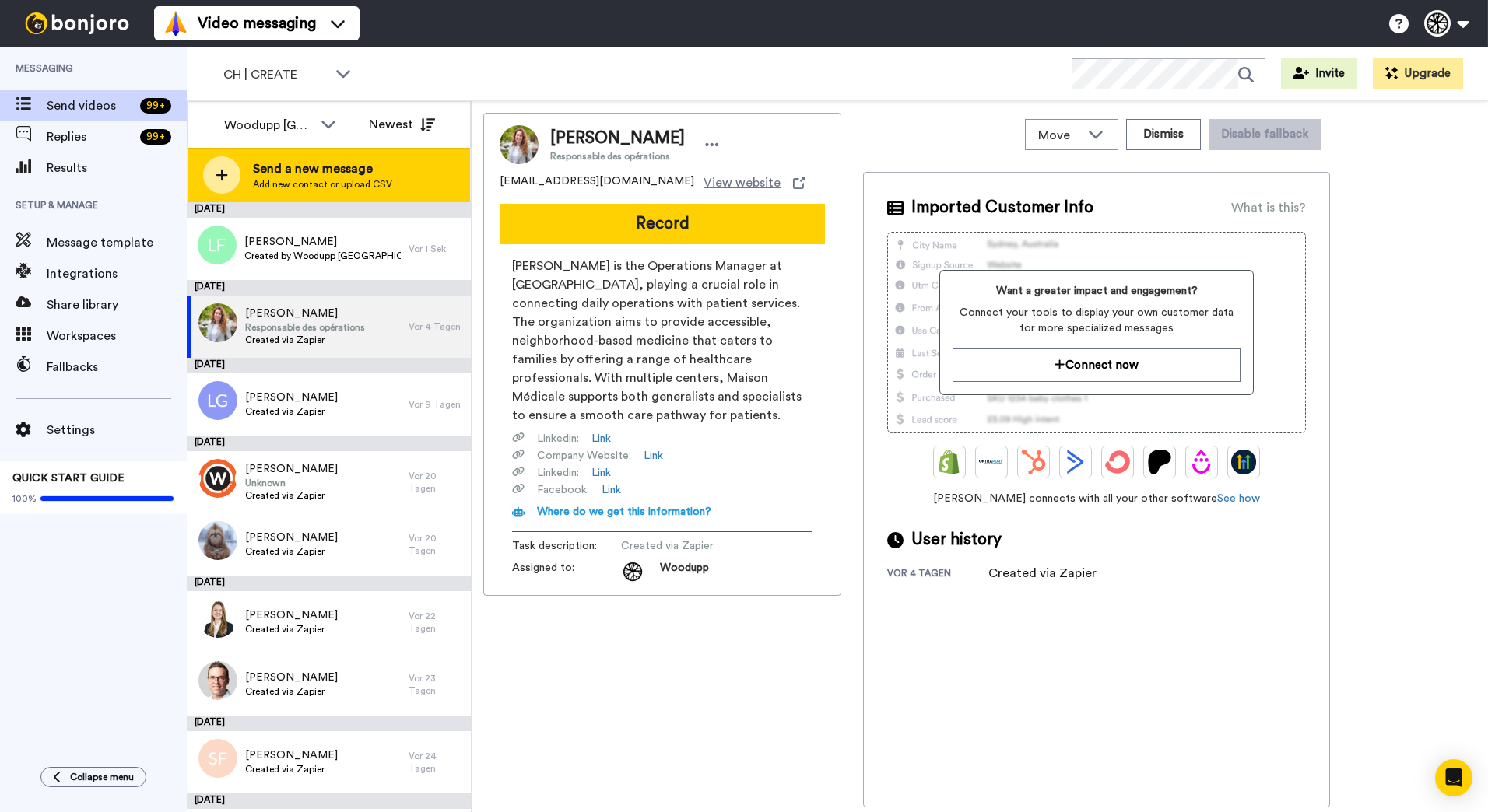
click at [418, 159] on div "Send a new message Add new contact or upload CSV" at bounding box center [329, 175] width 283 height 54
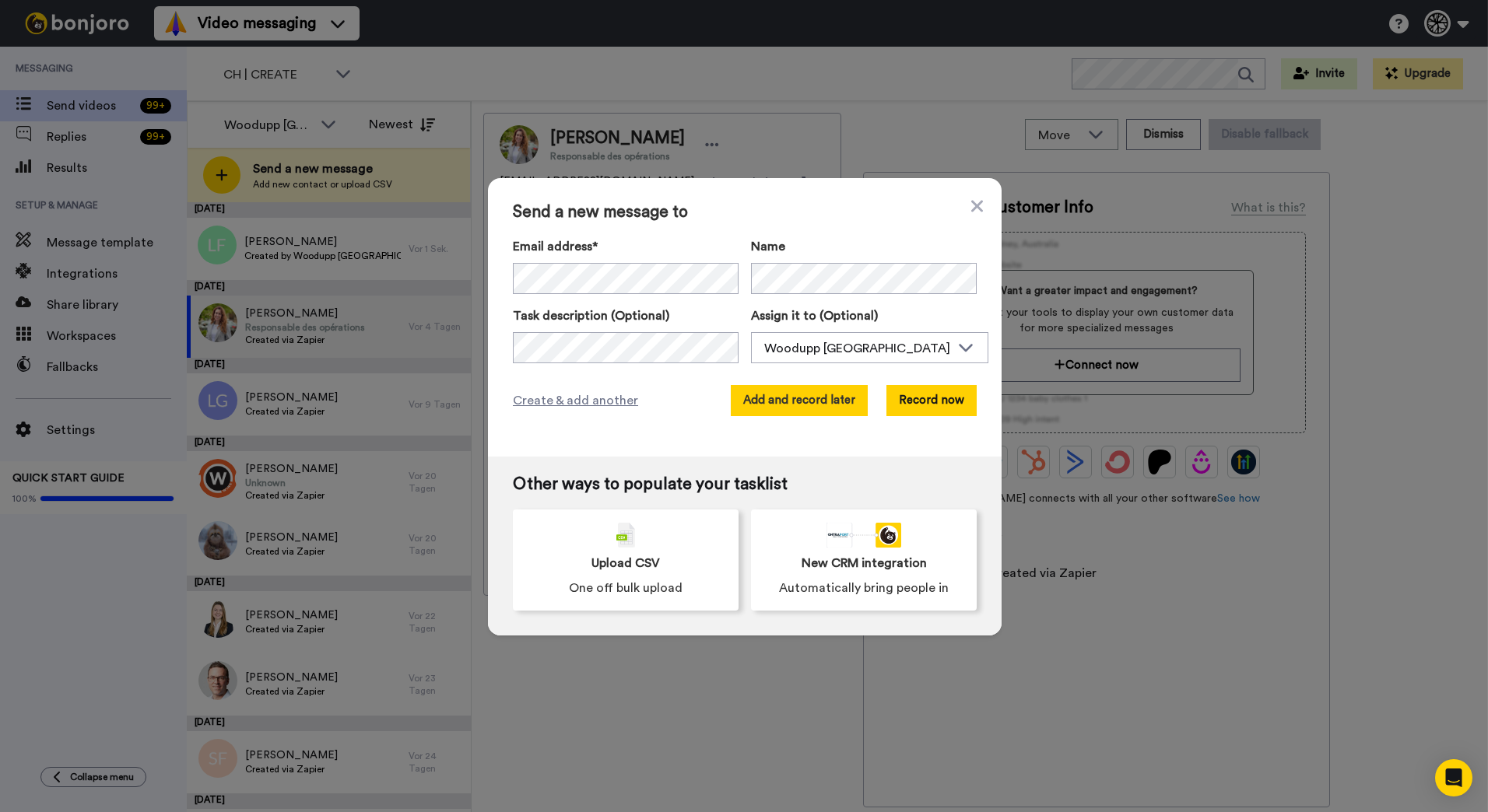
click at [787, 392] on button "Add and record later" at bounding box center [799, 400] width 137 height 31
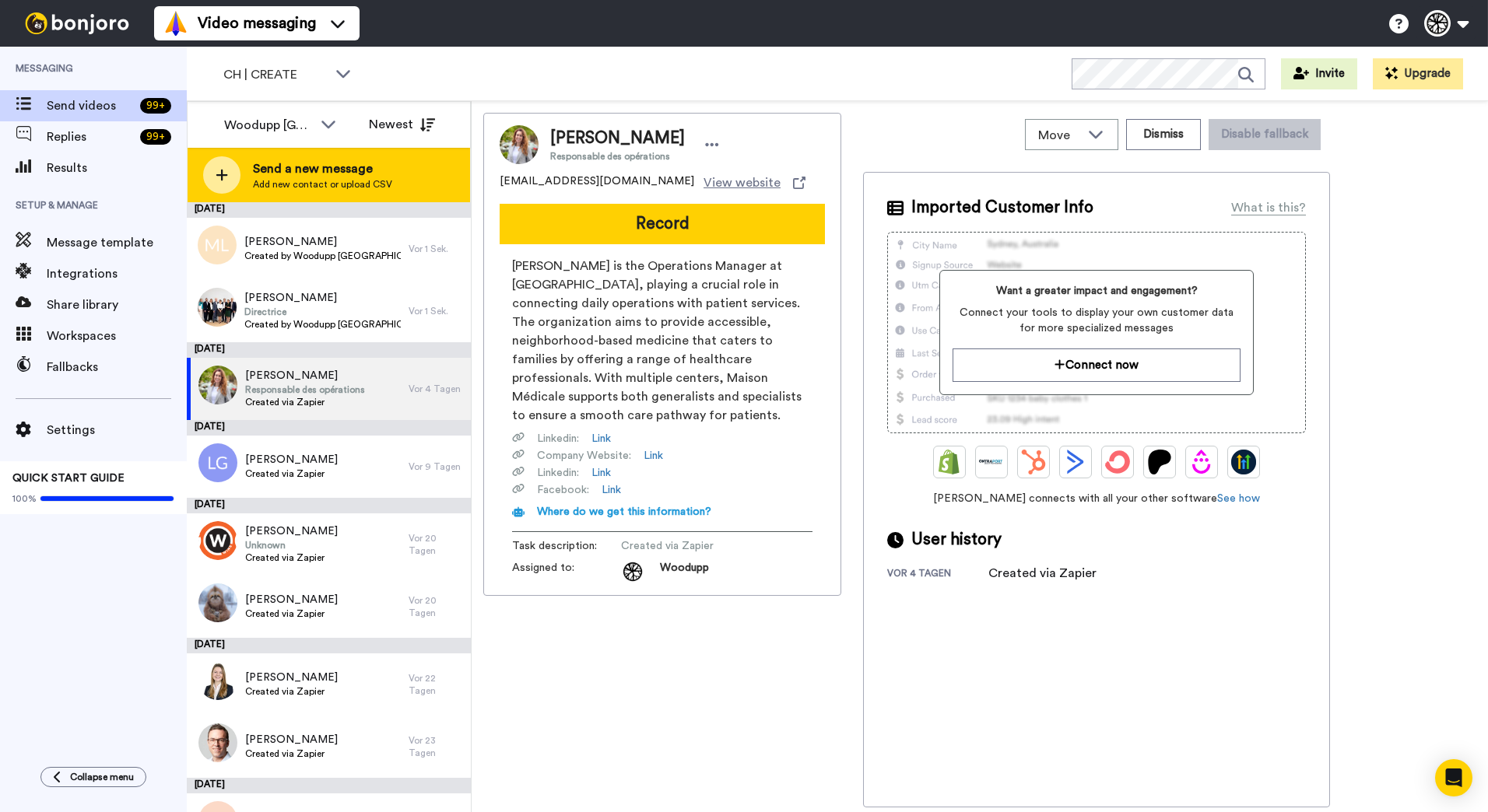
click at [302, 177] on span "Send a new message" at bounding box center [322, 168] width 139 height 19
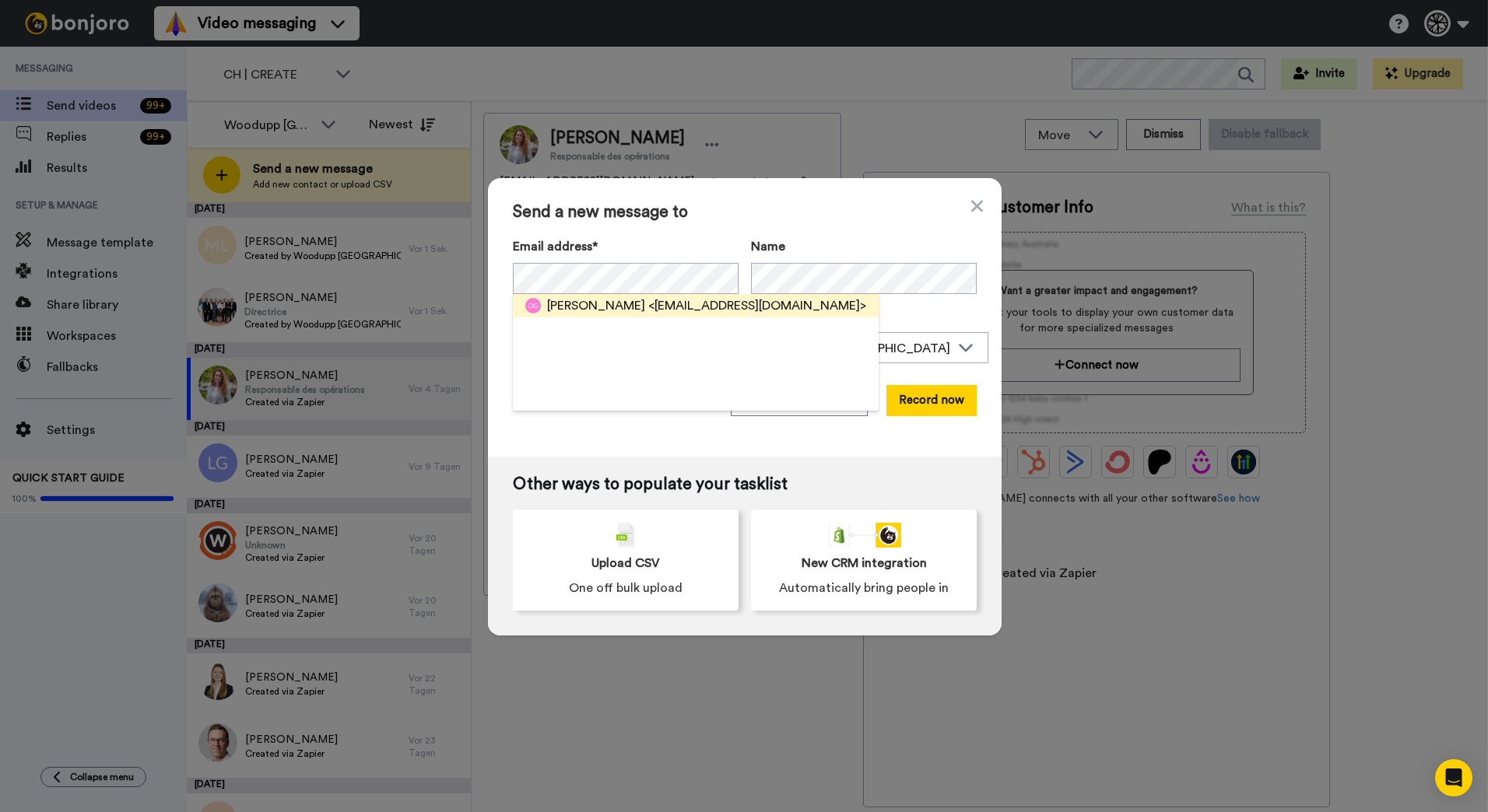
click at [599, 310] on span "Ozan Guven" at bounding box center [596, 305] width 98 height 19
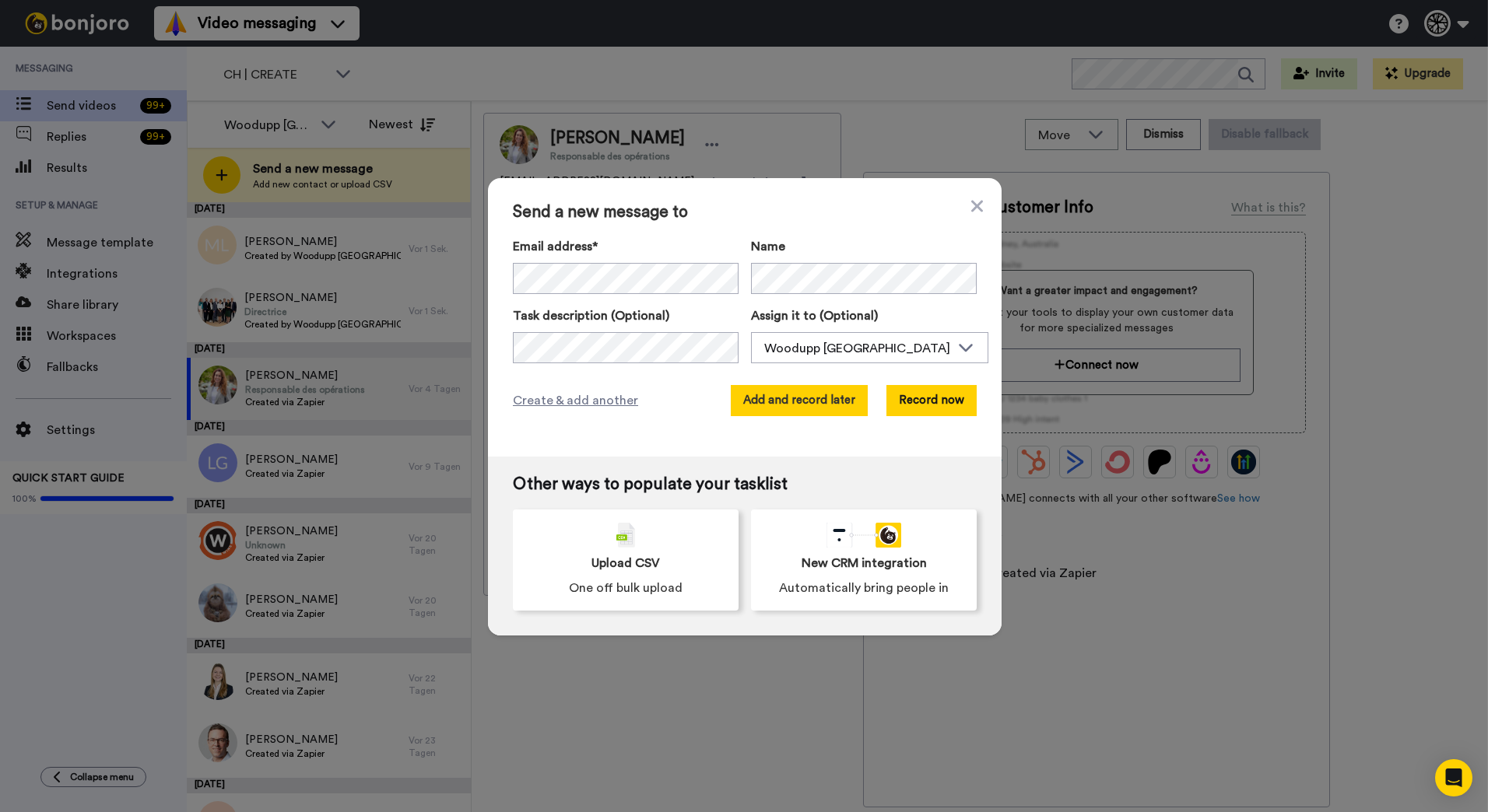
click at [805, 402] on button "Add and record later" at bounding box center [799, 400] width 137 height 31
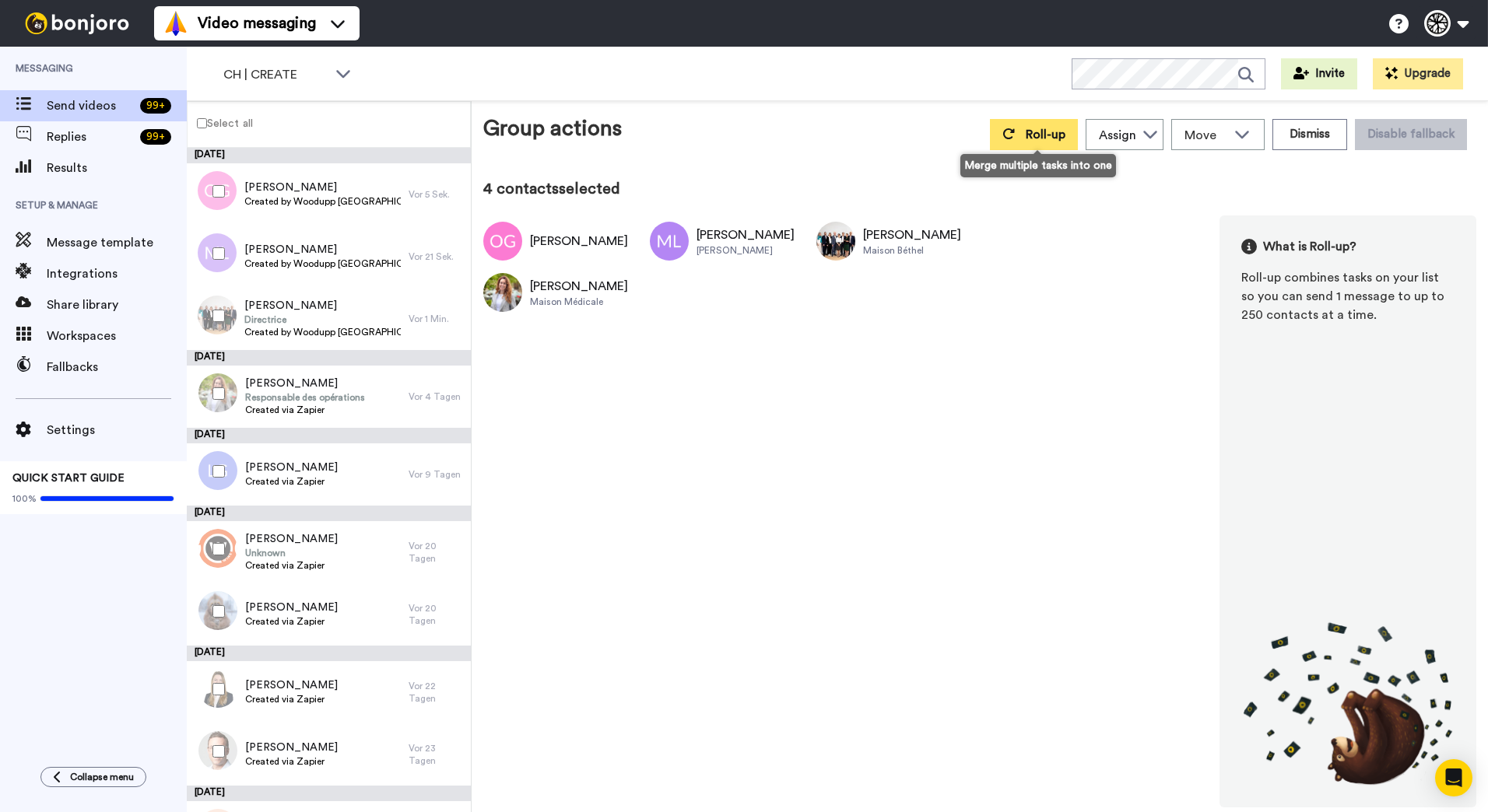
click at [1029, 120] on button "Roll-up" at bounding box center [1033, 134] width 88 height 31
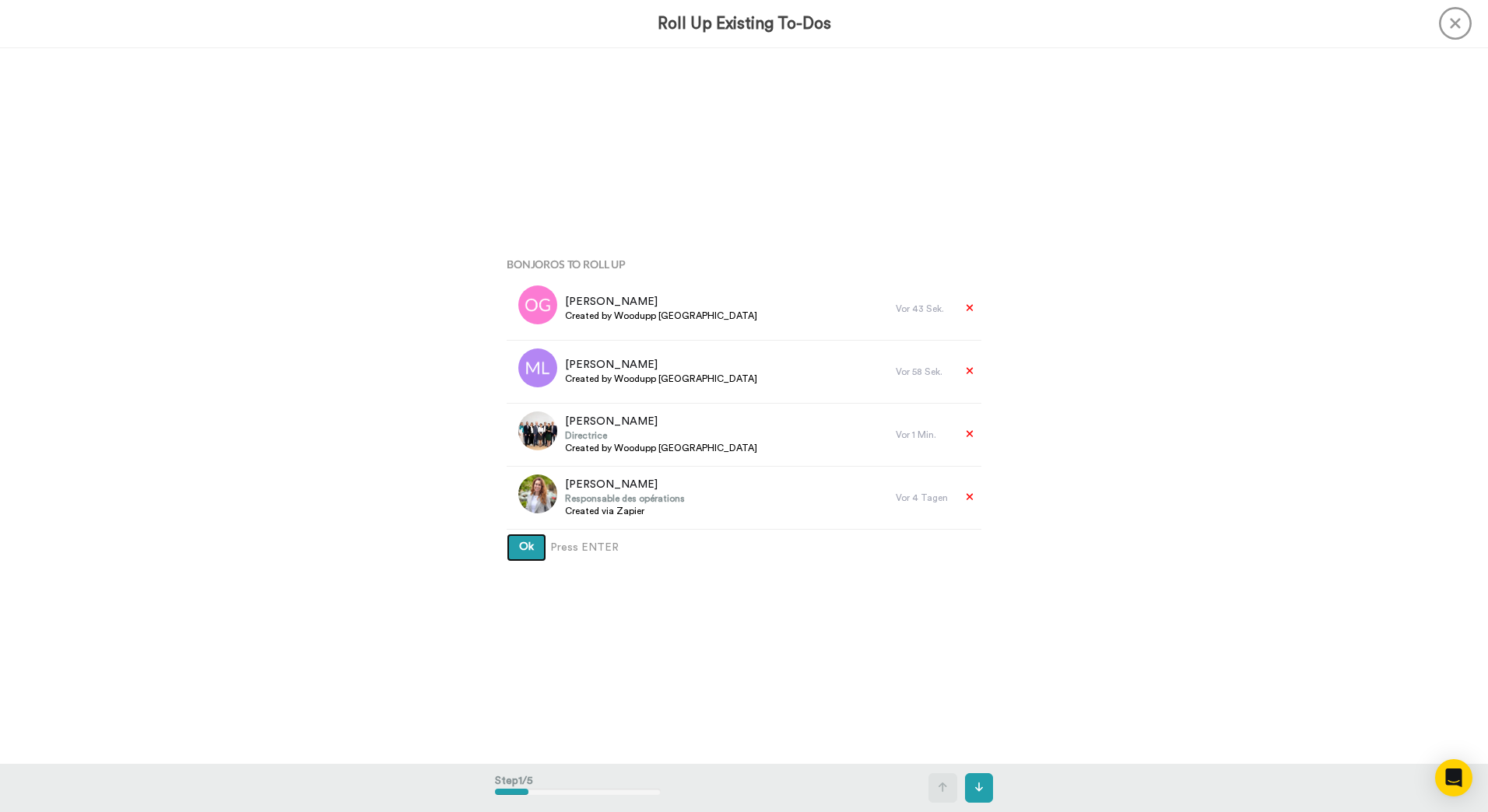
click at [506, 534] on button "Ok" at bounding box center [526, 548] width 40 height 28
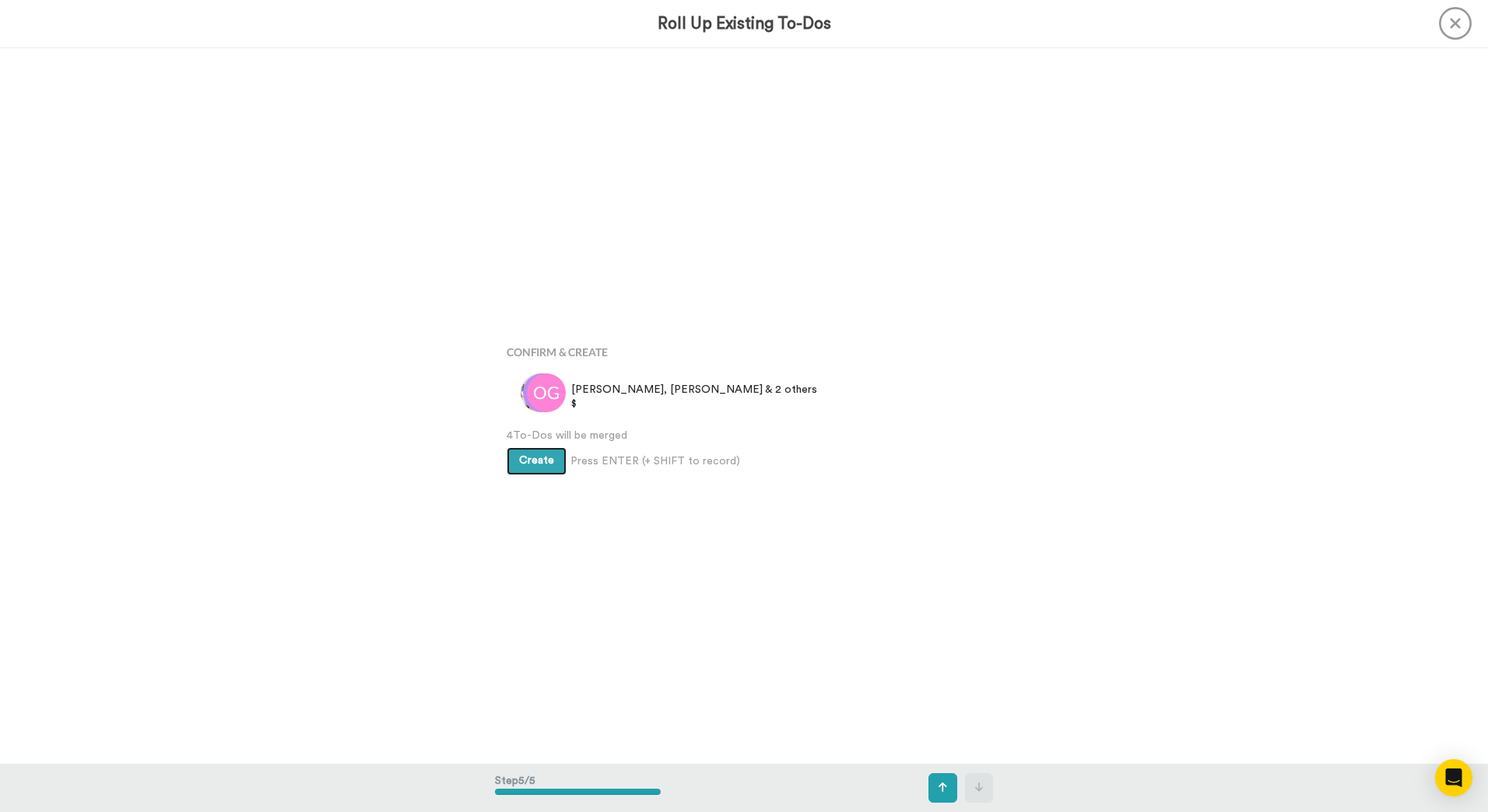
scroll to position [2865, 0]
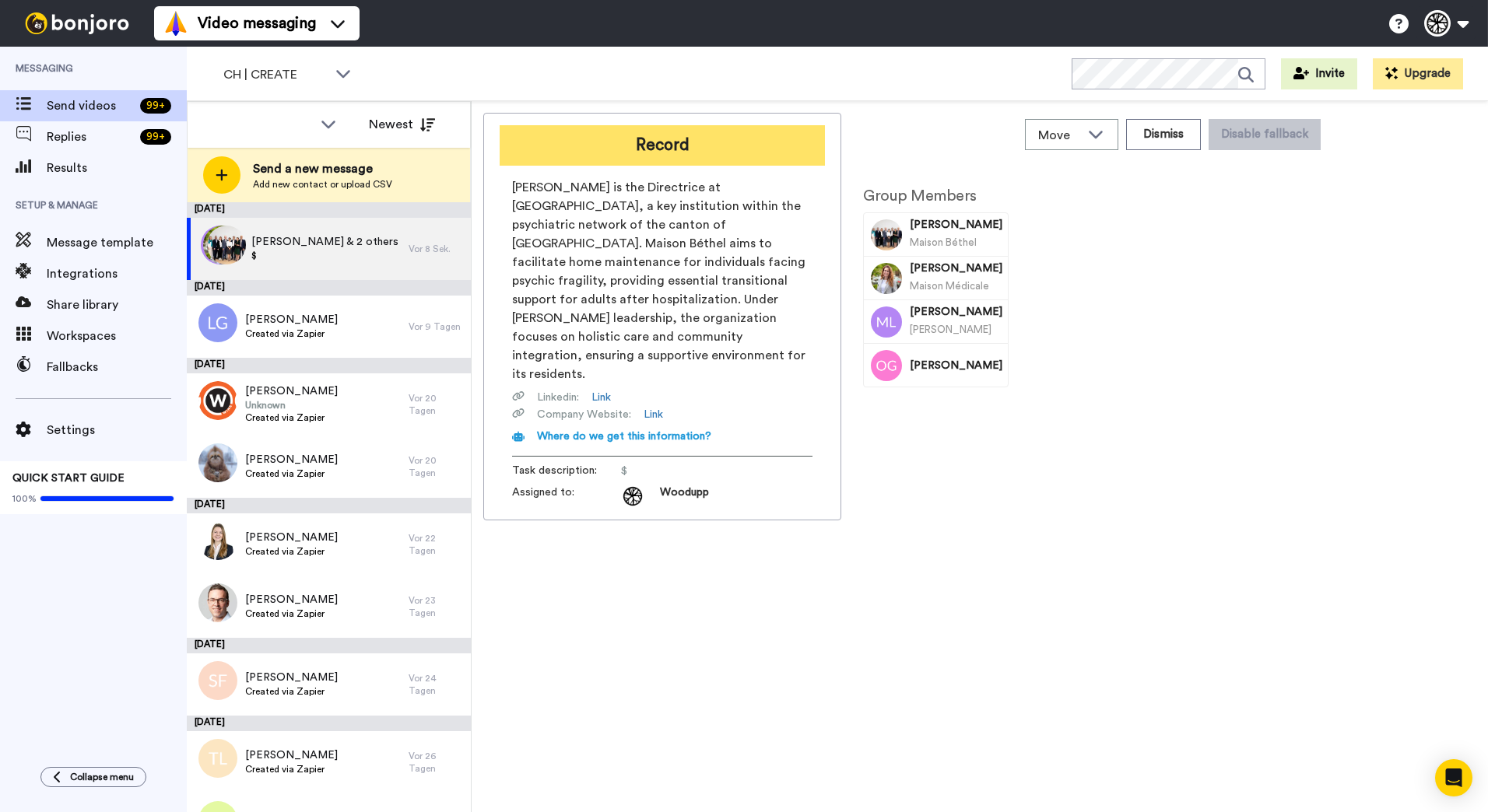
click at [773, 144] on button "Record" at bounding box center [662, 145] width 325 height 41
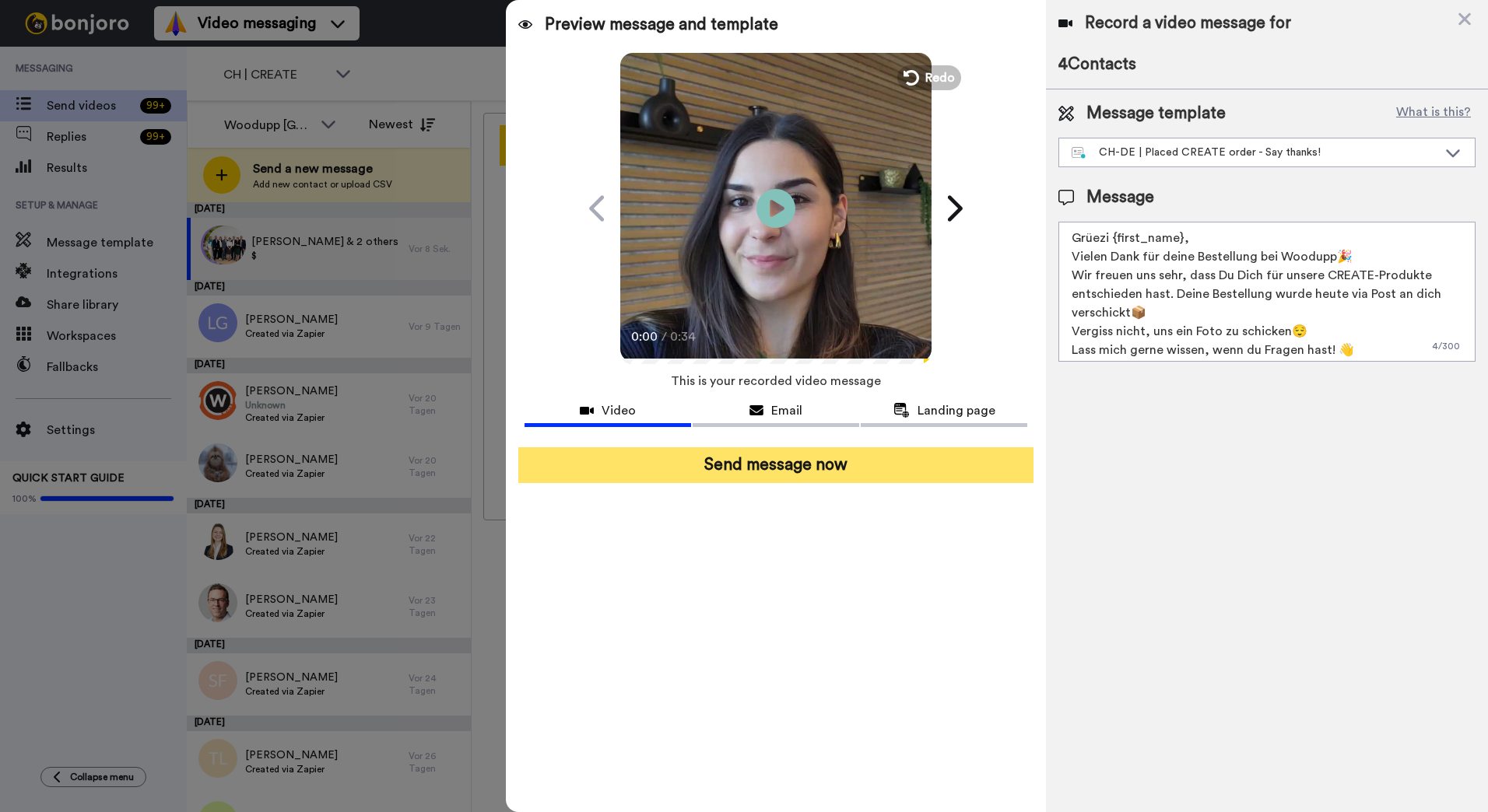
click at [914, 469] on button "Send message now" at bounding box center [776, 465] width 515 height 35
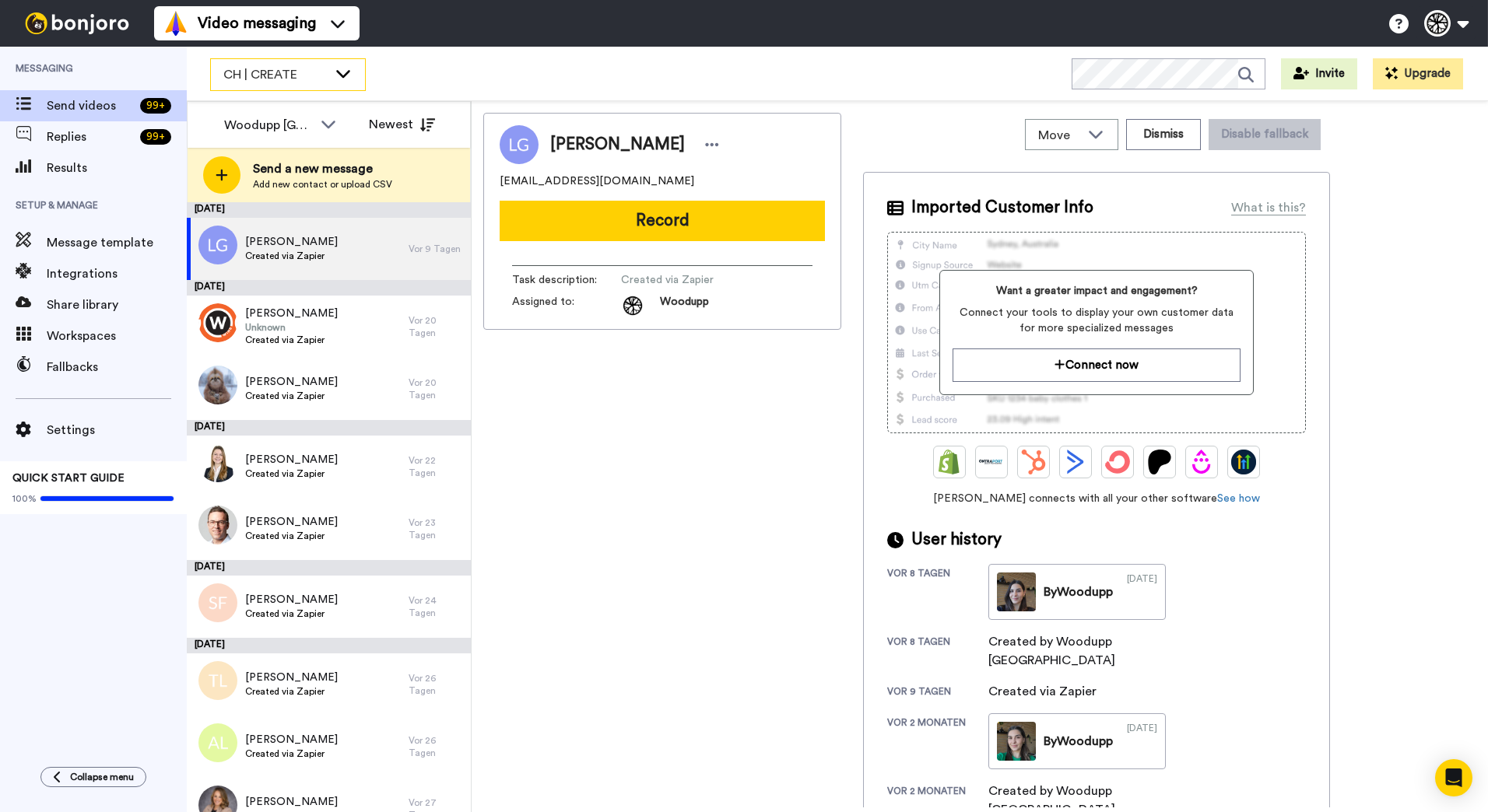
click at [336, 66] on icon at bounding box center [343, 74] width 19 height 16
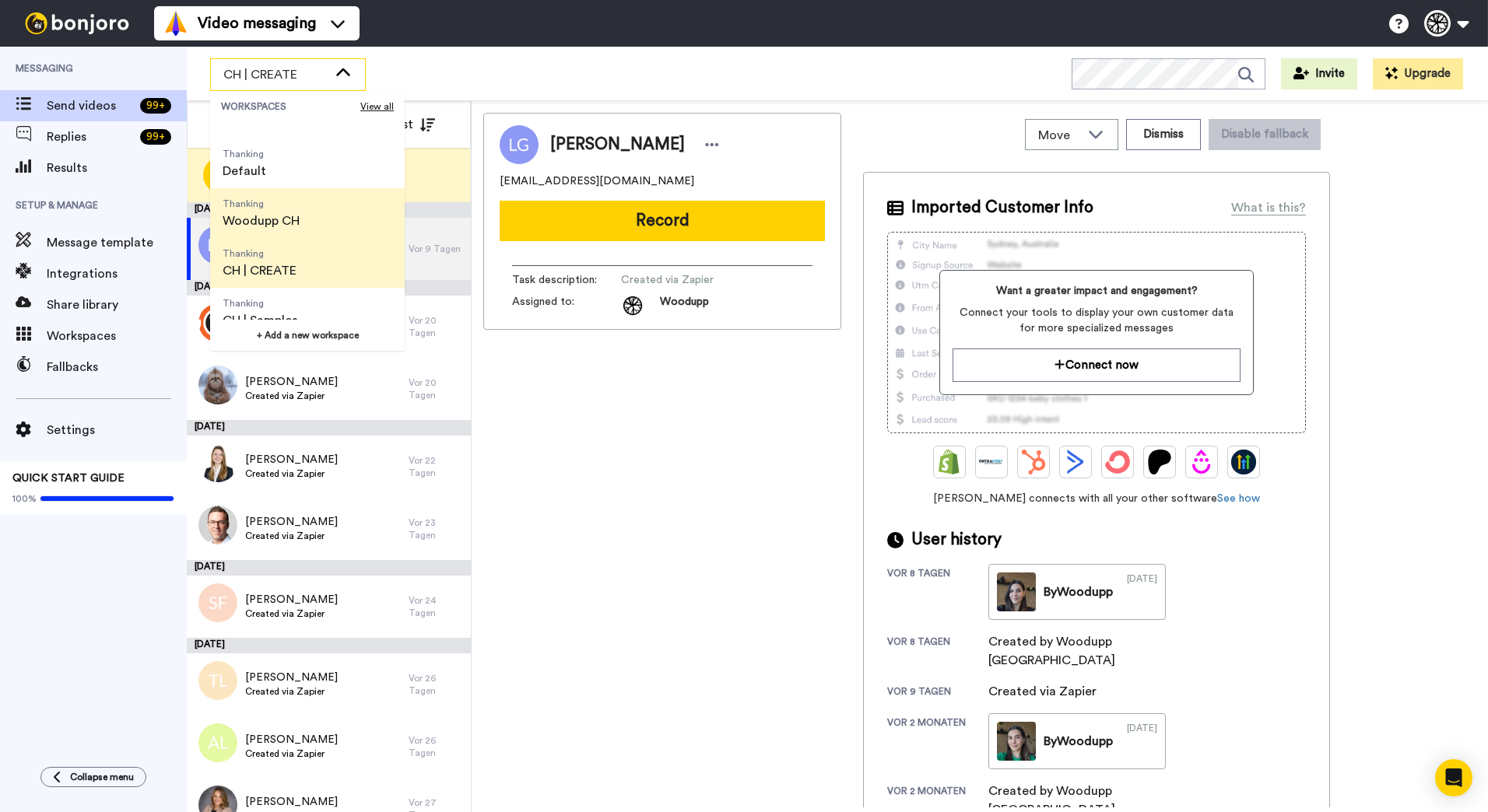
scroll to position [50, 0]
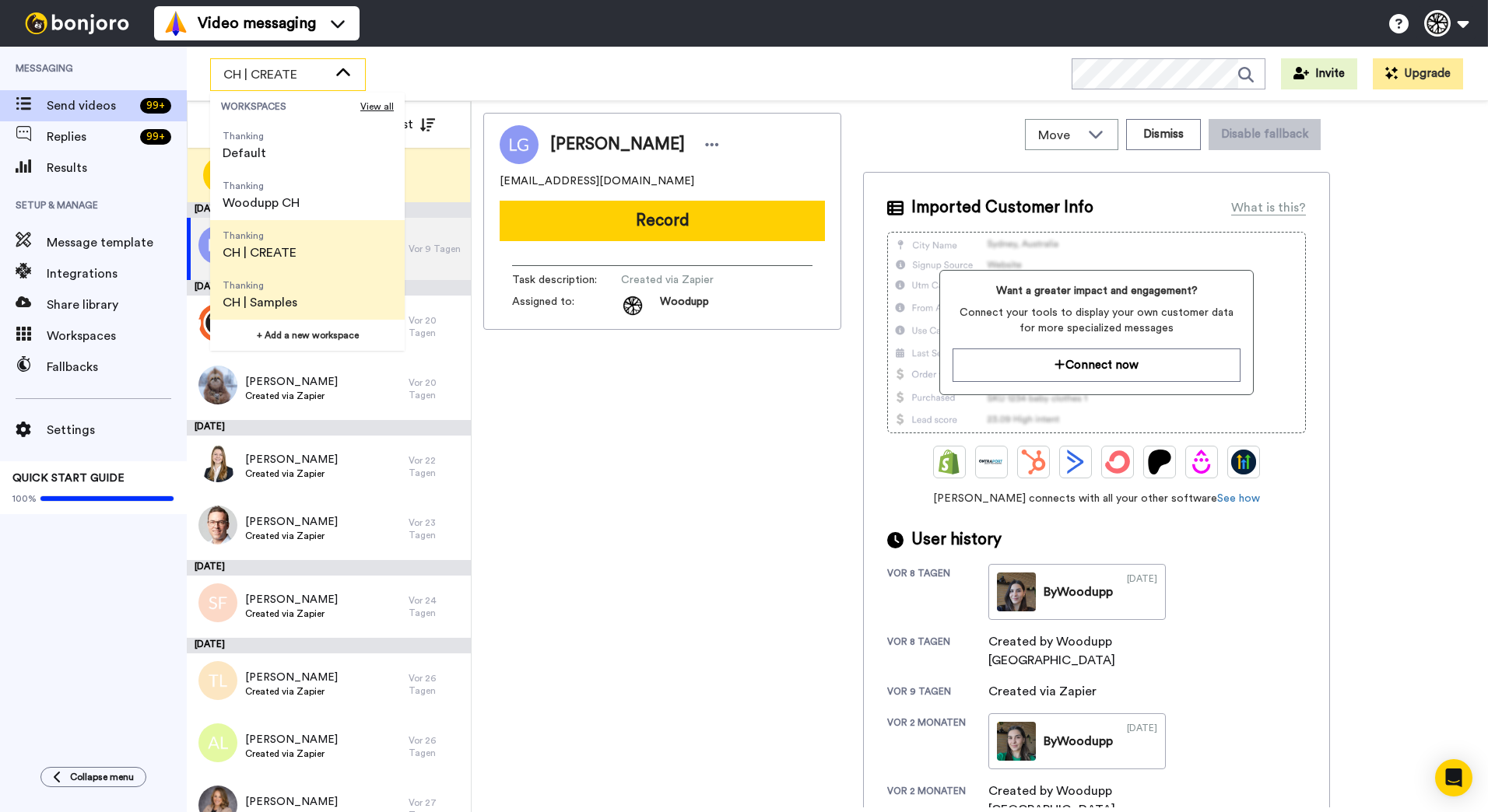
click at [331, 283] on li "Thanking CH | Samples" at bounding box center [307, 295] width 194 height 50
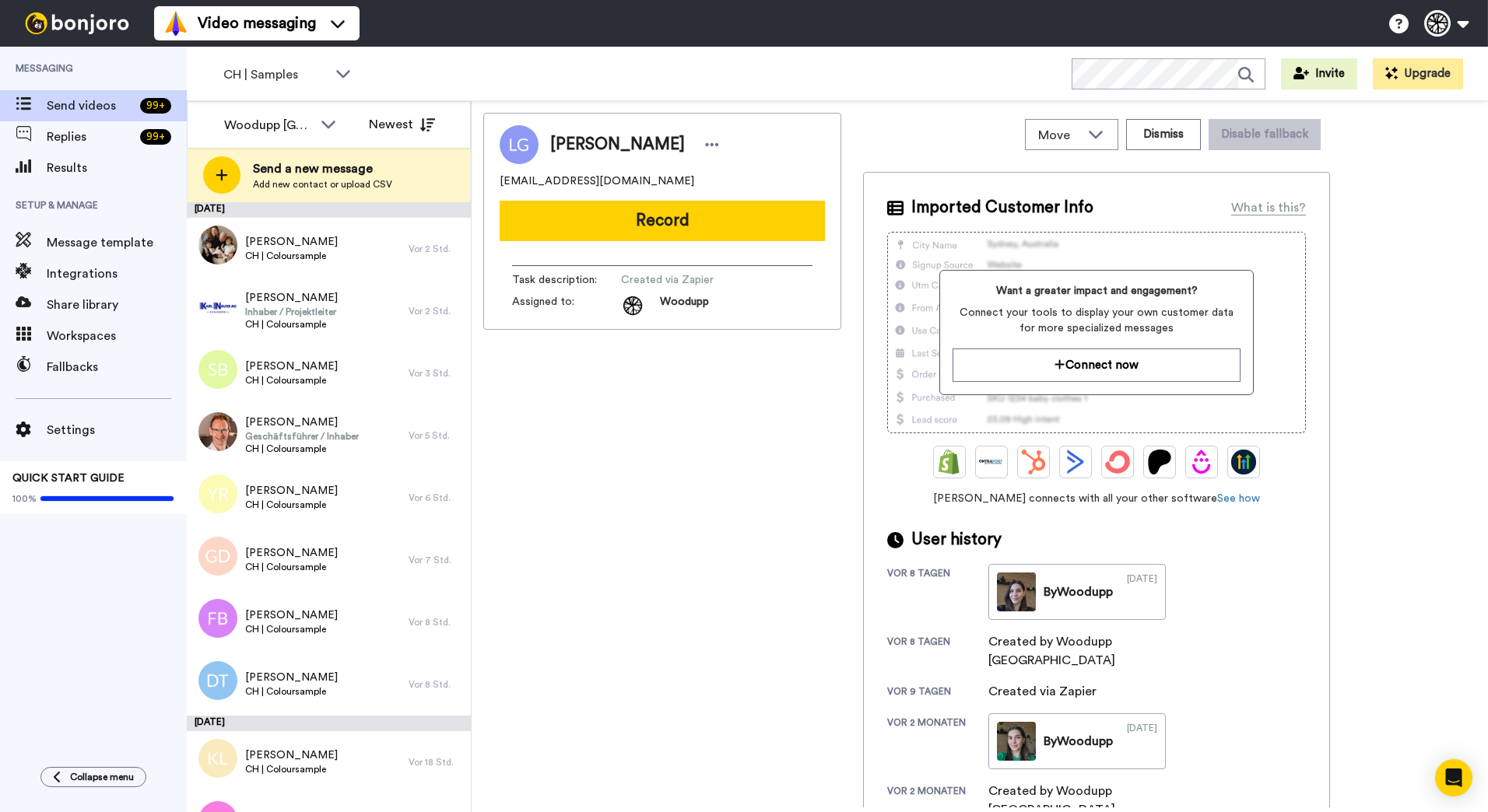
scroll to position [933, 0]
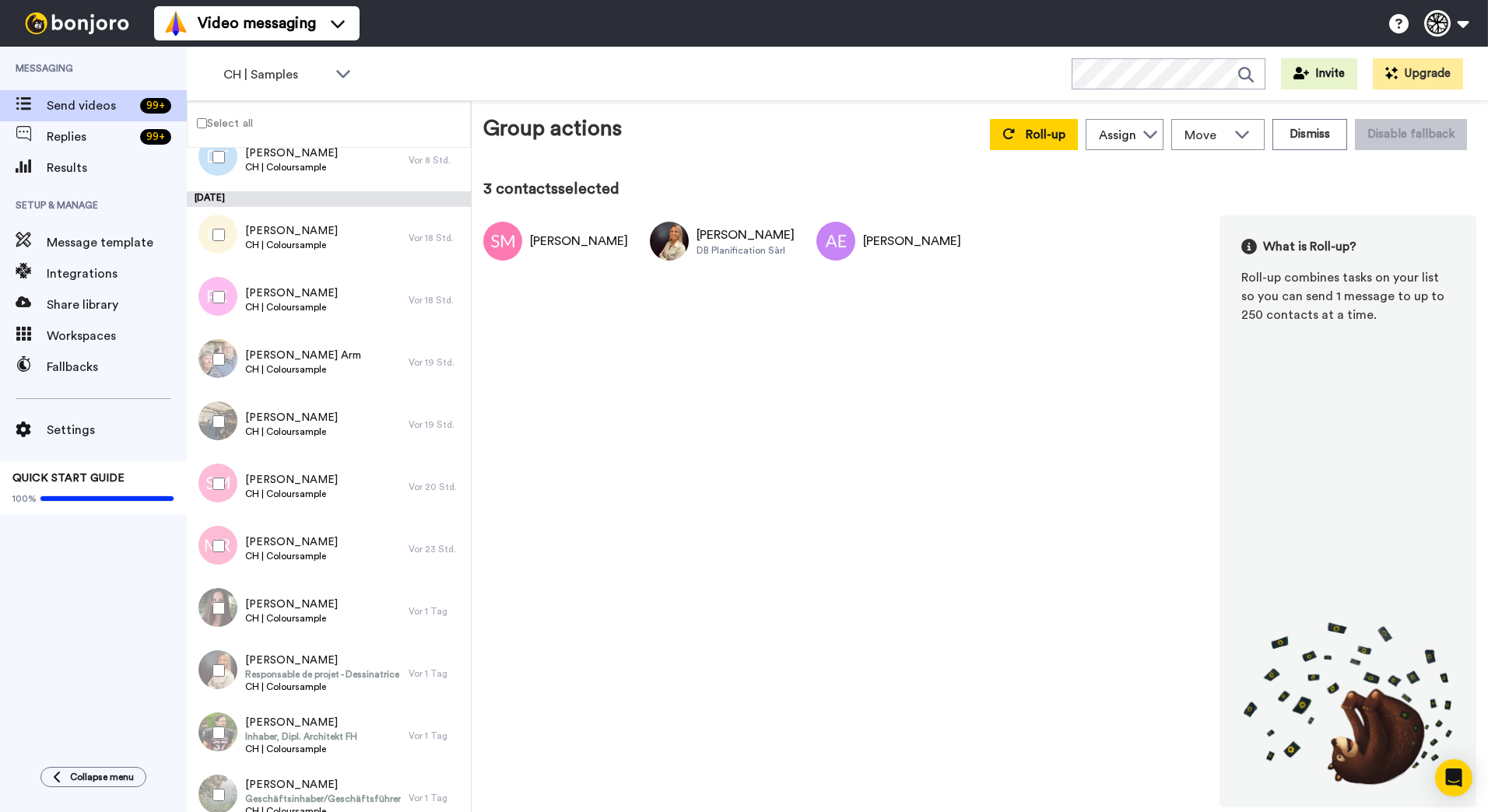
scroll to position [19, 0]
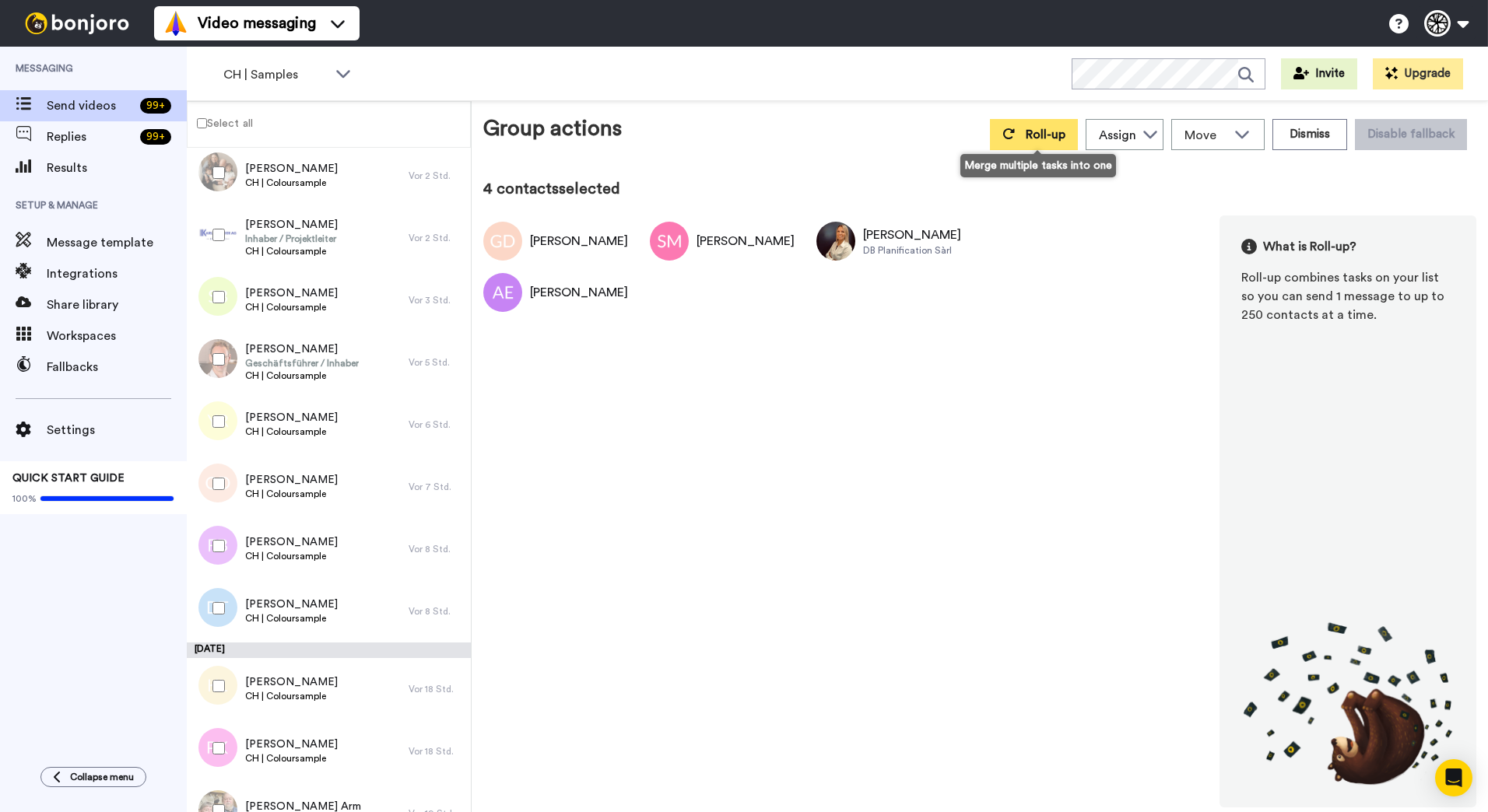
click at [1072, 140] on button "Roll-up" at bounding box center [1033, 134] width 88 height 31
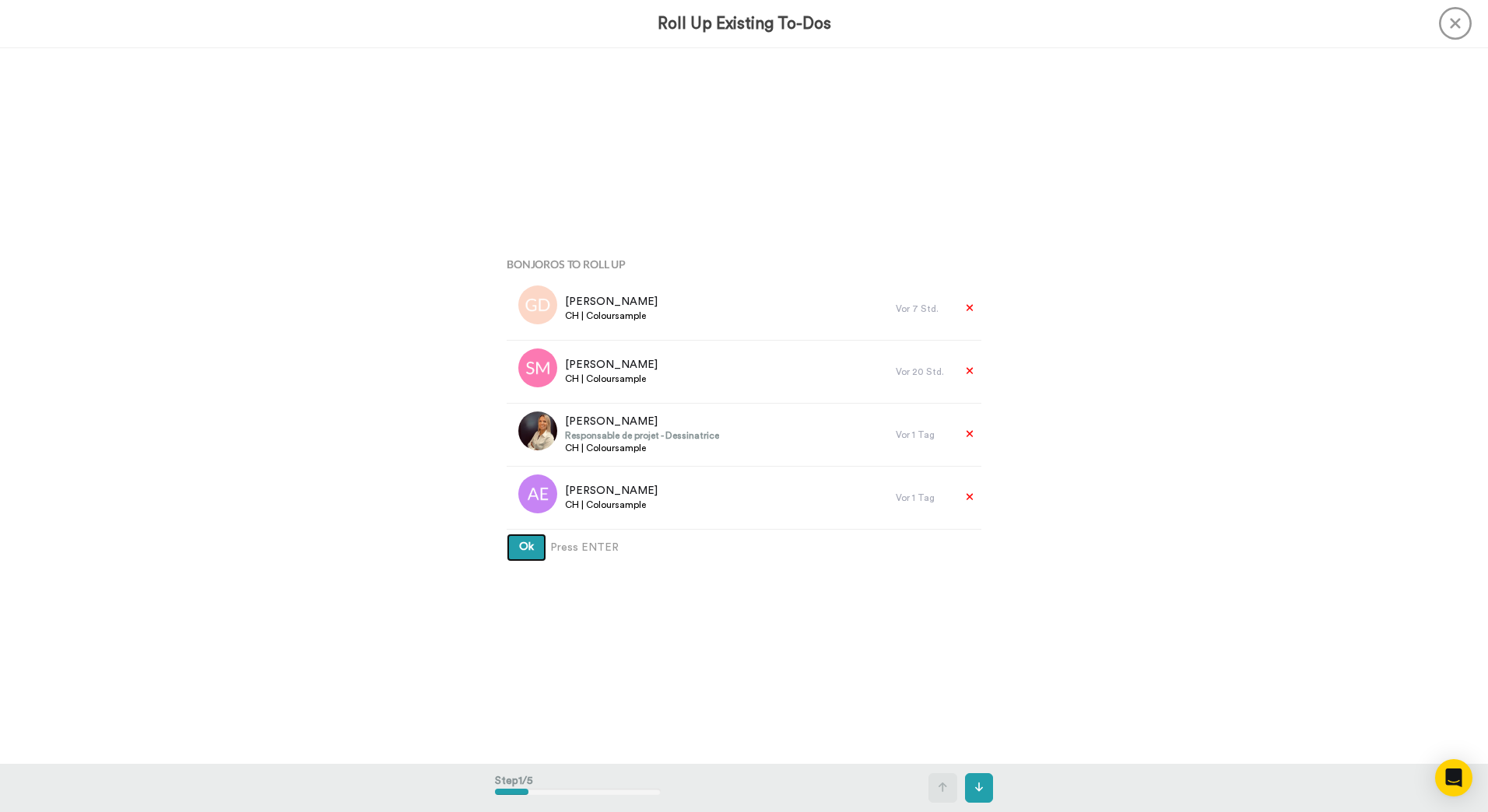
click at [506, 534] on button "Ok" at bounding box center [526, 548] width 40 height 28
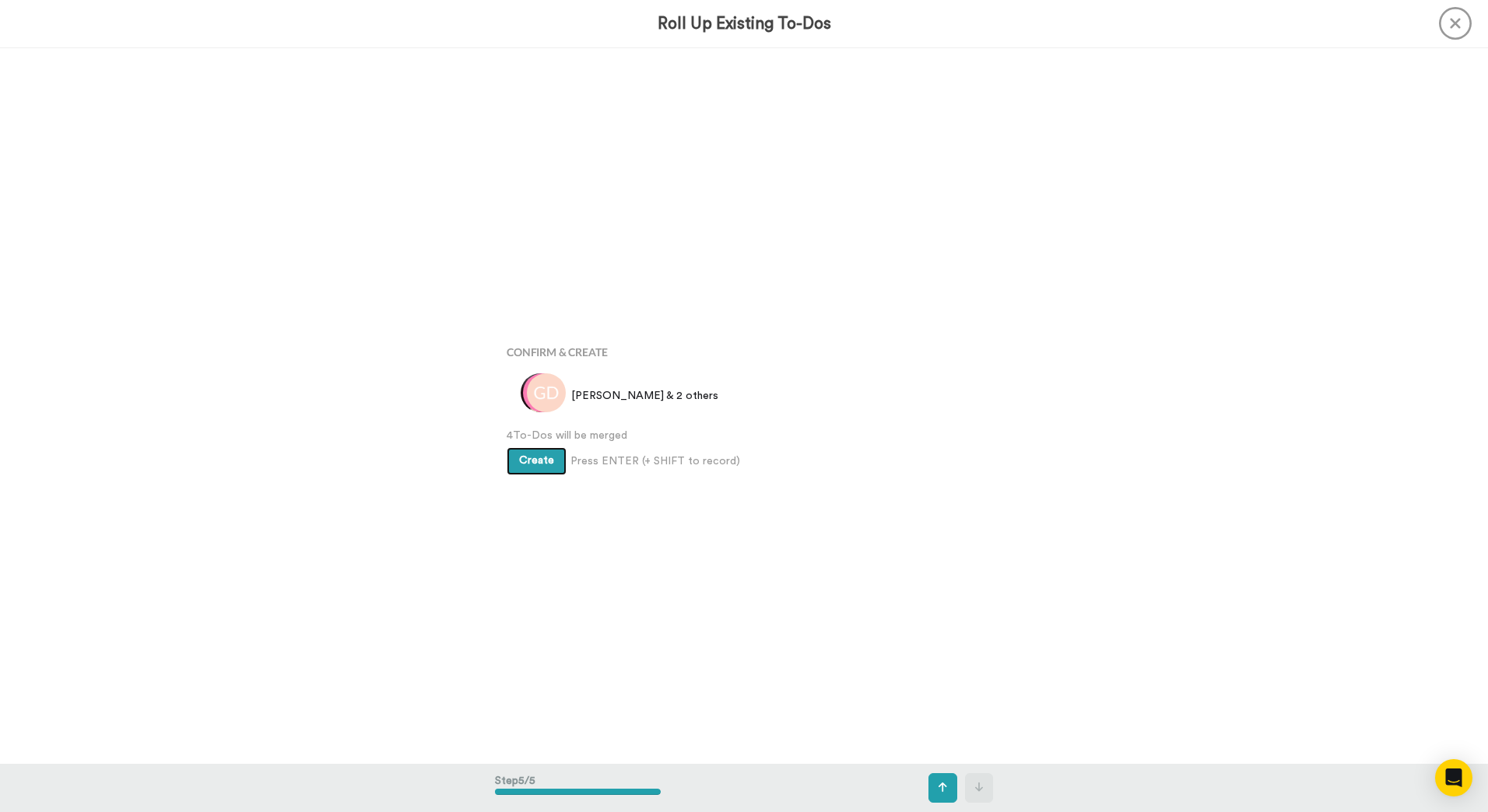
scroll to position [2865, 0]
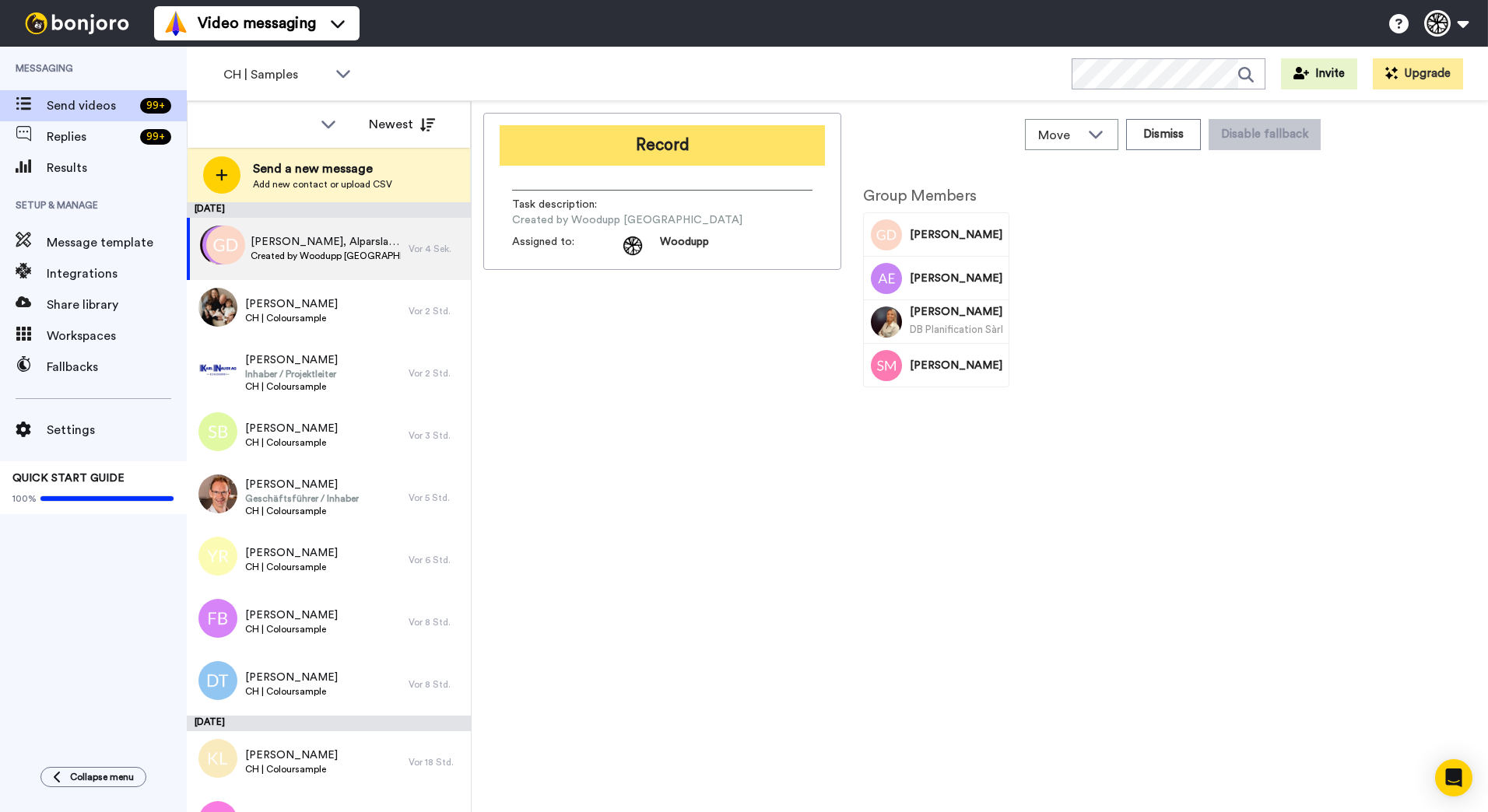
click at [680, 148] on button "Record" at bounding box center [662, 145] width 325 height 41
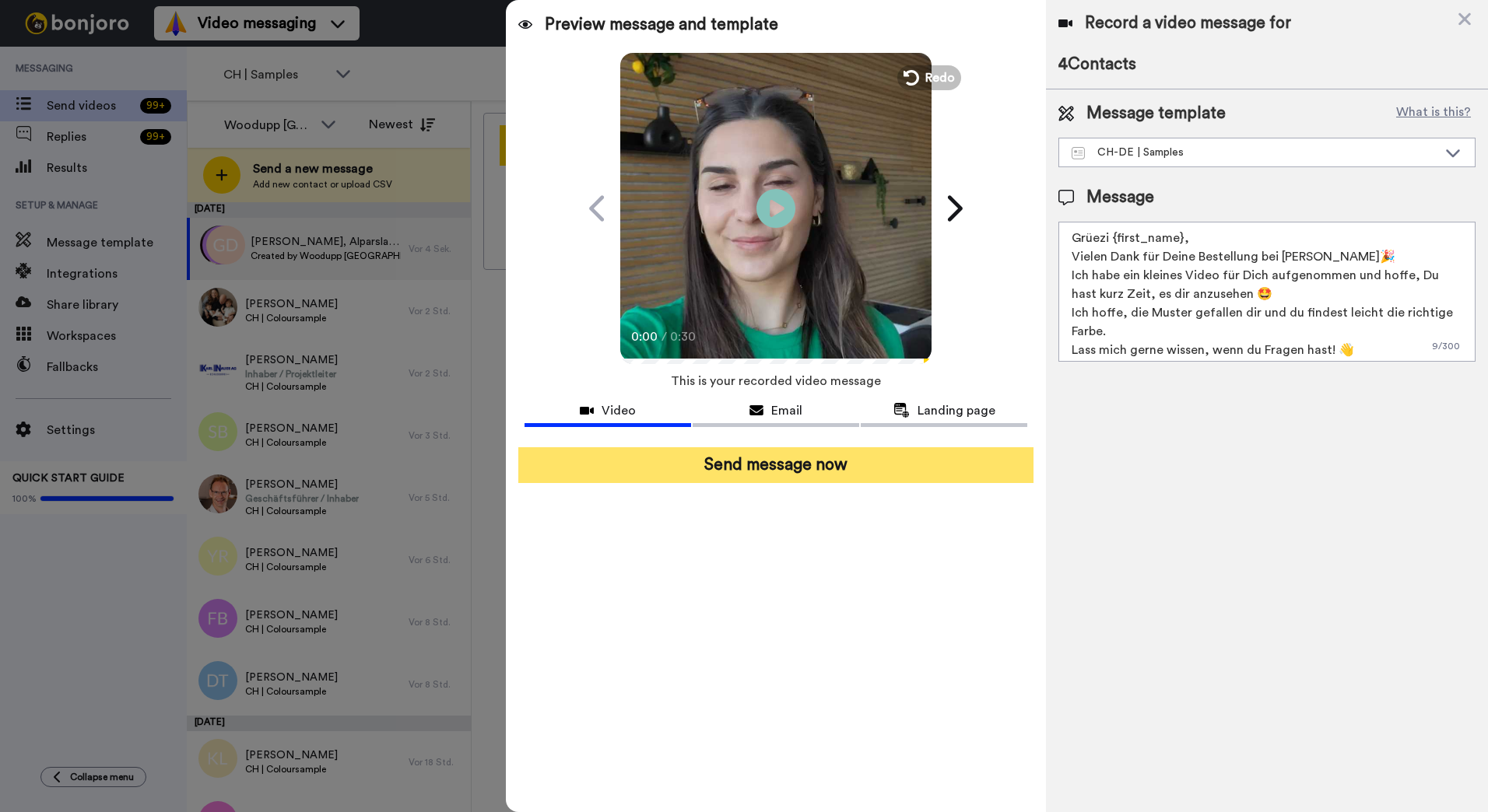
click at [834, 473] on button "Send message now" at bounding box center [776, 465] width 515 height 35
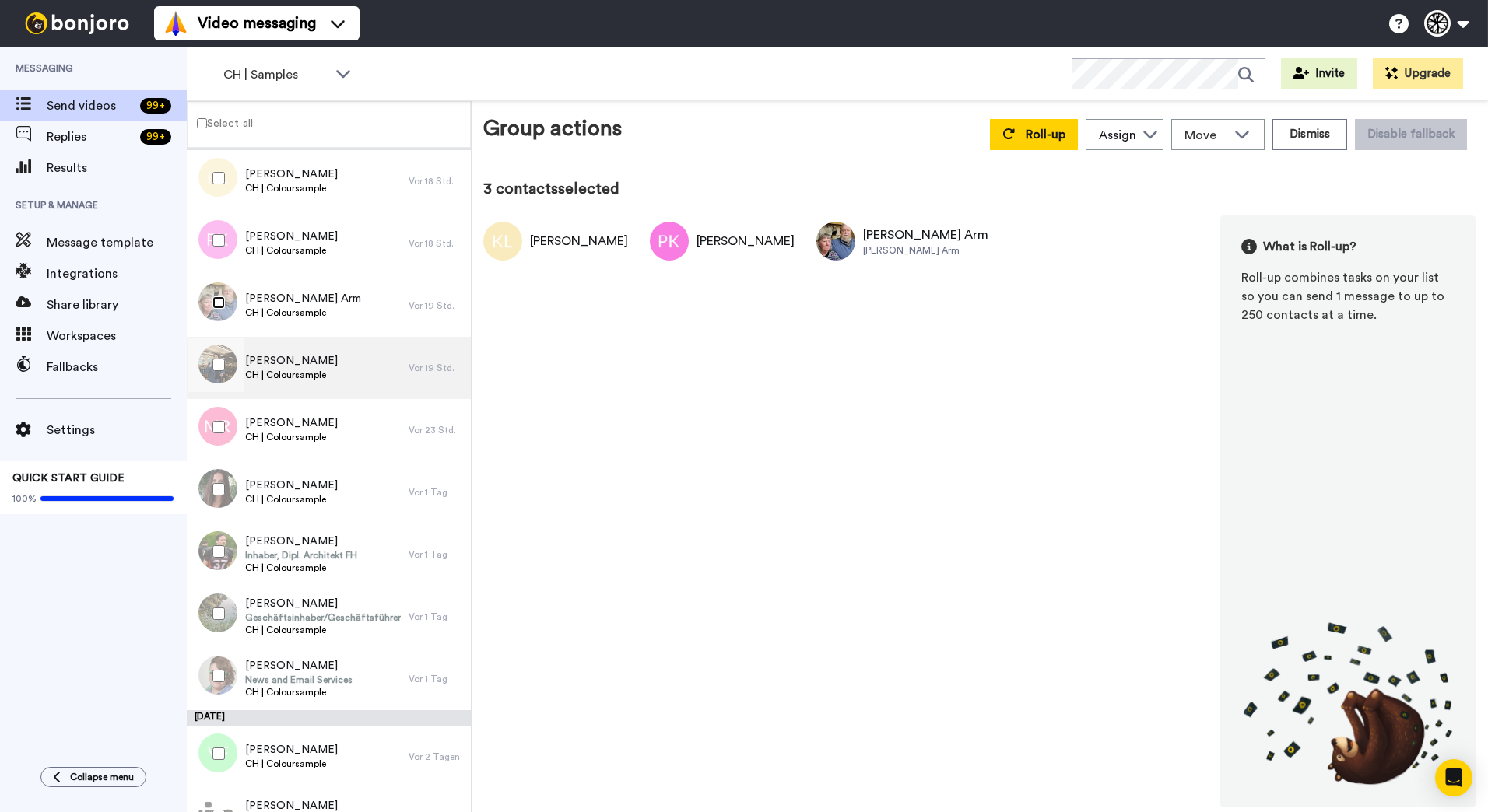
scroll to position [465, 0]
click at [217, 419] on div at bounding box center [215, 426] width 56 height 54
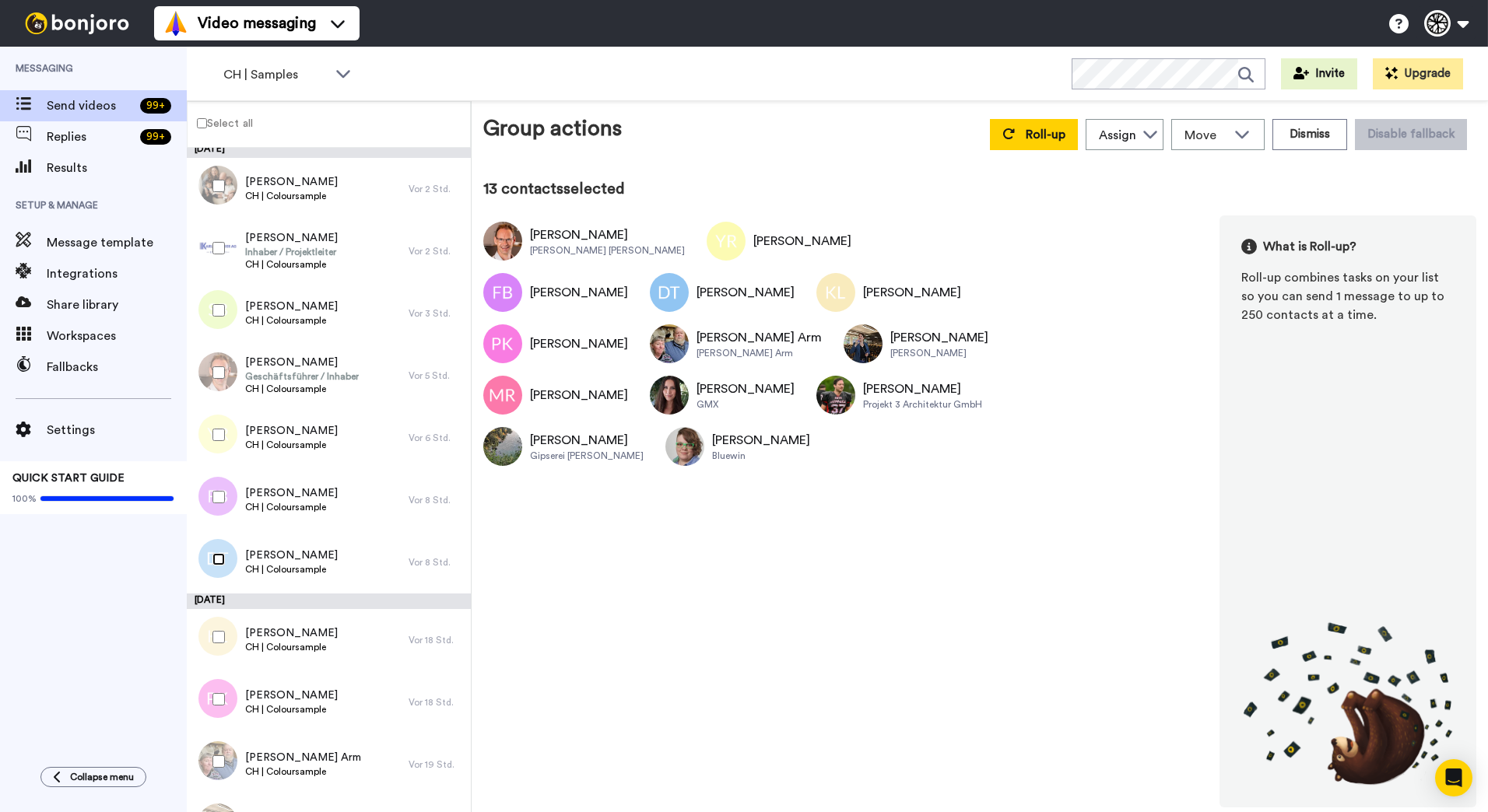
scroll to position [0, 0]
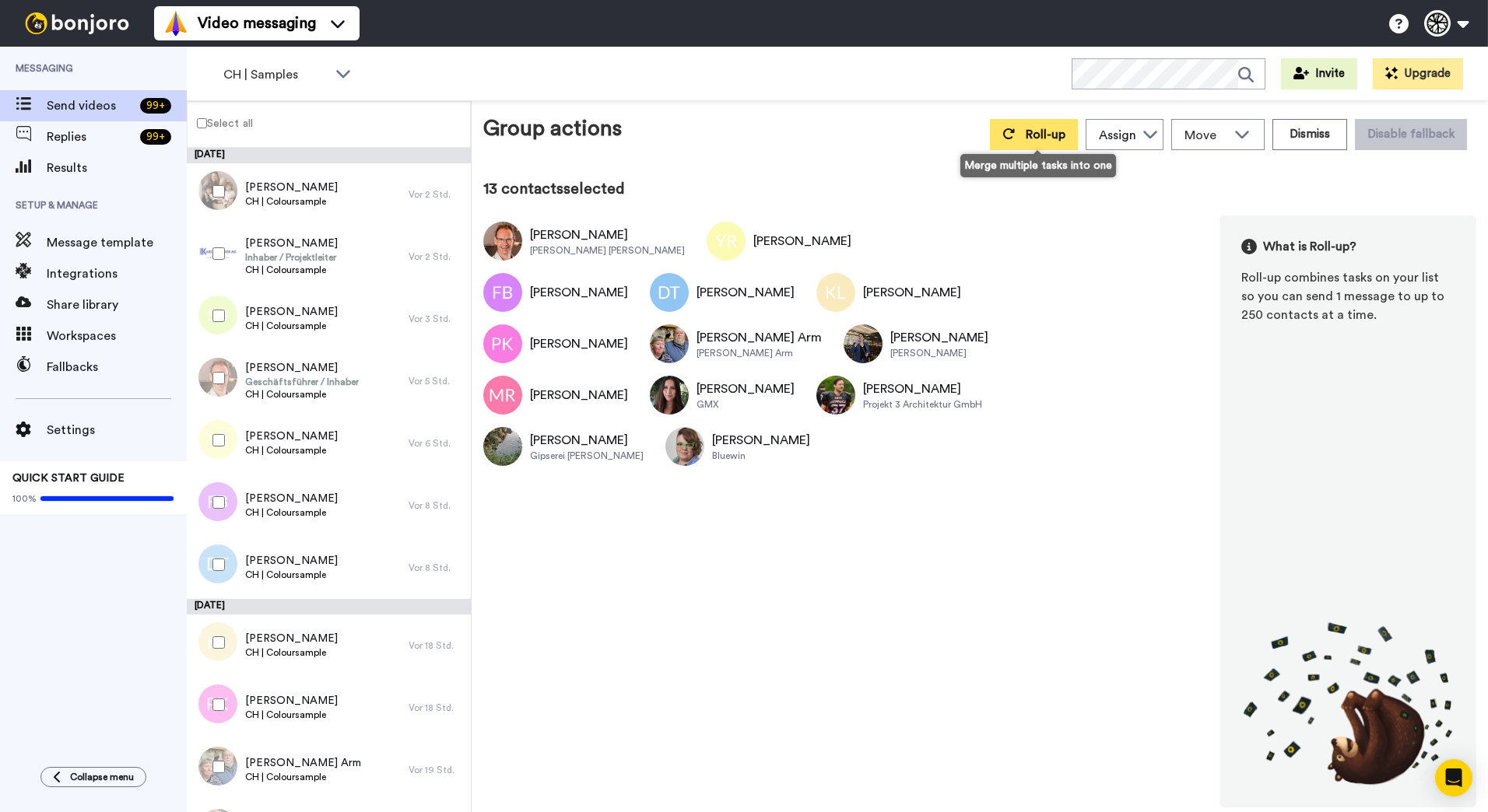
click at [1055, 131] on span "Roll-up" at bounding box center [1046, 135] width 40 height 12
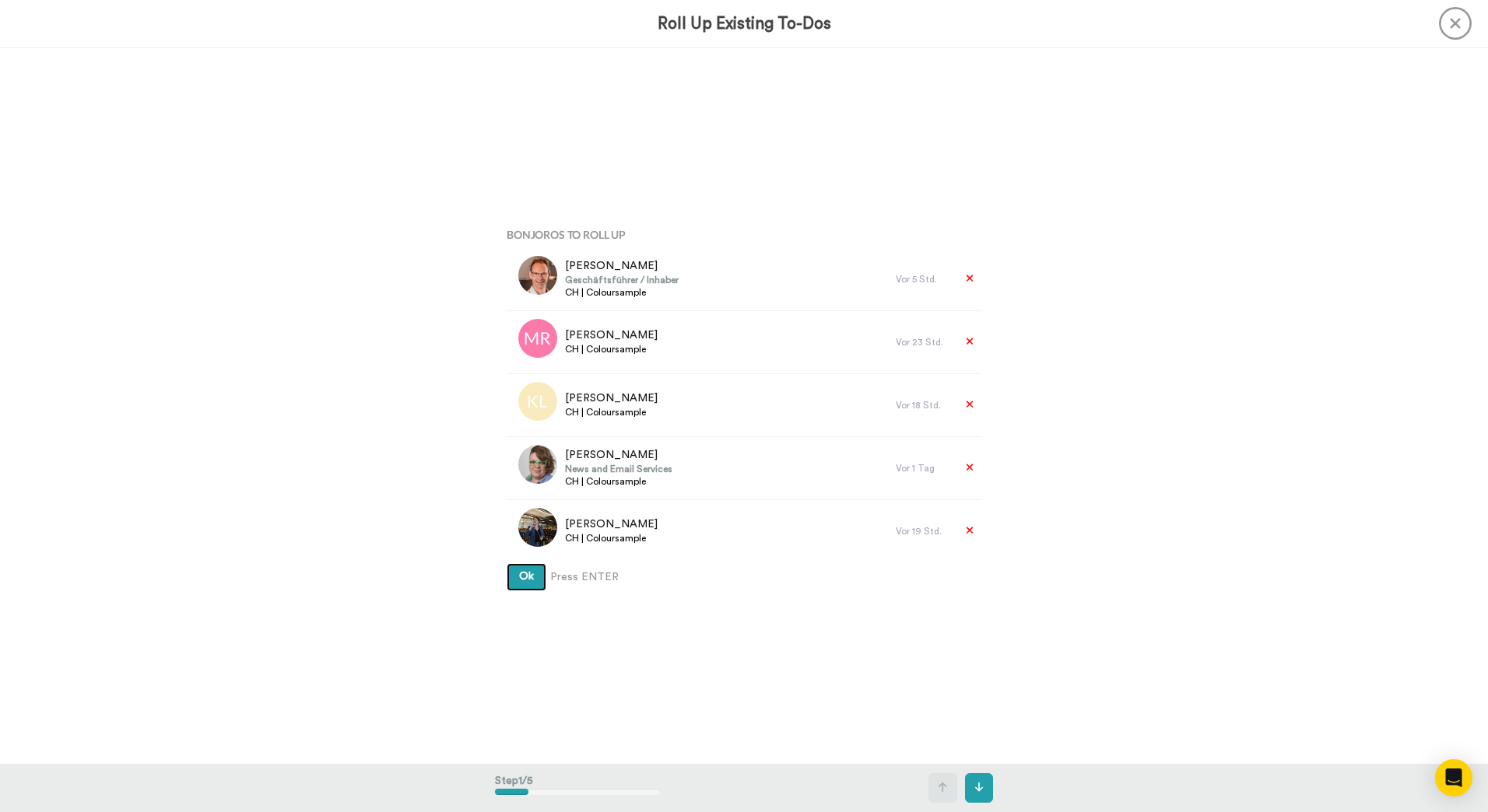
click at [506, 563] on button "Ok" at bounding box center [526, 577] width 40 height 28
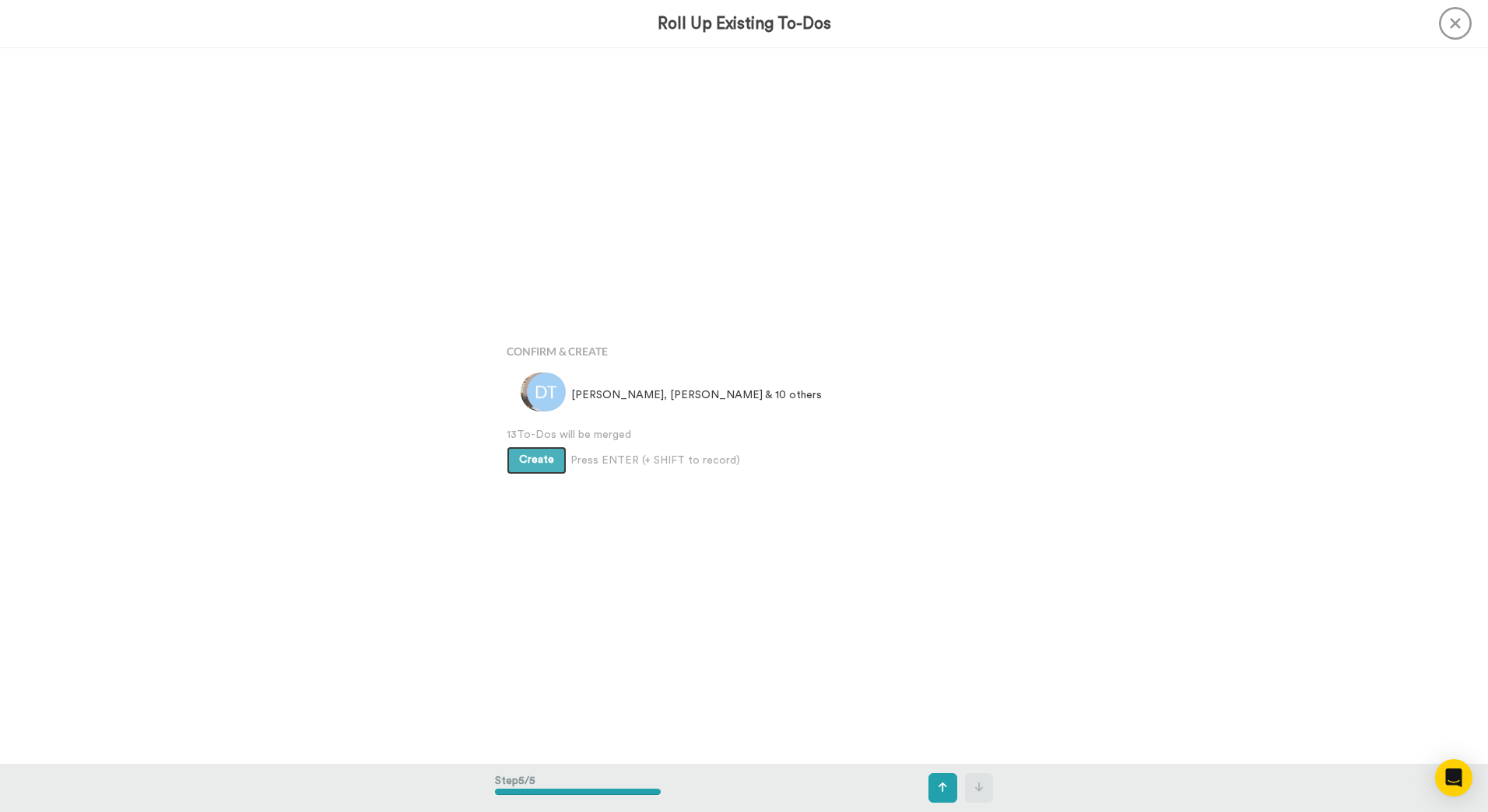
scroll to position [2865, 0]
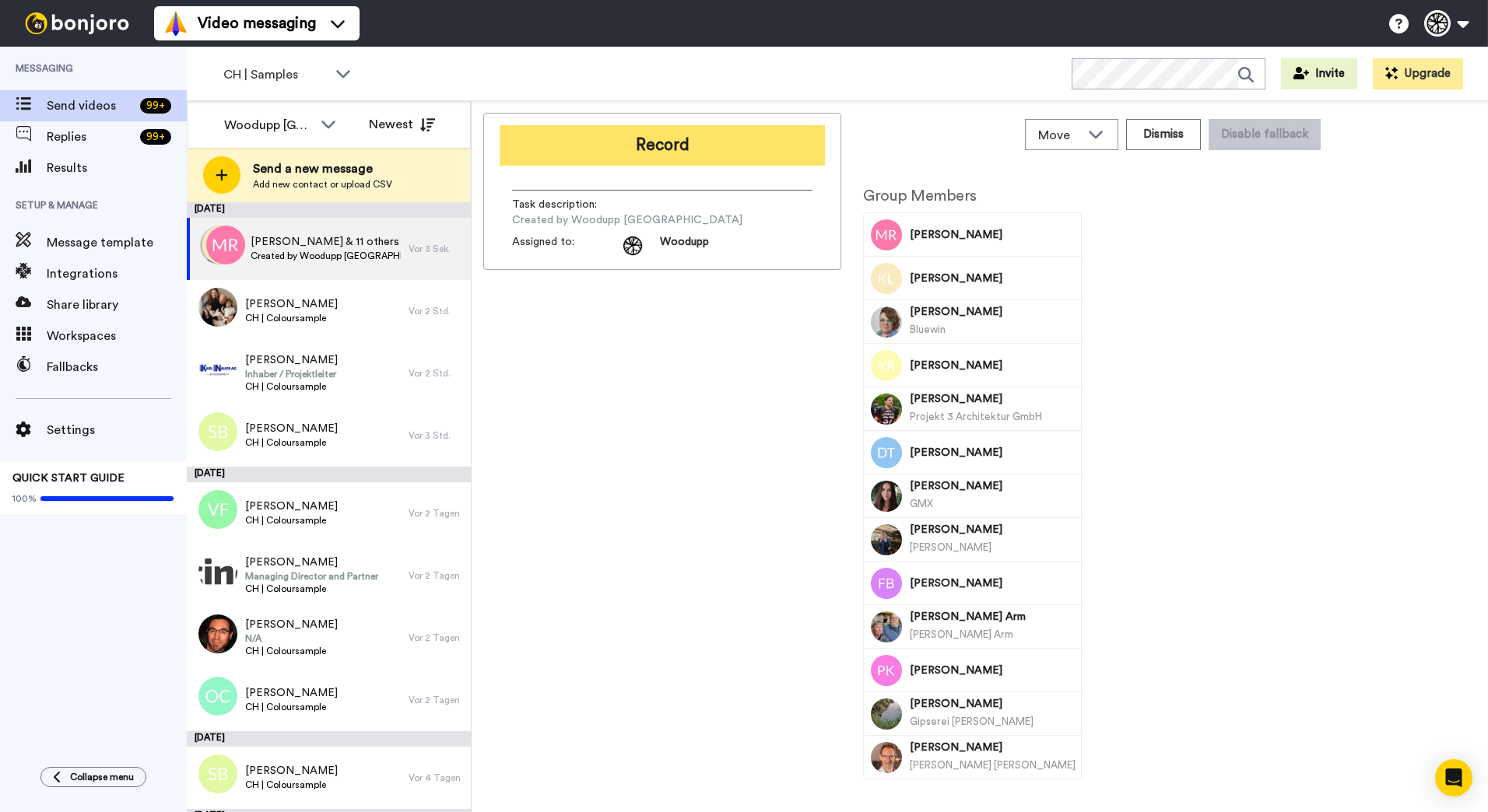
click at [670, 144] on button "Record" at bounding box center [662, 145] width 325 height 41
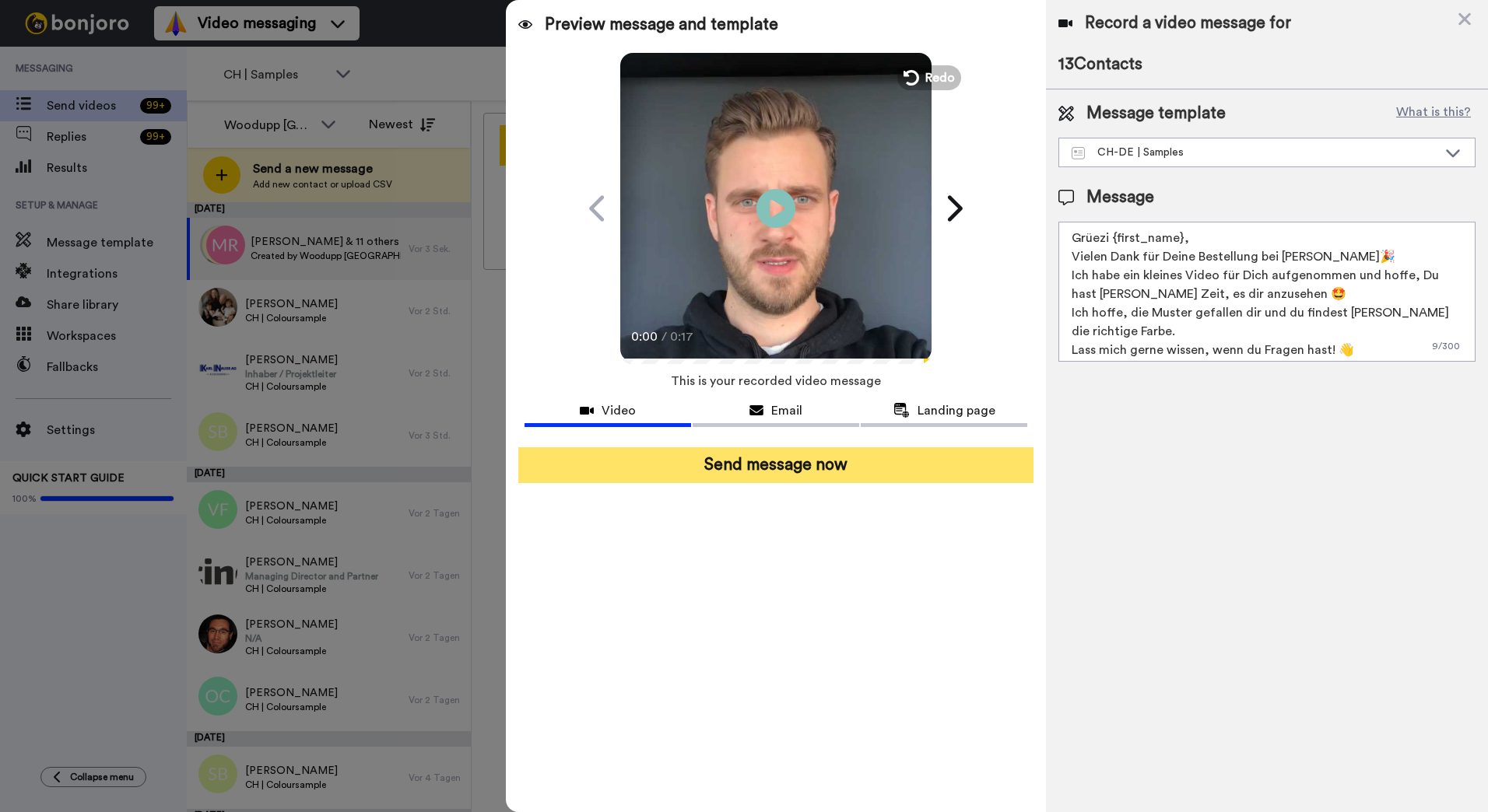
click at [731, 469] on button "Send message now" at bounding box center [776, 465] width 515 height 35
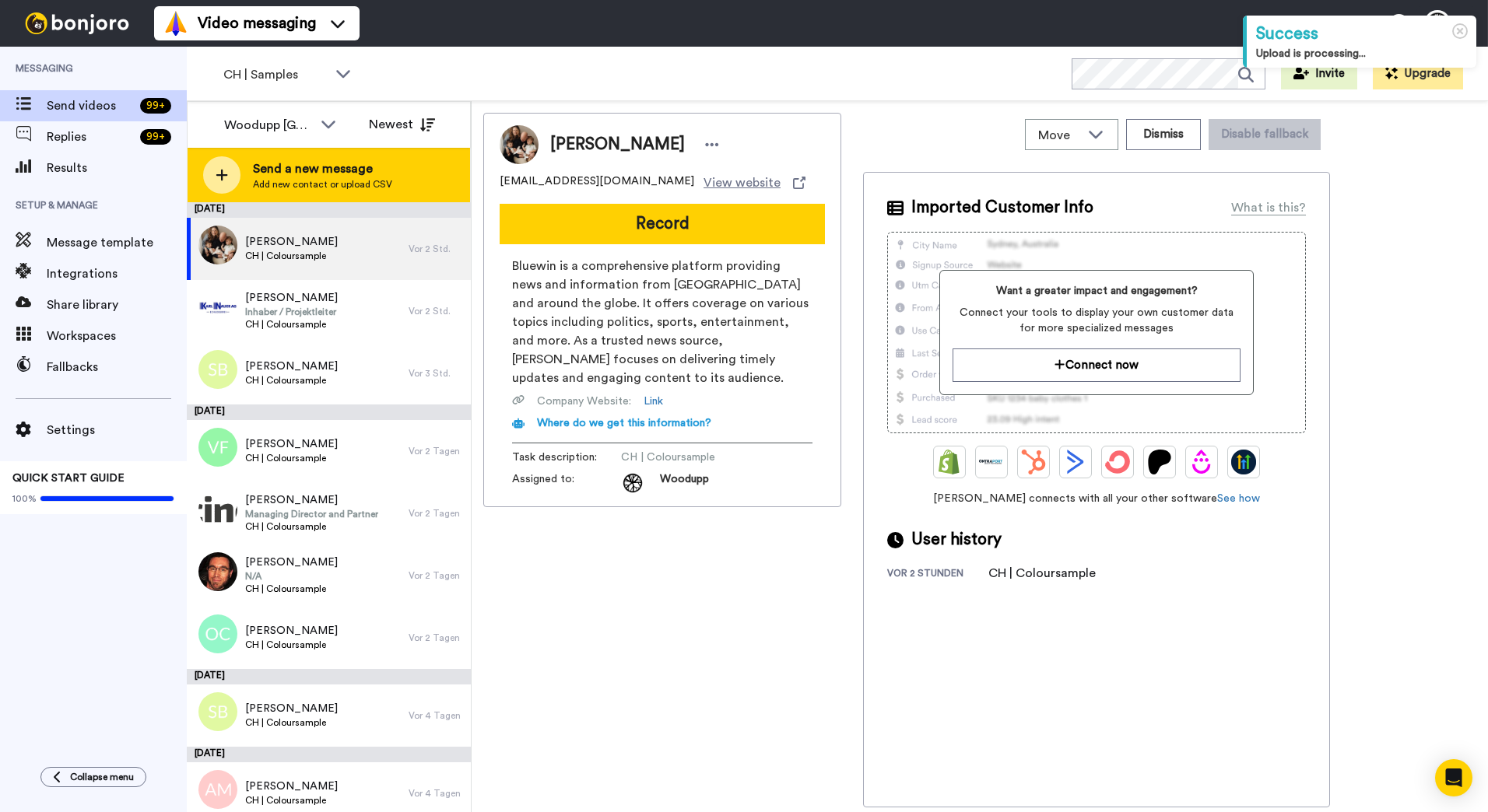
click at [359, 168] on span "Send a new message" at bounding box center [322, 168] width 139 height 19
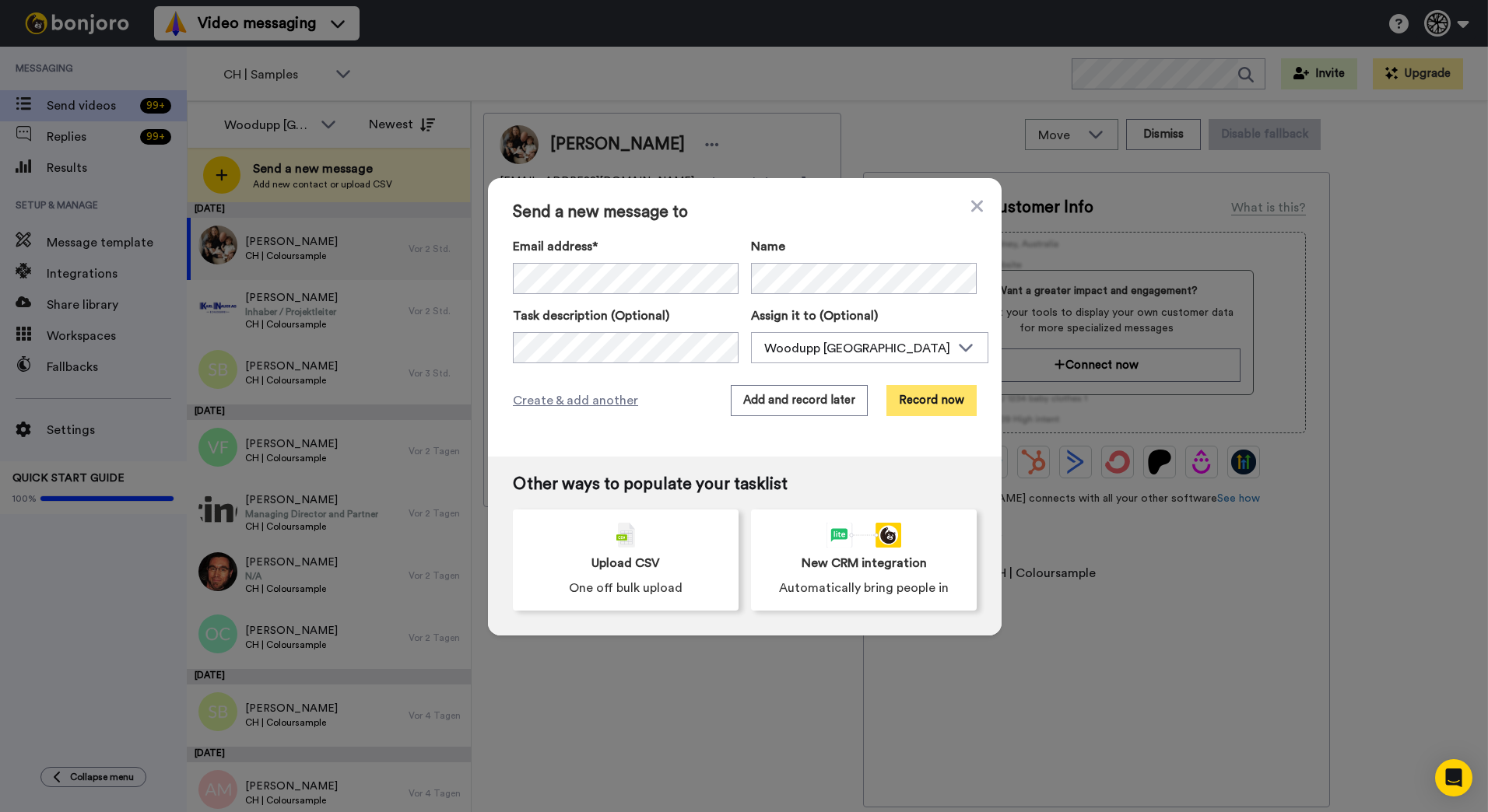
click at [916, 394] on button "Record now" at bounding box center [932, 400] width 90 height 31
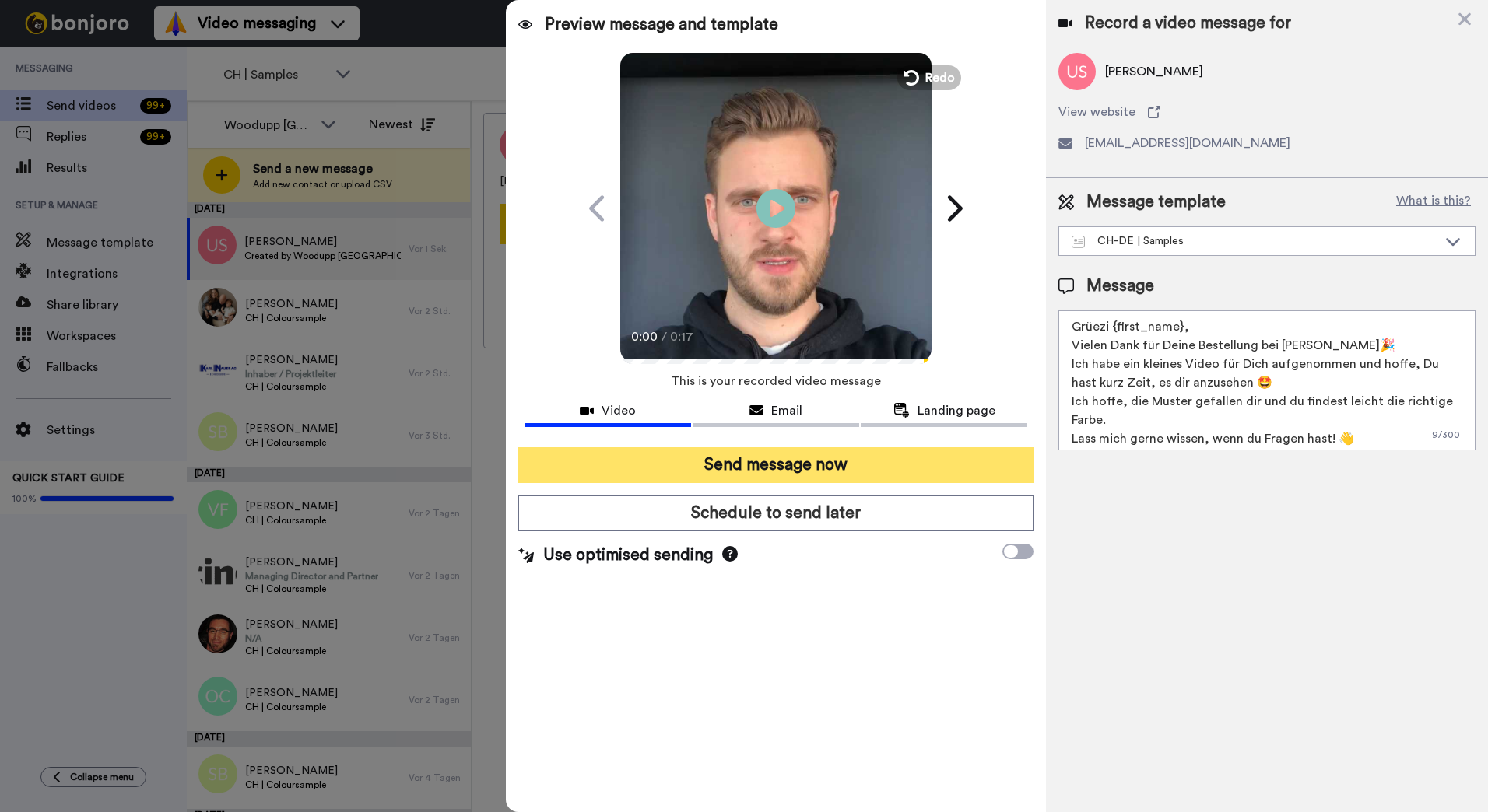
click at [842, 471] on button "Send message now" at bounding box center [776, 465] width 515 height 35
